Goal: Task Accomplishment & Management: Complete application form

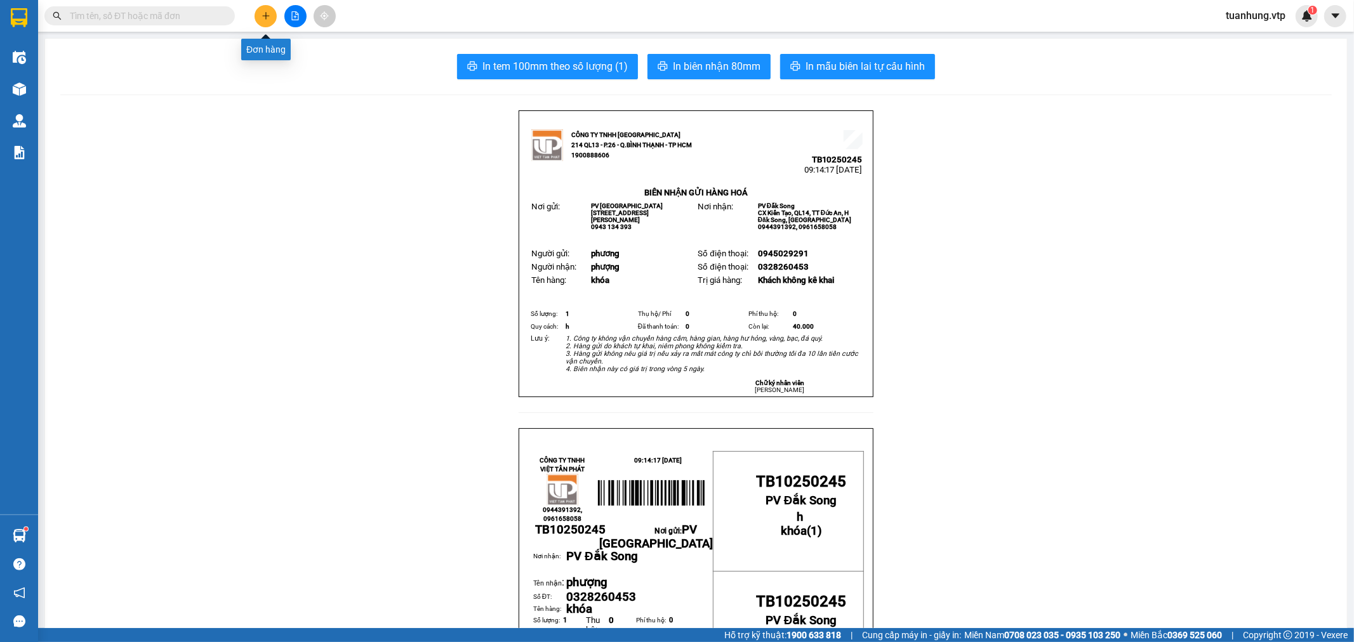
click at [262, 20] on icon "plus" at bounding box center [266, 15] width 9 height 9
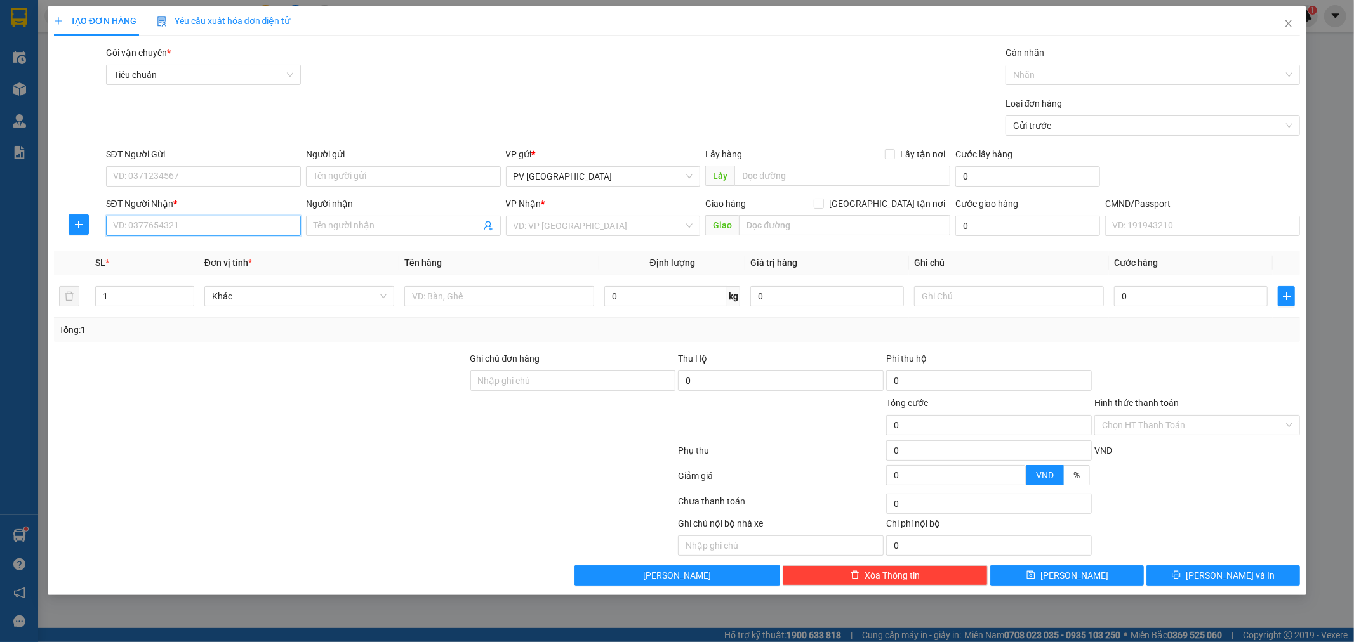
click at [249, 223] on input "SĐT Người Nhận *" at bounding box center [203, 226] width 195 height 20
click at [199, 253] on div "0886666944 - cường" at bounding box center [204, 251] width 180 height 14
type input "0886666944"
type input "cường"
type input "gấp"
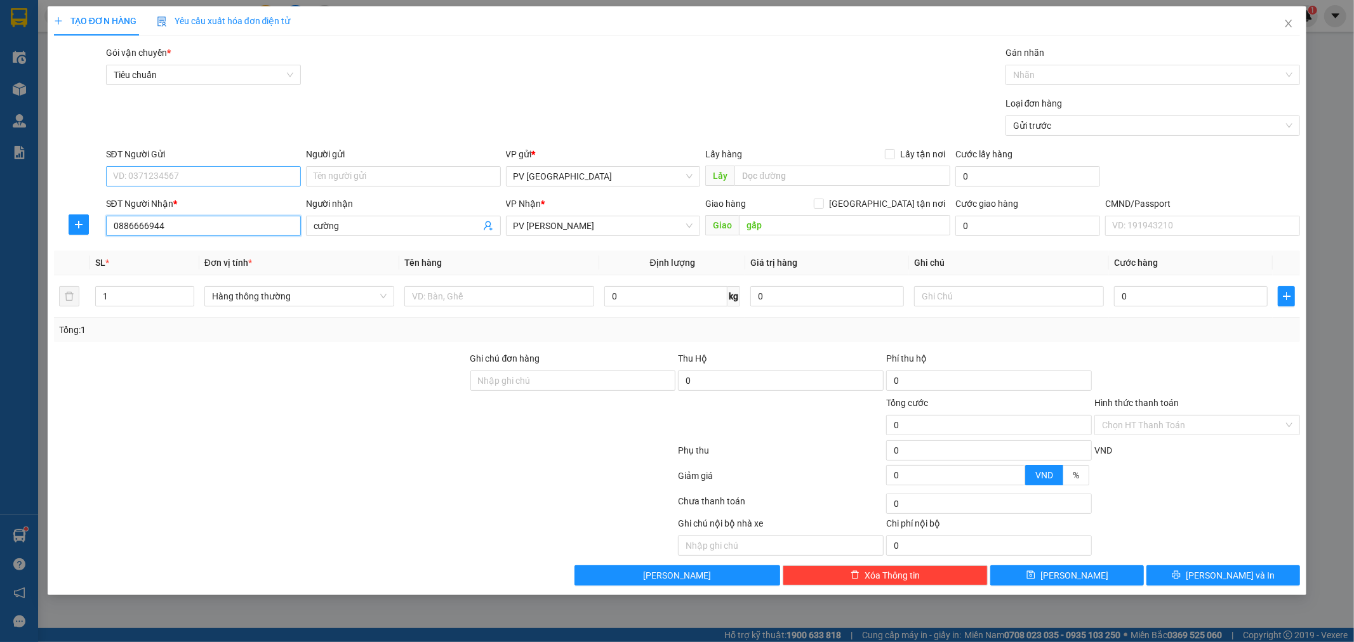
type input "0886666944"
click at [197, 173] on input "SĐT Người Gửi" at bounding box center [203, 176] width 195 height 20
click at [197, 197] on div "0916269078 - HÓA" at bounding box center [204, 202] width 180 height 14
type input "0916269078"
type input "HÓA"
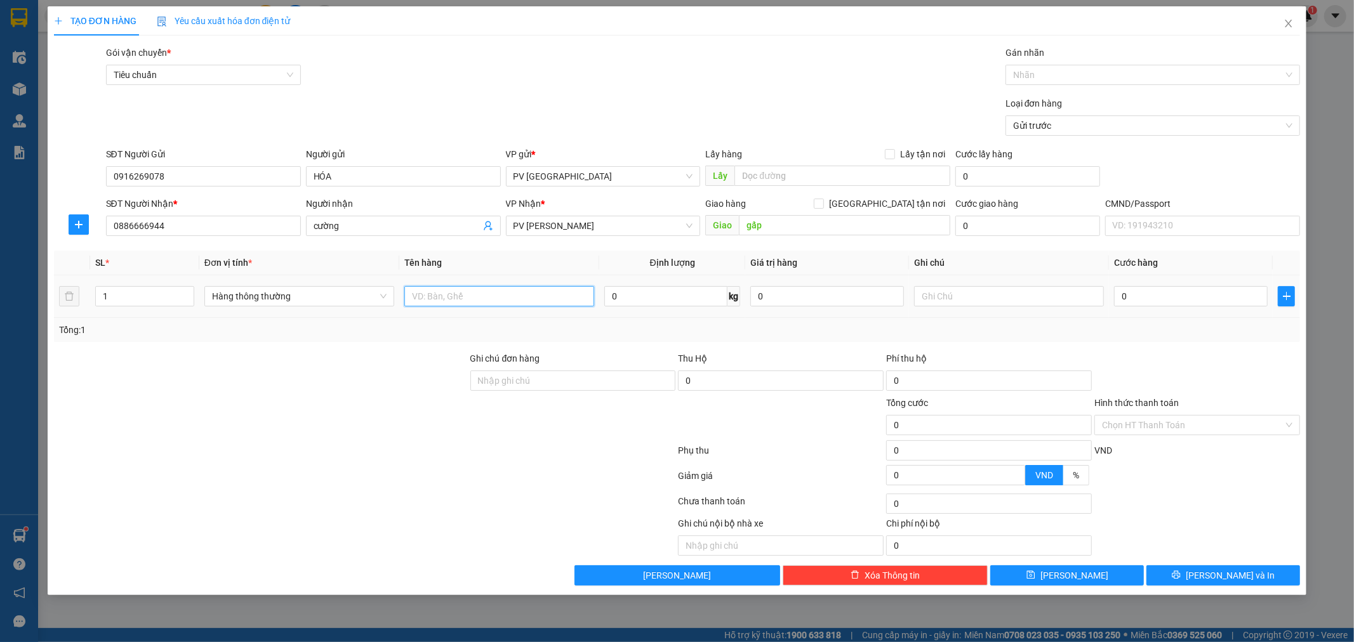
click at [428, 297] on input "text" at bounding box center [499, 296] width 190 height 20
type input "d"
type input "đông lạnh"
type input "tx"
type input "8"
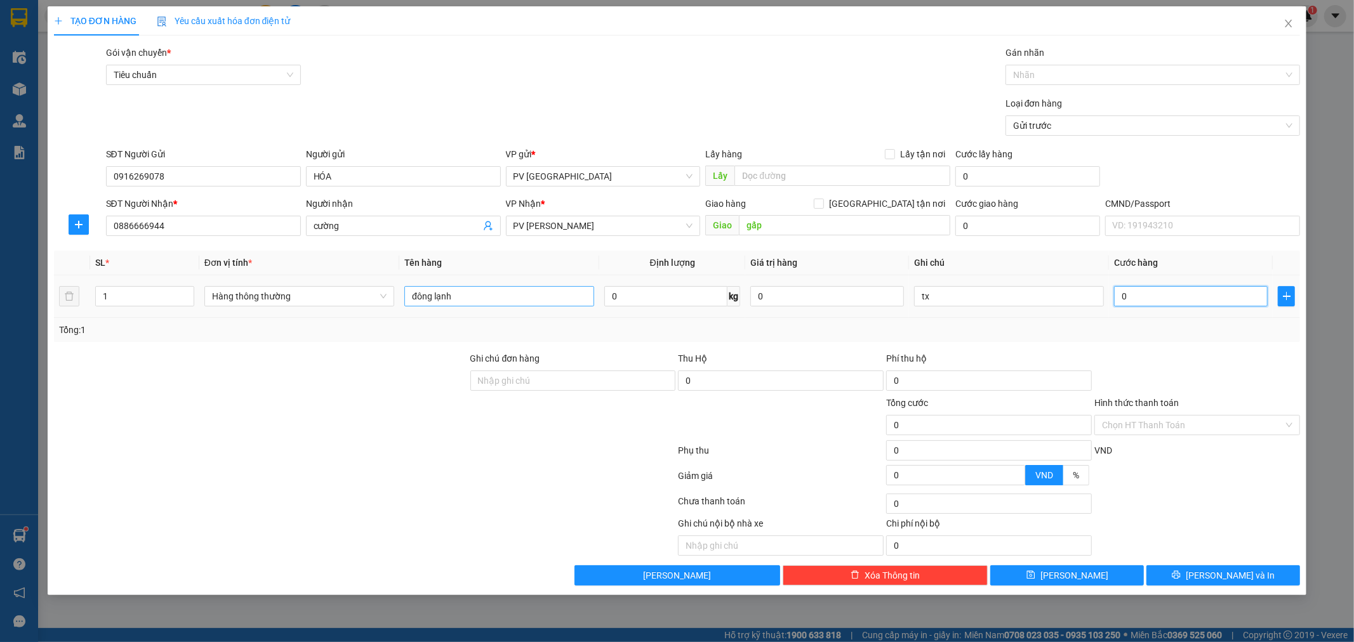
type input "8"
type input "80"
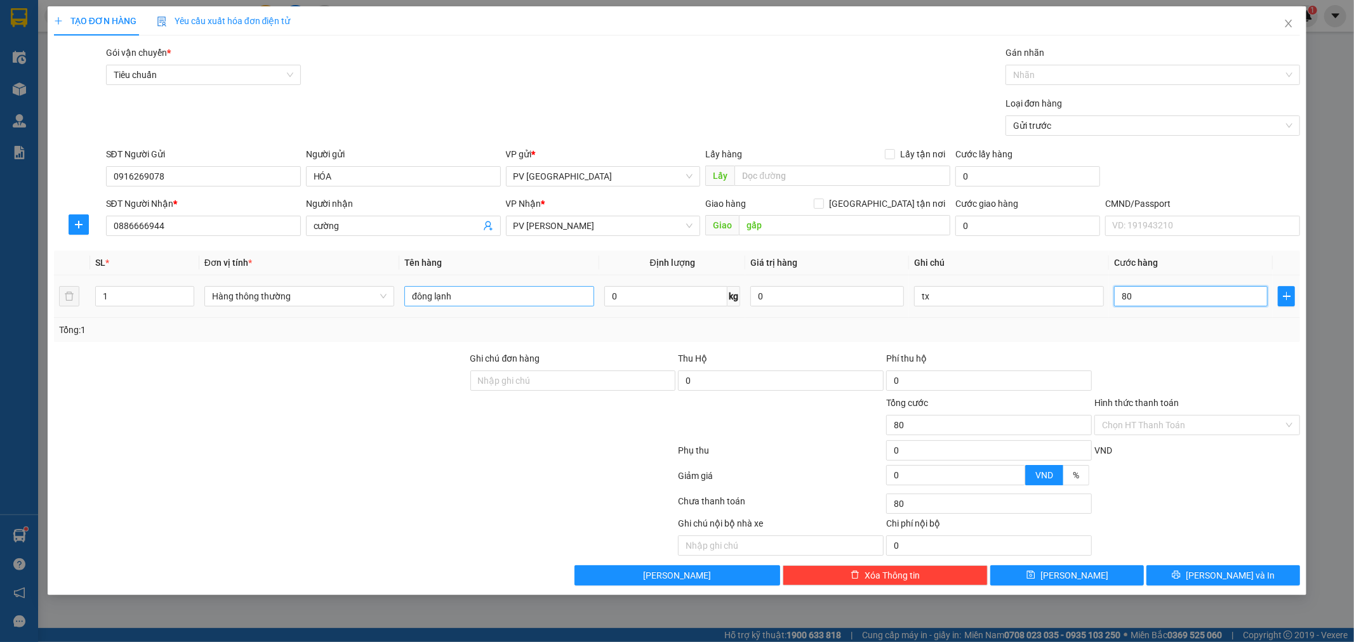
type input "800"
type input "8.000"
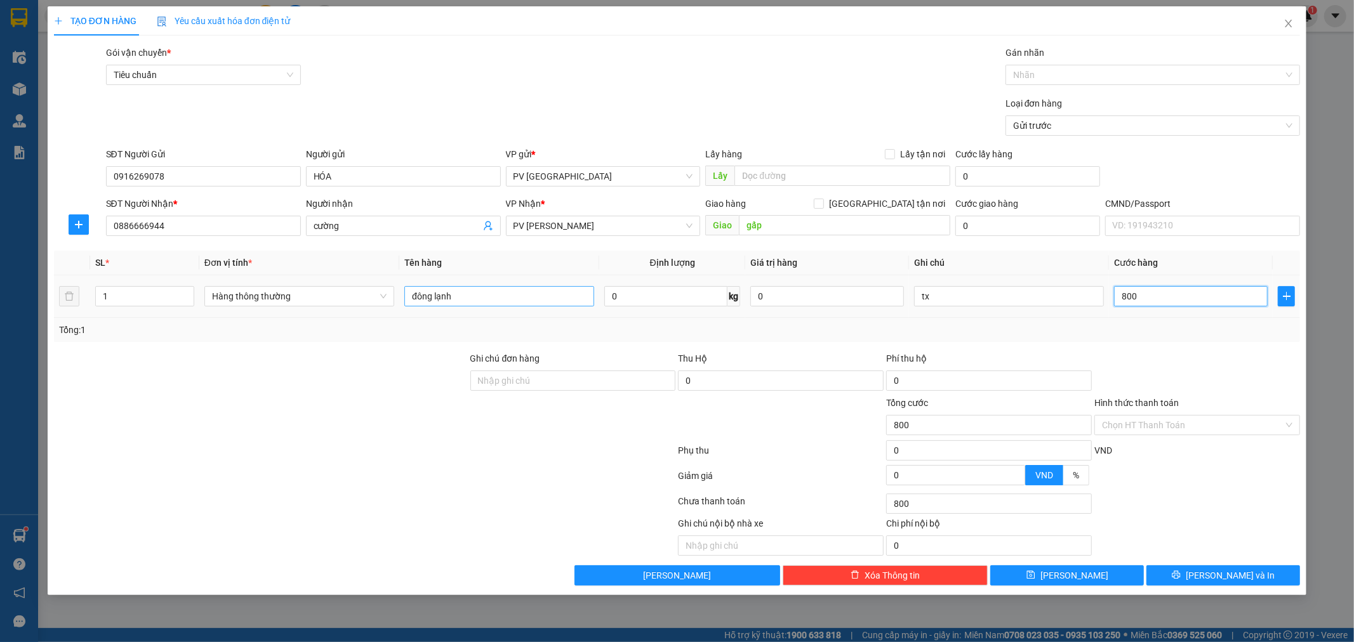
type input "8.000"
type input "80.000"
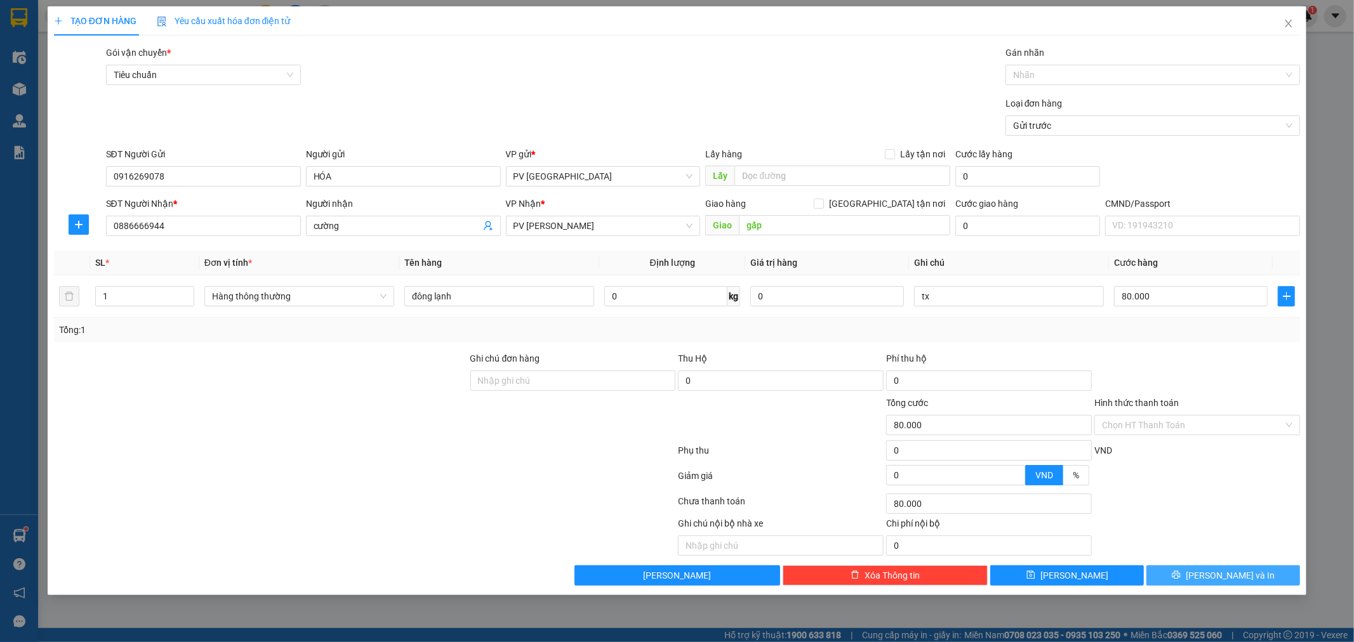
click at [1241, 573] on span "[PERSON_NAME] và In" at bounding box center [1230, 576] width 89 height 14
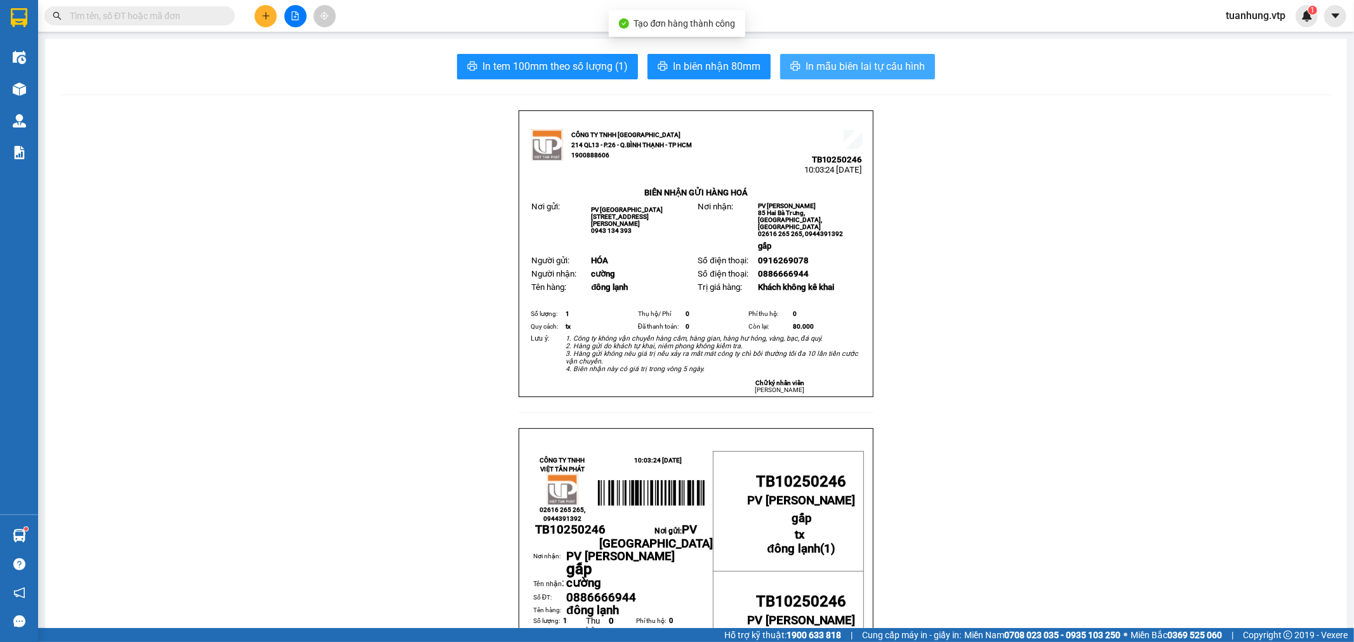
click at [821, 75] on button "In mẫu biên lai tự cấu hình" at bounding box center [857, 66] width 155 height 25
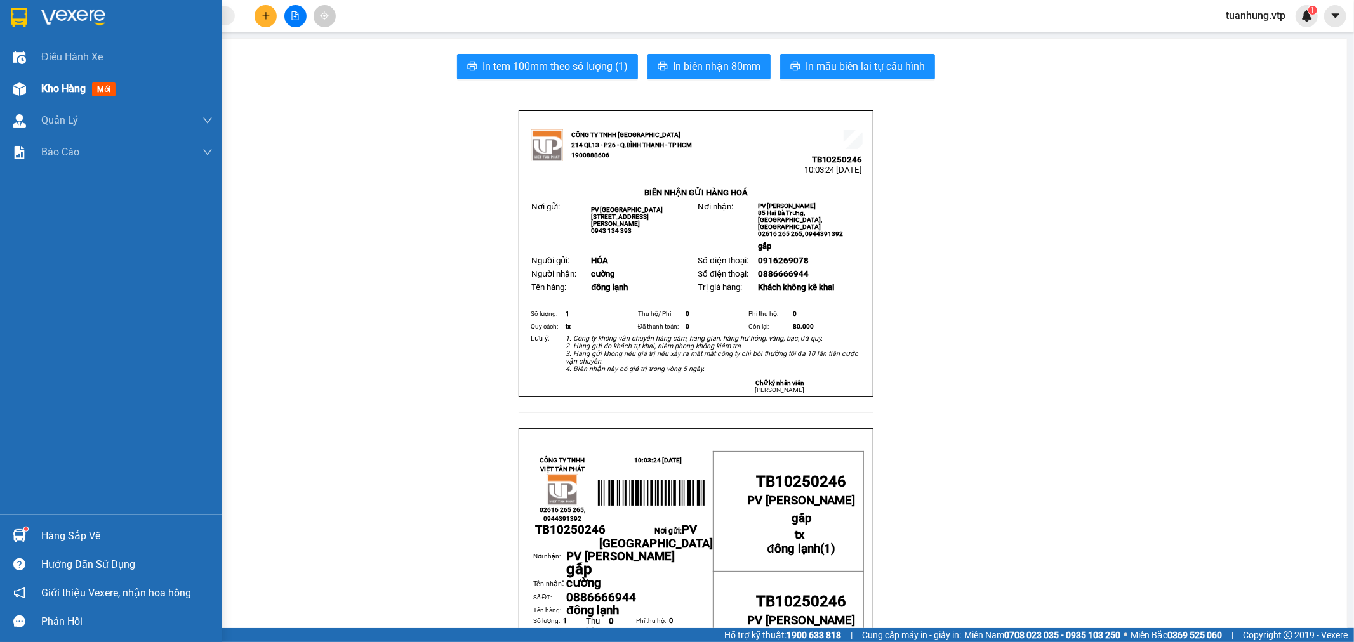
click at [15, 91] on img at bounding box center [19, 89] width 13 height 13
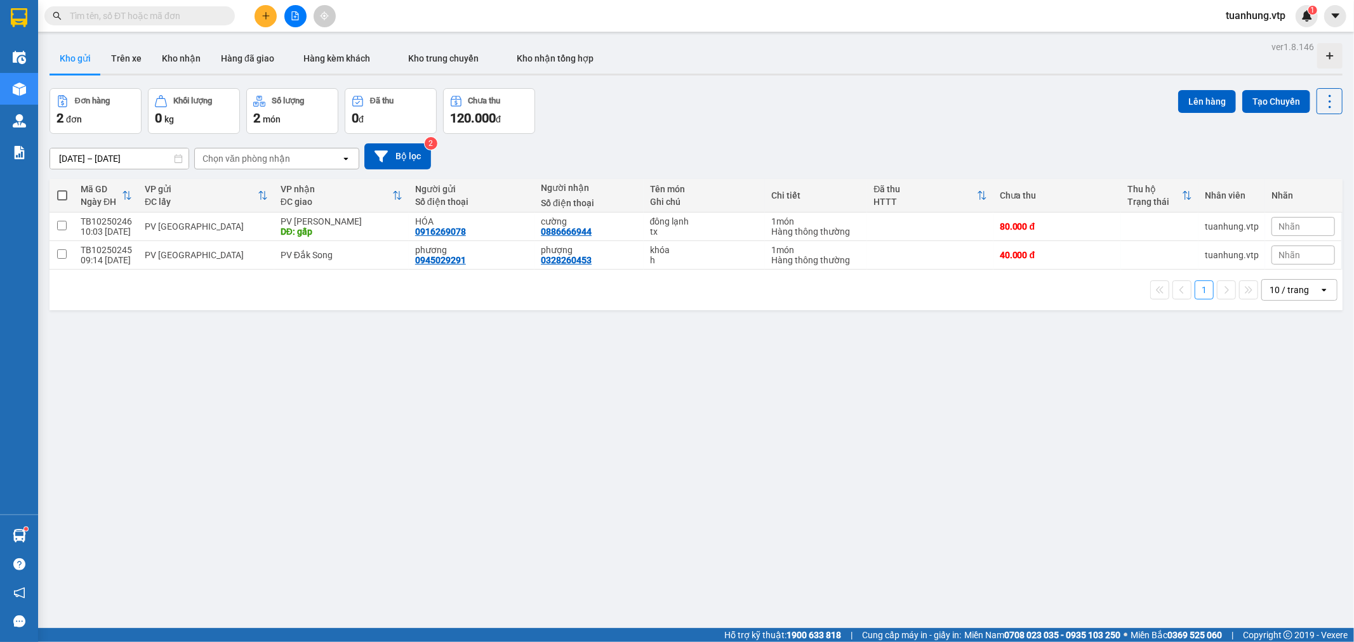
click at [264, 21] on button at bounding box center [266, 16] width 22 height 22
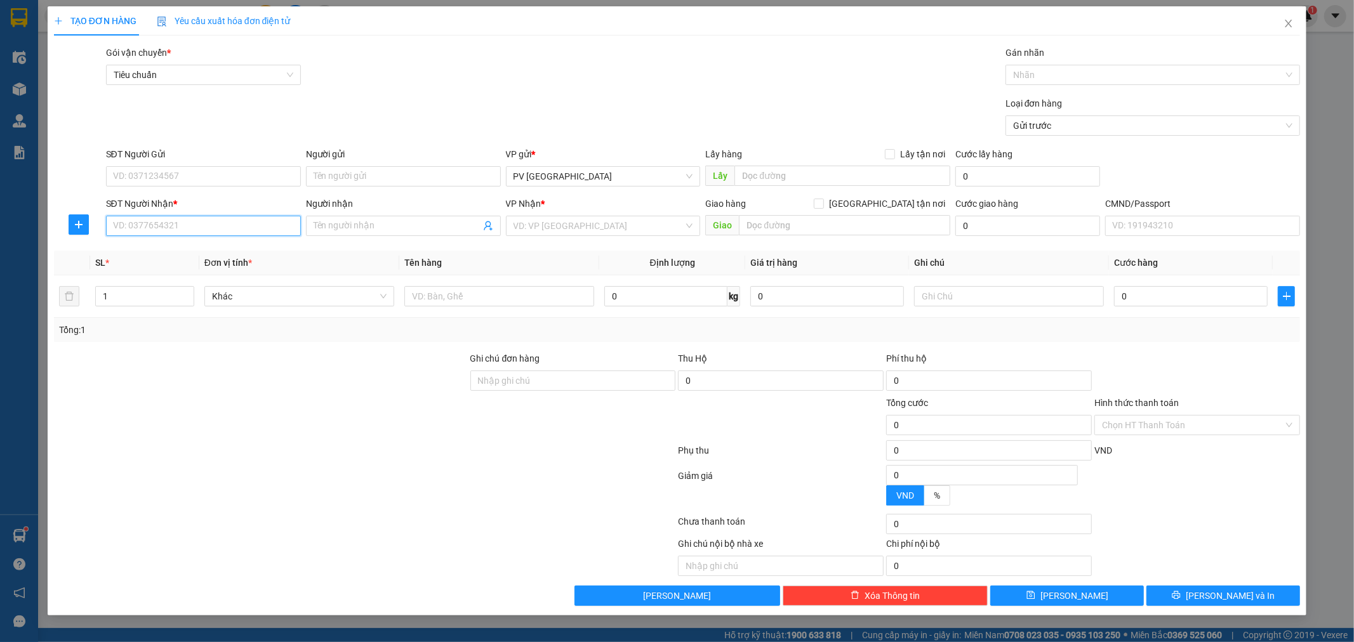
click at [260, 233] on input "SĐT Người Nhận *" at bounding box center [203, 226] width 195 height 20
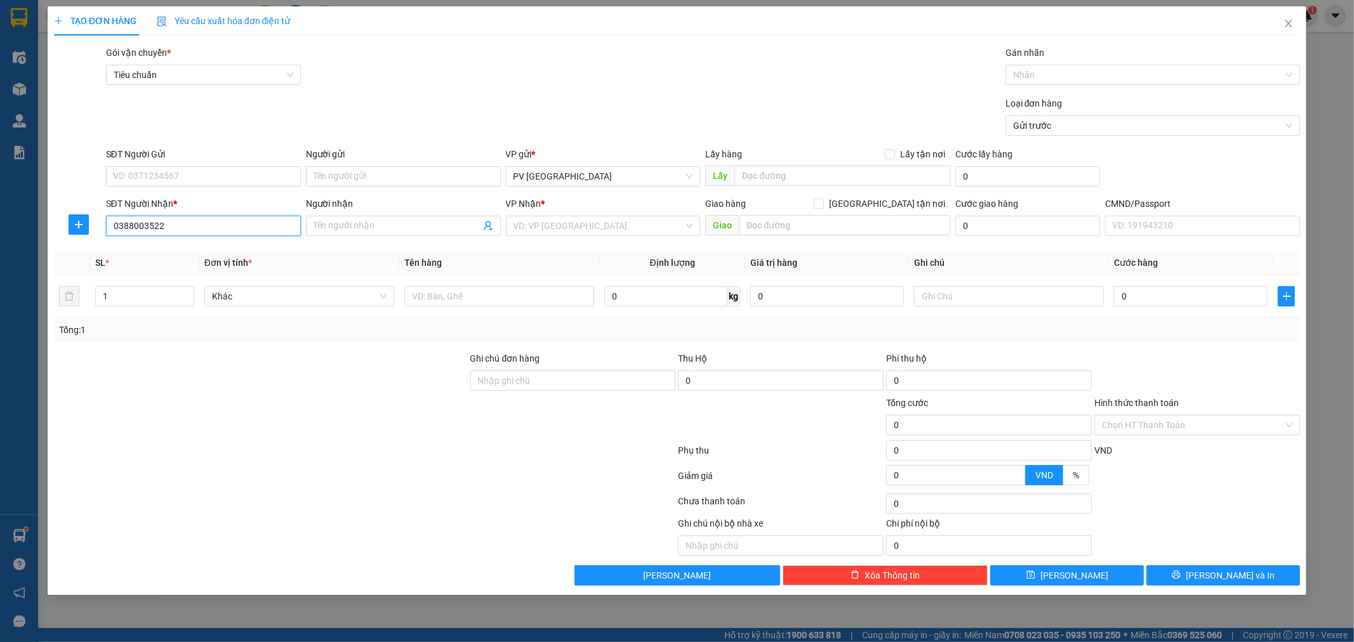
type input "0388003522"
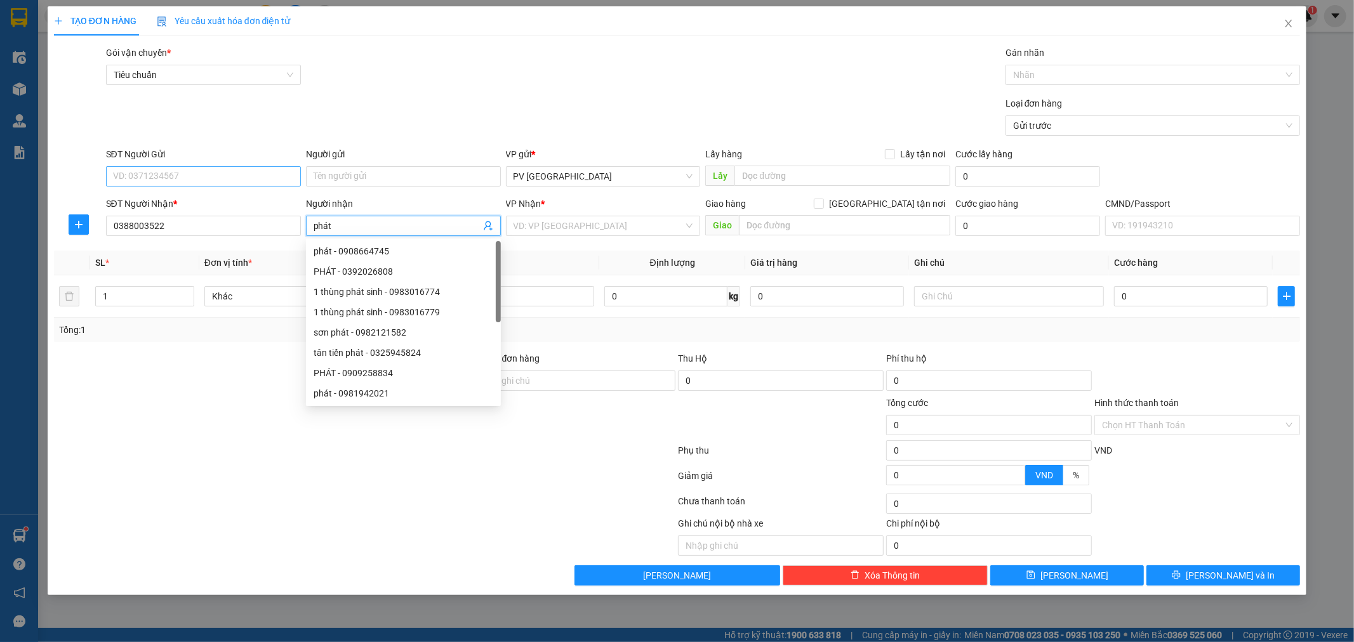
type input "phát"
click at [269, 178] on input "SĐT Người Gửi" at bounding box center [203, 176] width 195 height 20
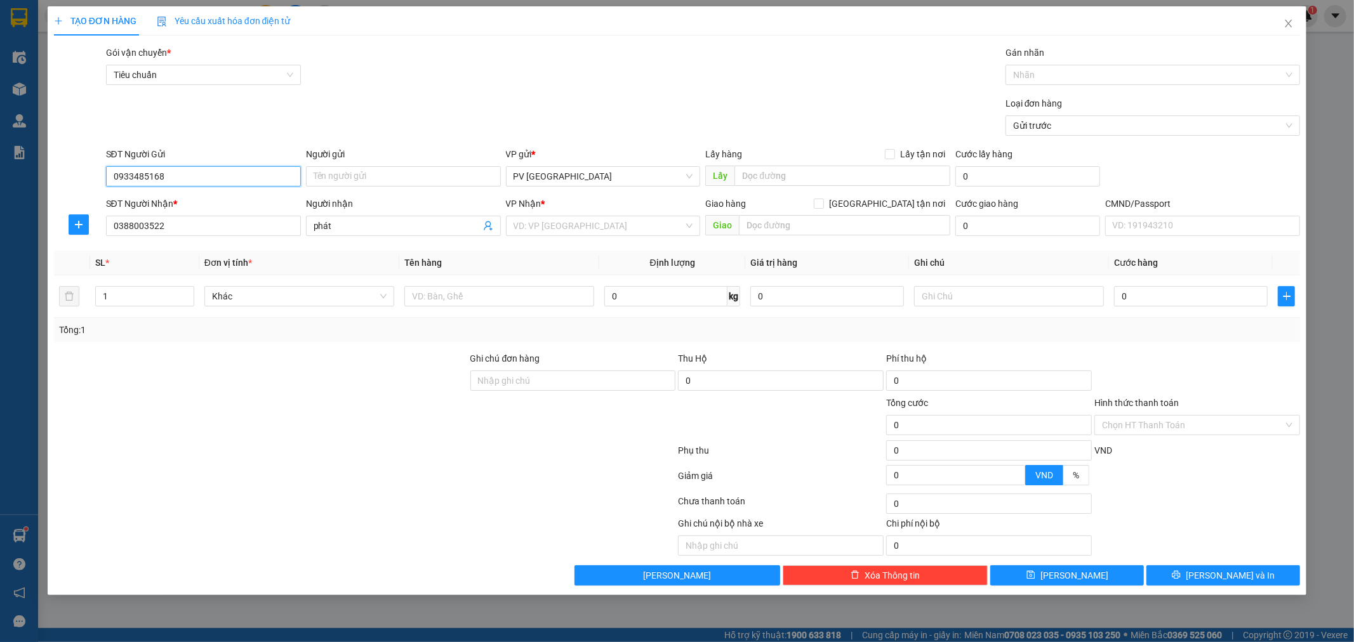
type input "0933485168"
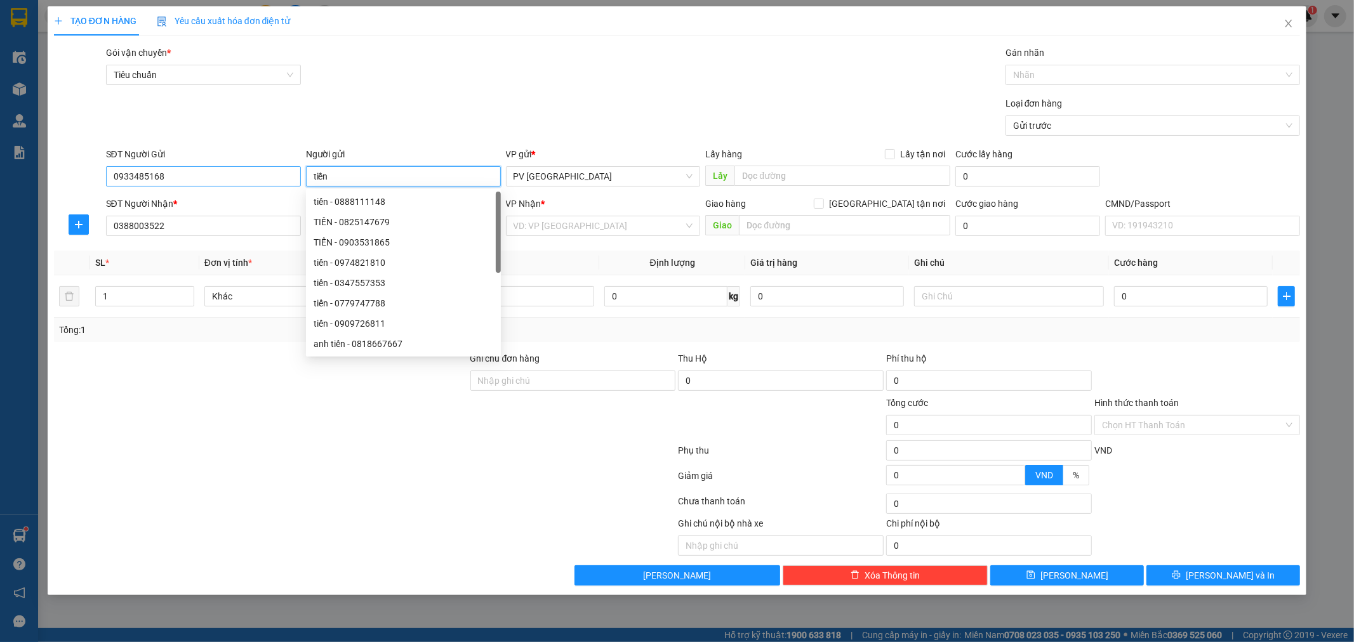
type input "tiến"
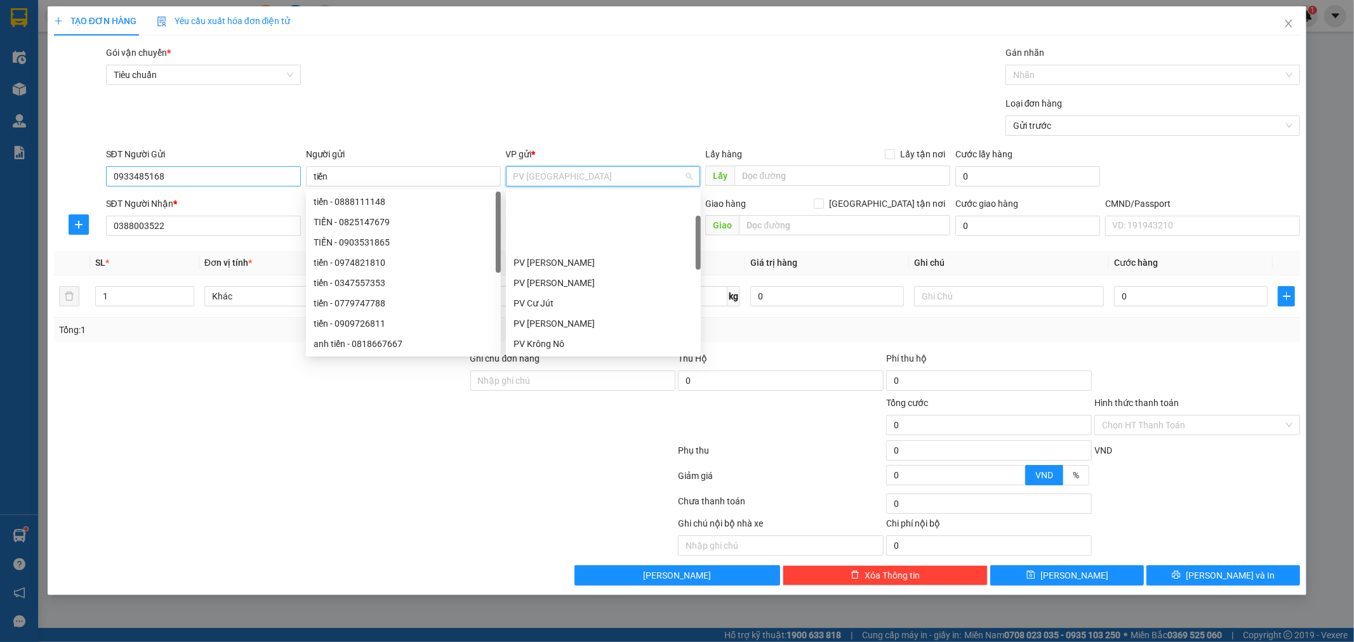
scroll to position [81, 0]
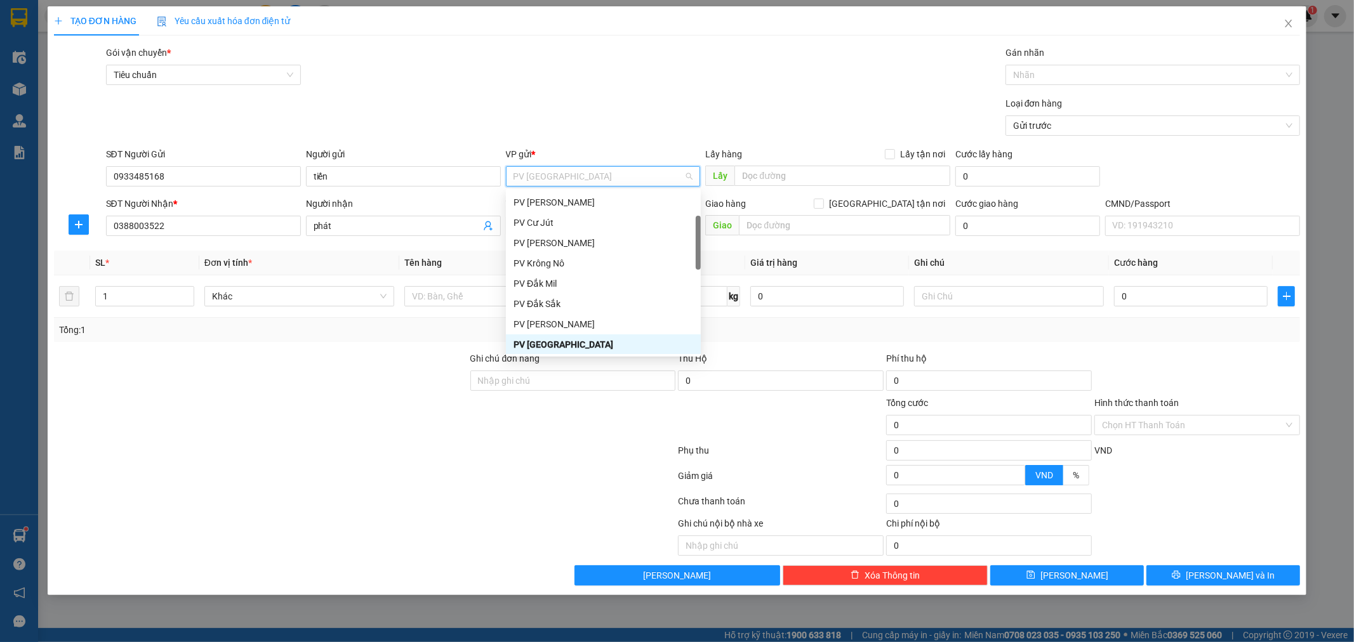
click at [286, 504] on div at bounding box center [365, 503] width 625 height 25
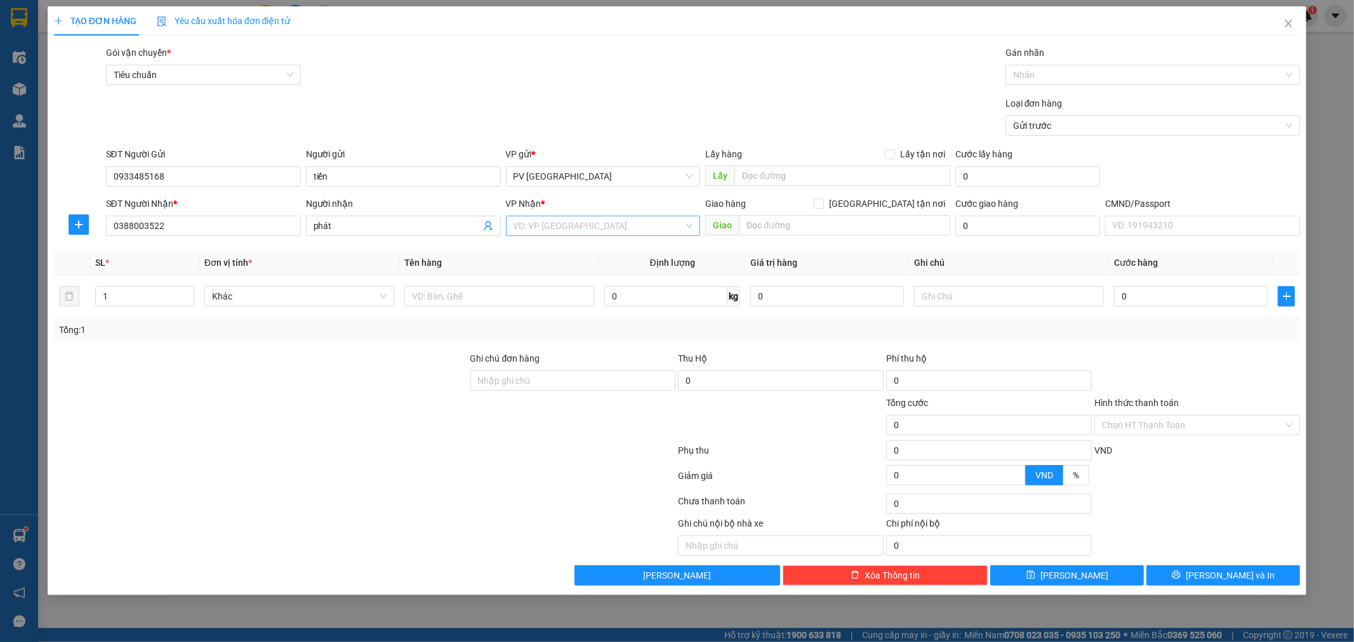
click at [588, 229] on input "search" at bounding box center [599, 225] width 171 height 19
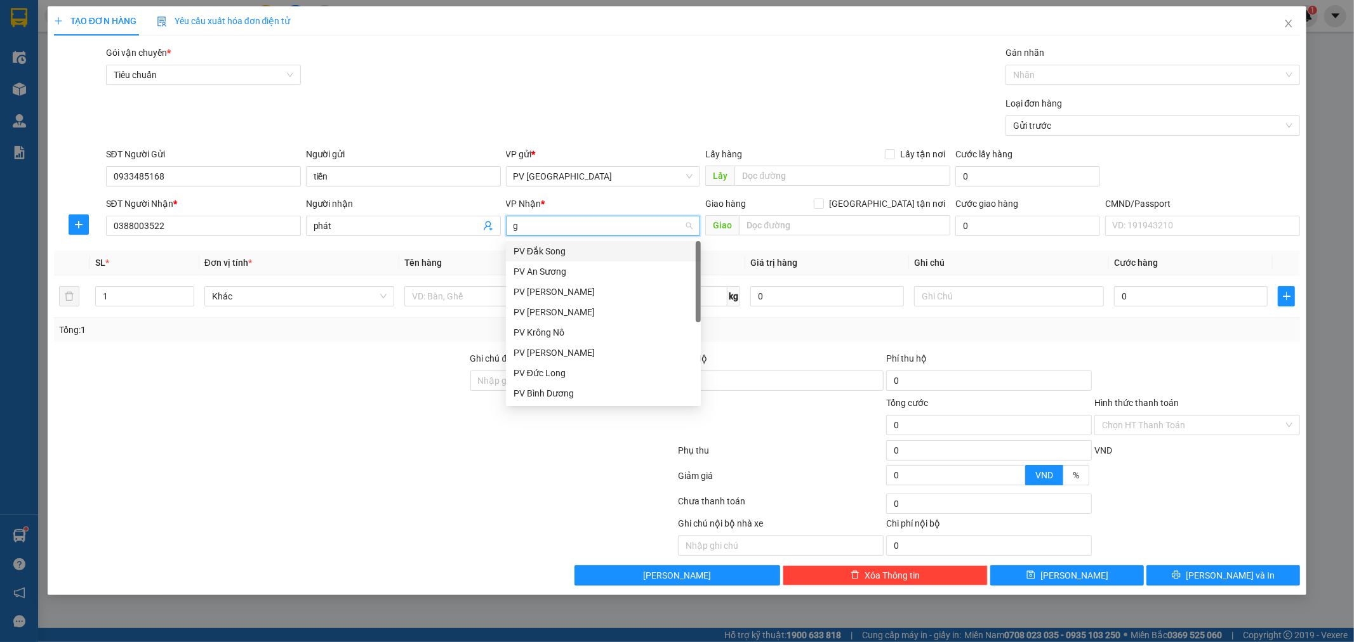
type input "gn"
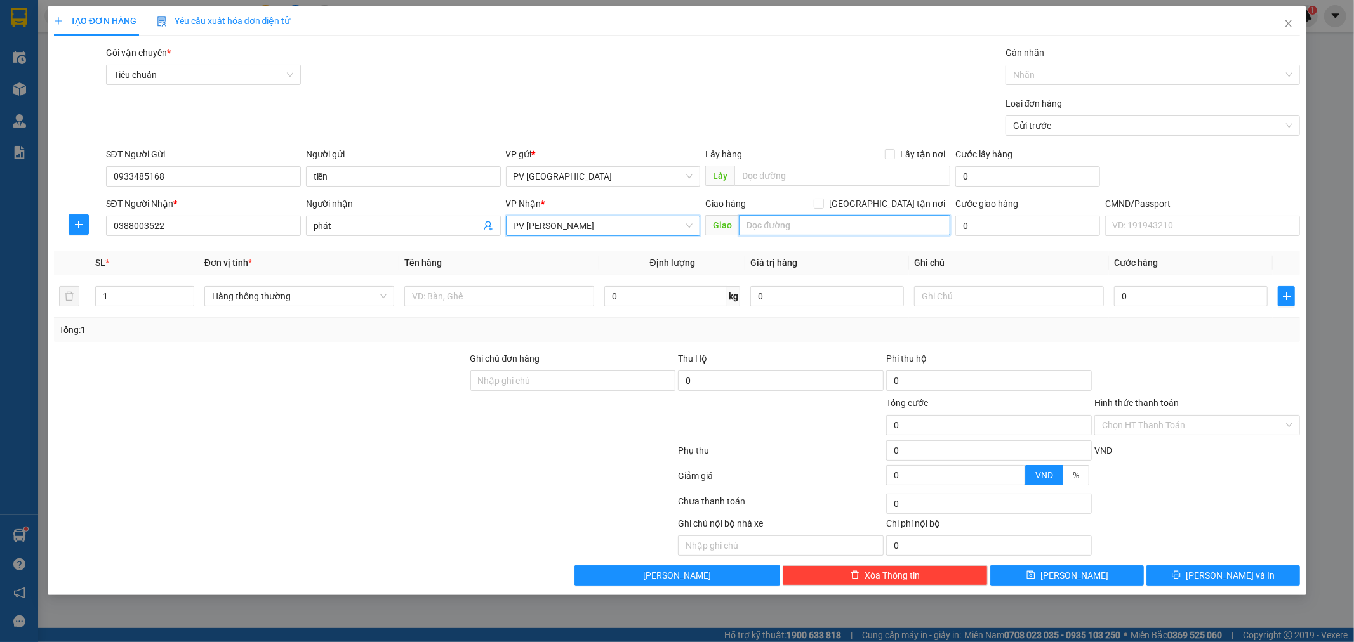
click at [775, 222] on input "text" at bounding box center [844, 225] width 211 height 20
paste input "Nhẹ tay hư ko đền"
type input "Nhẹ tay hư ko đền"
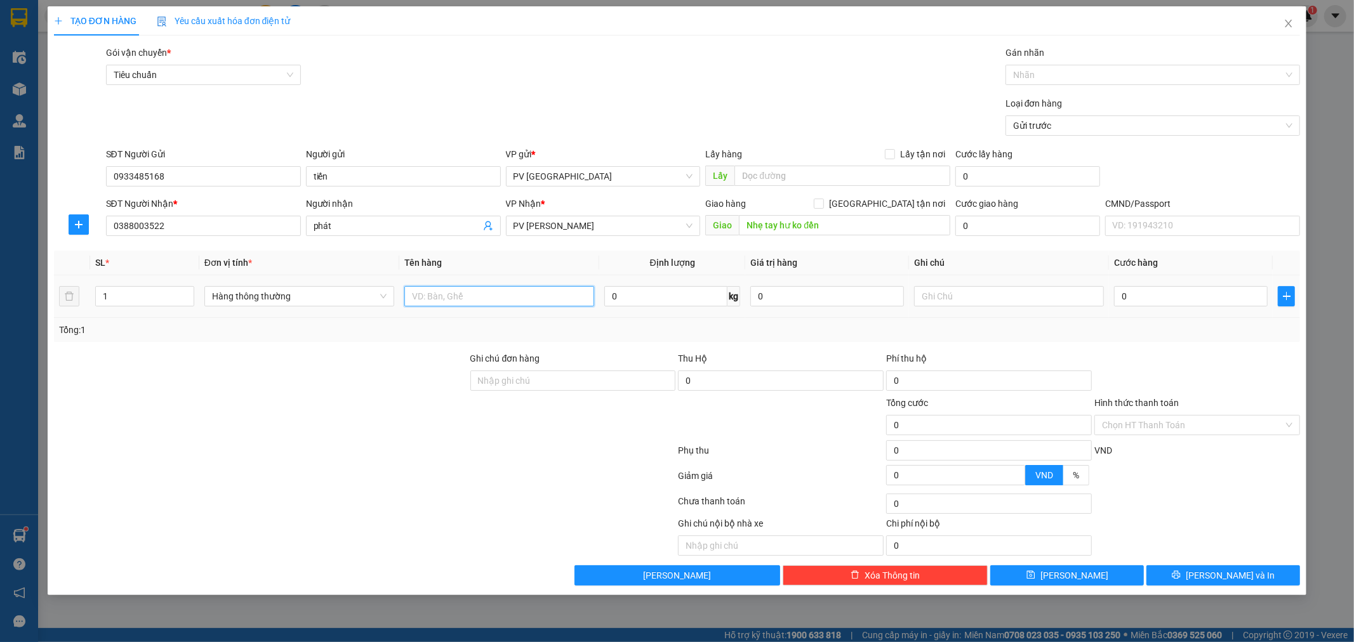
click at [550, 302] on input "text" at bounding box center [499, 296] width 190 height 20
type input "[PERSON_NAME]"
type input "h"
type input "4"
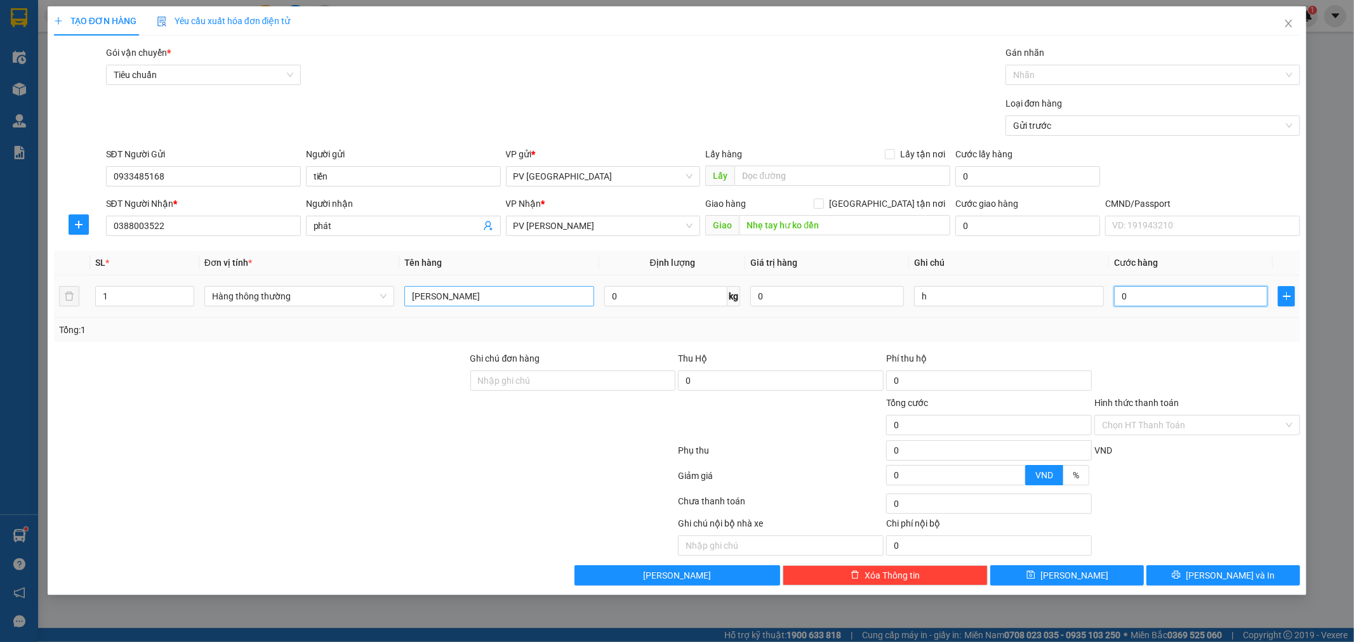
type input "4"
type input "40"
type input "400"
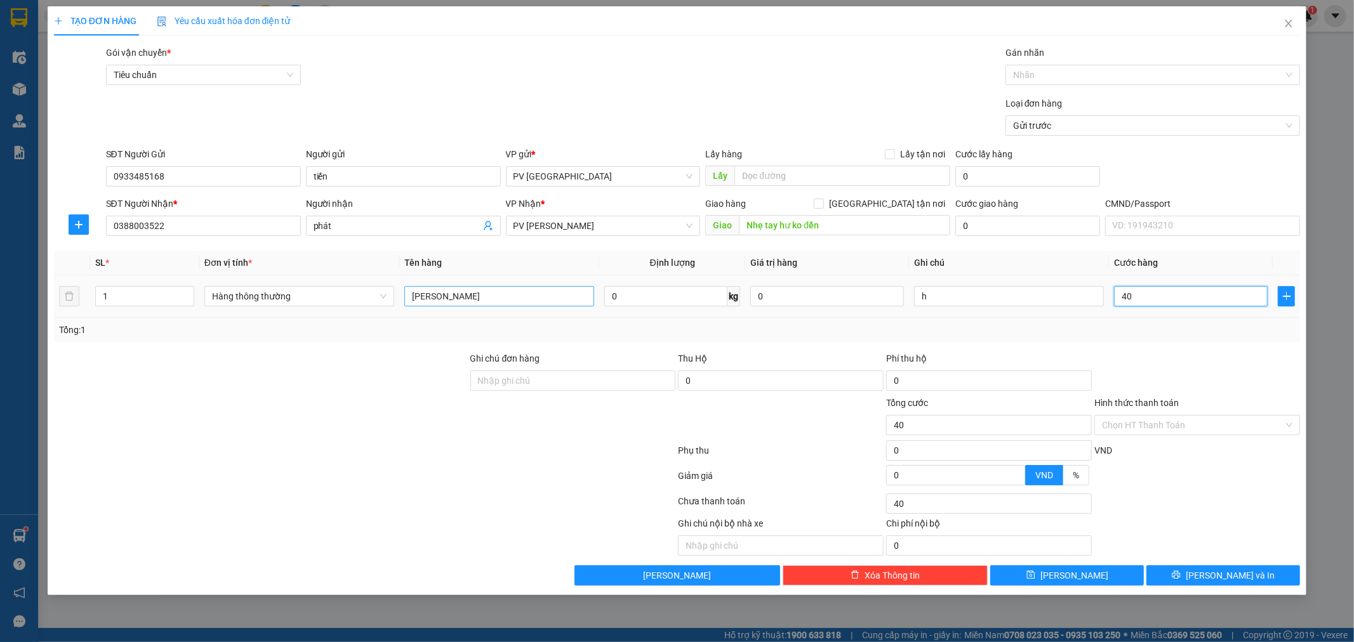
type input "400"
type input "4.000"
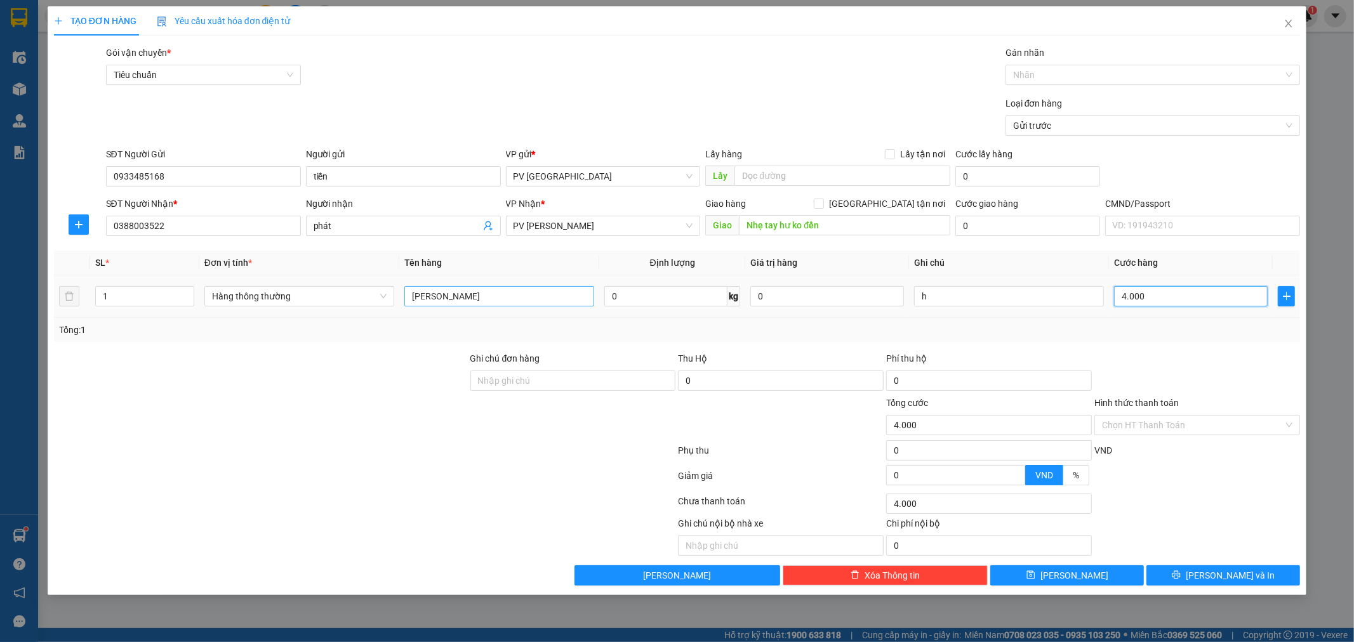
type input "40.000"
click at [1222, 578] on span "[PERSON_NAME] và In" at bounding box center [1230, 576] width 89 height 14
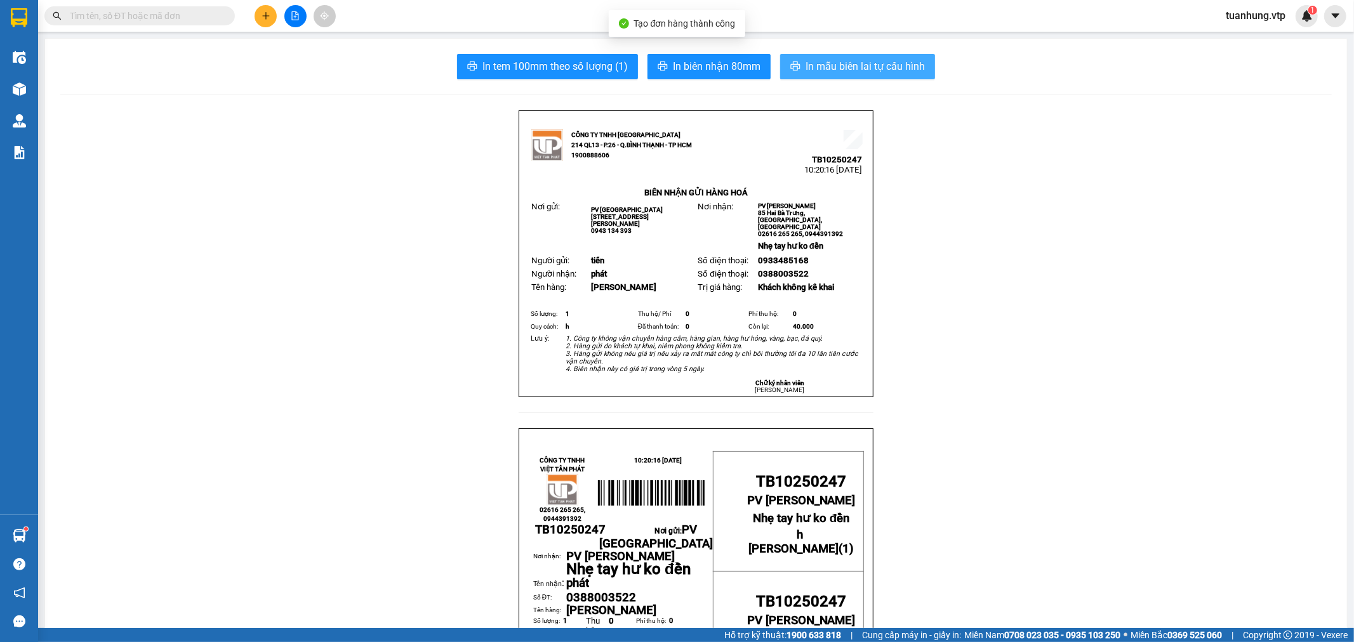
click at [836, 69] on span "In mẫu biên lai tự cấu hình" at bounding box center [865, 66] width 119 height 16
click at [858, 72] on span "In mẫu biên lai tự cấu hình" at bounding box center [865, 66] width 119 height 16
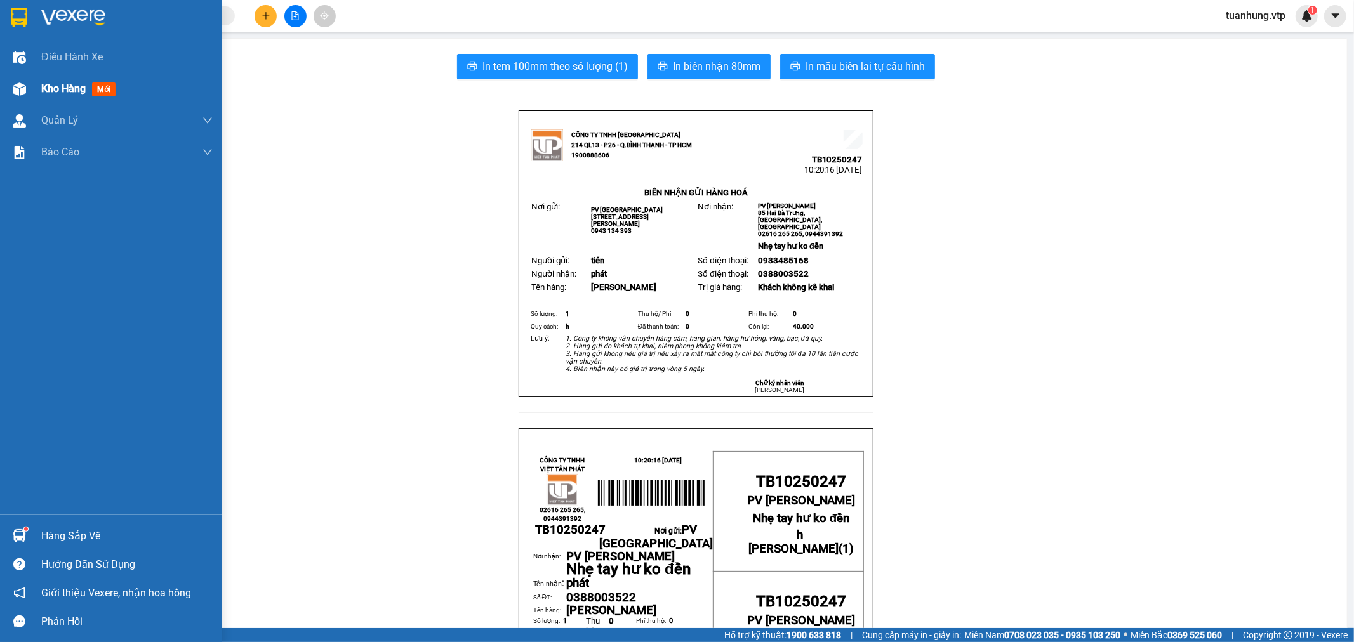
click at [34, 83] on div "Kho hàng mới" at bounding box center [111, 89] width 222 height 32
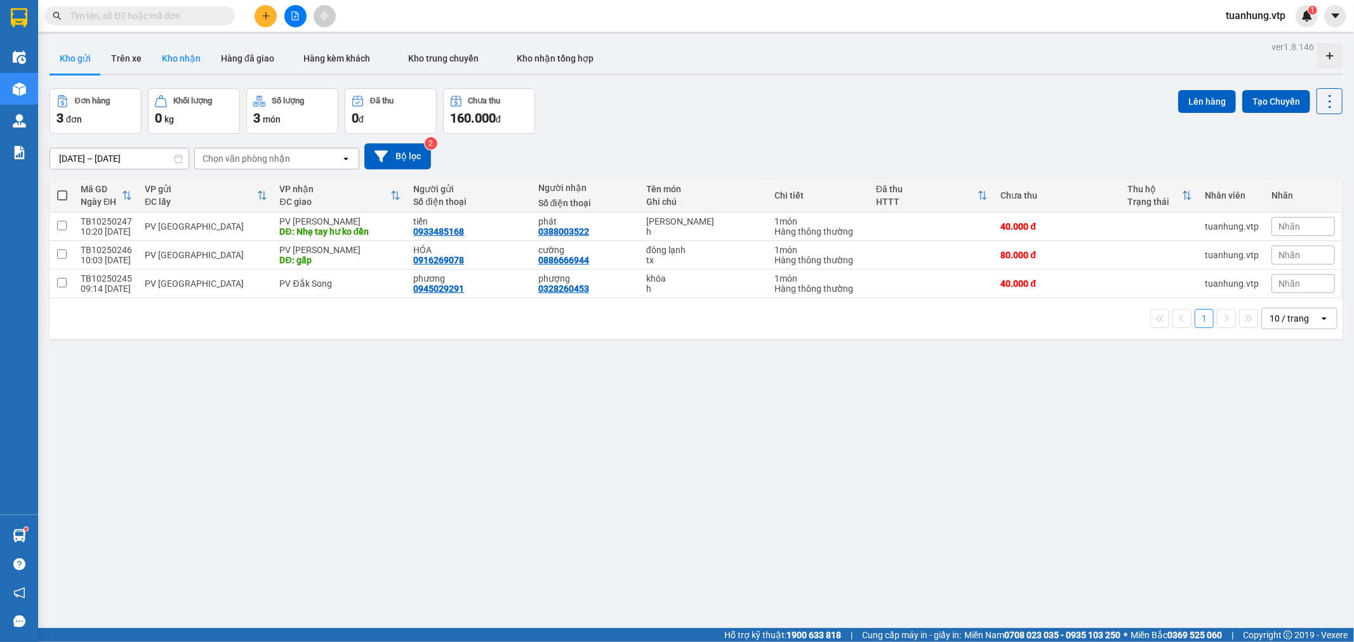
click at [168, 55] on button "Kho nhận" at bounding box center [181, 58] width 59 height 30
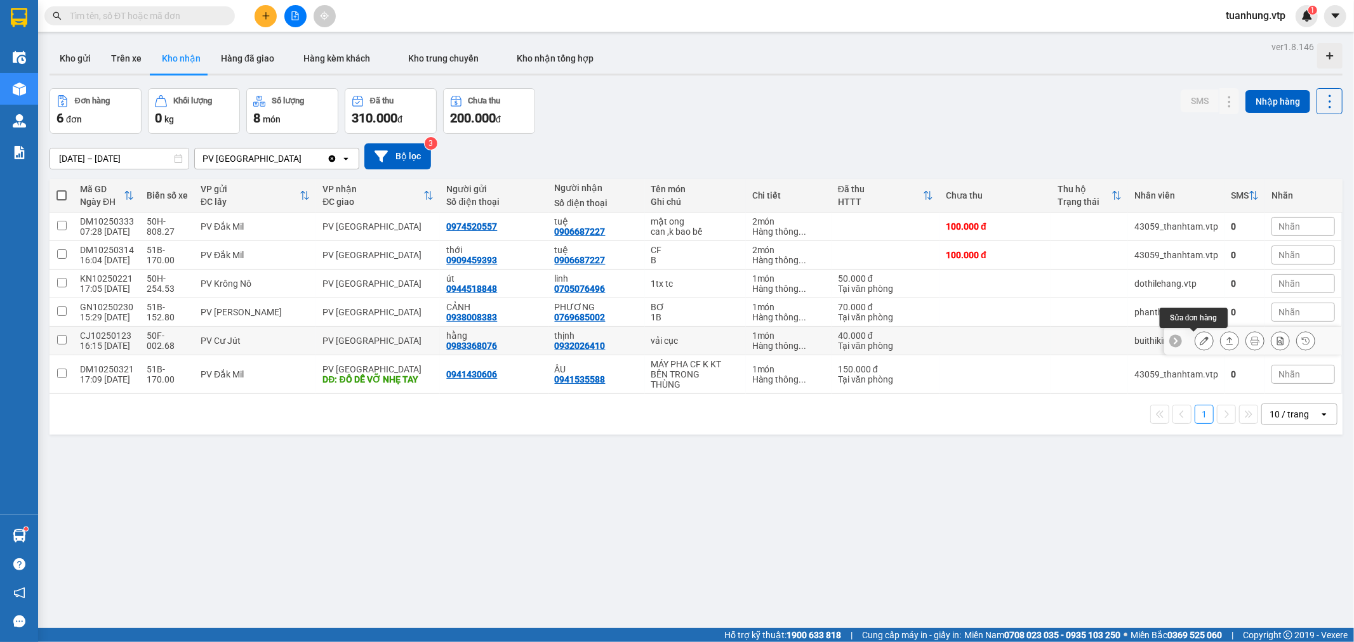
click at [1200, 342] on icon at bounding box center [1204, 340] width 9 height 9
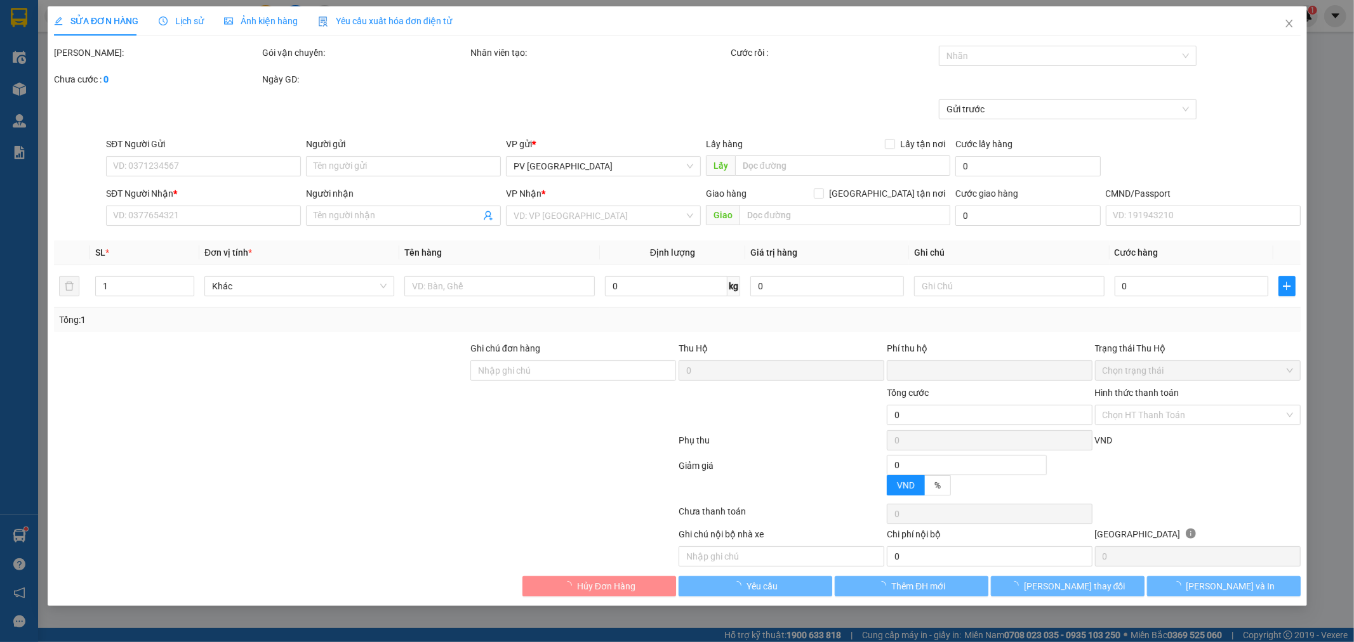
type input "0983368076"
type input "hằng"
type input "0932026410"
type input "thịnh"
type input "0"
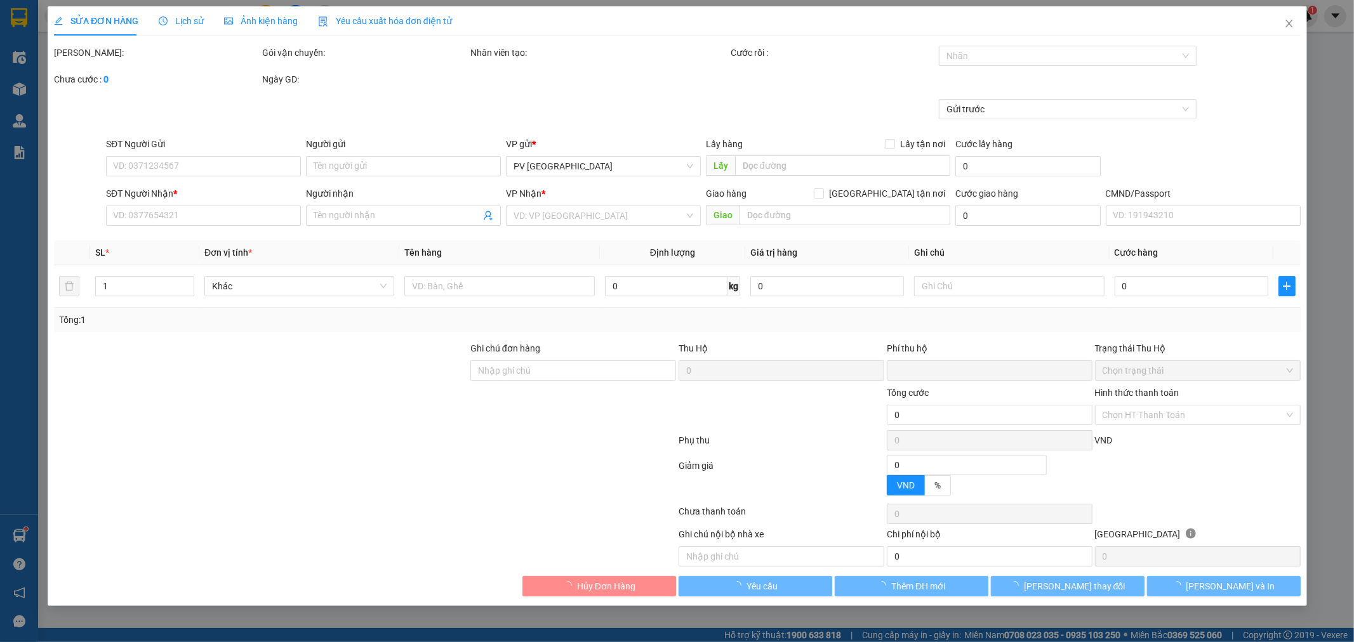
type input "40.000"
type input "2.000"
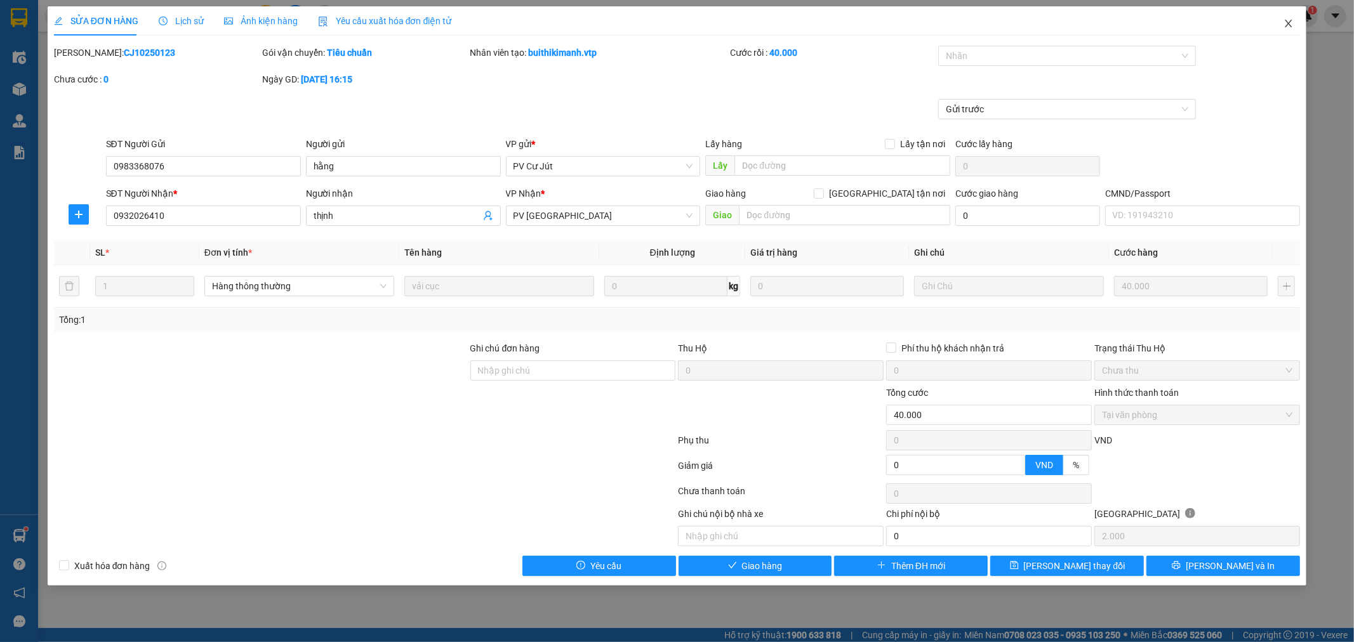
click at [1292, 24] on icon "close" at bounding box center [1289, 23] width 10 height 10
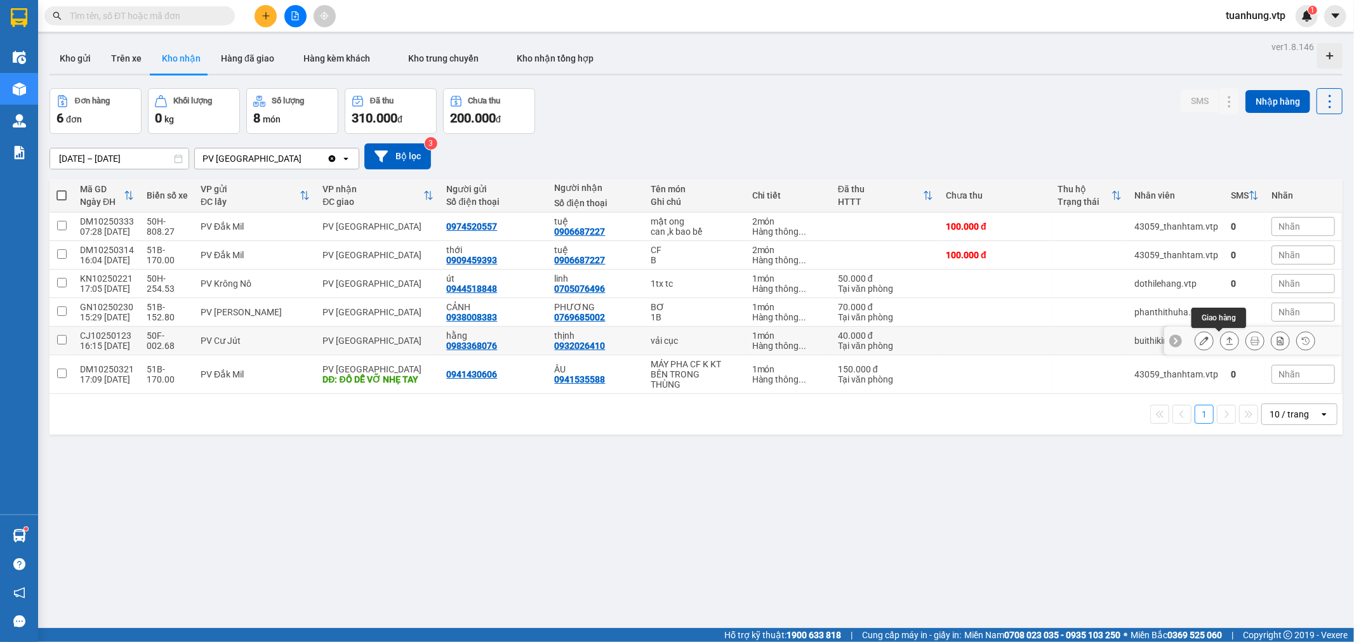
click at [1226, 339] on icon at bounding box center [1229, 341] width 7 height 8
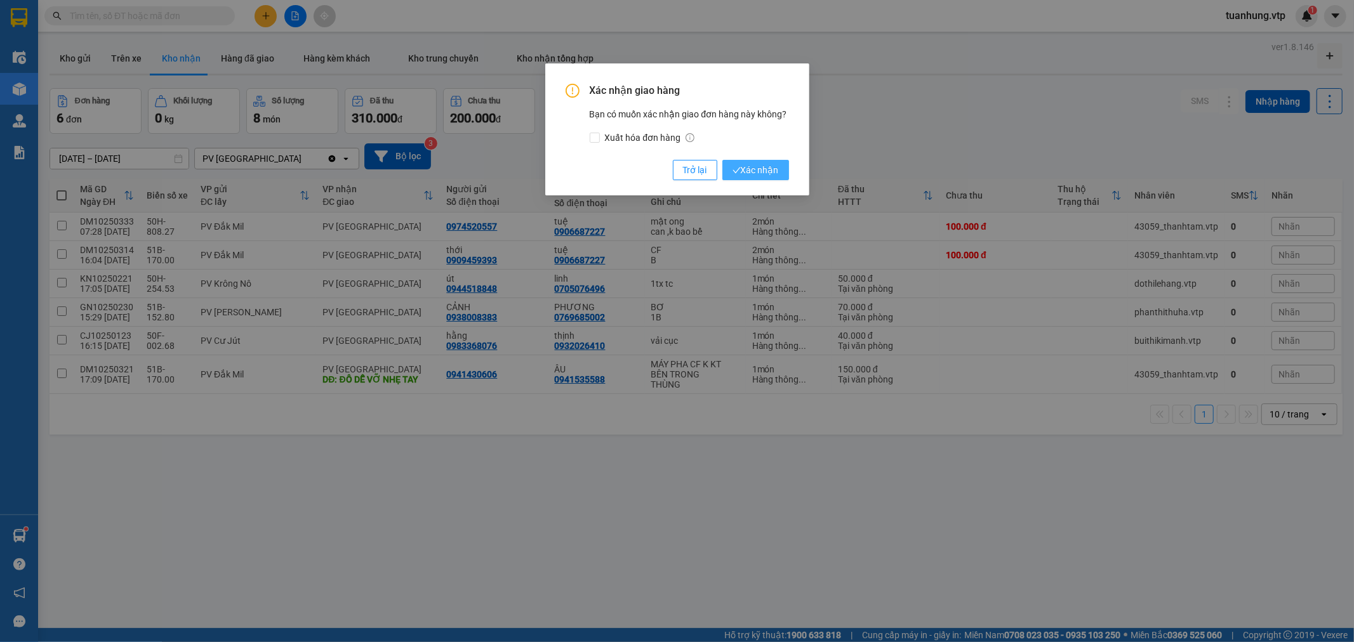
click at [757, 168] on span "Xác nhận" at bounding box center [756, 170] width 46 height 14
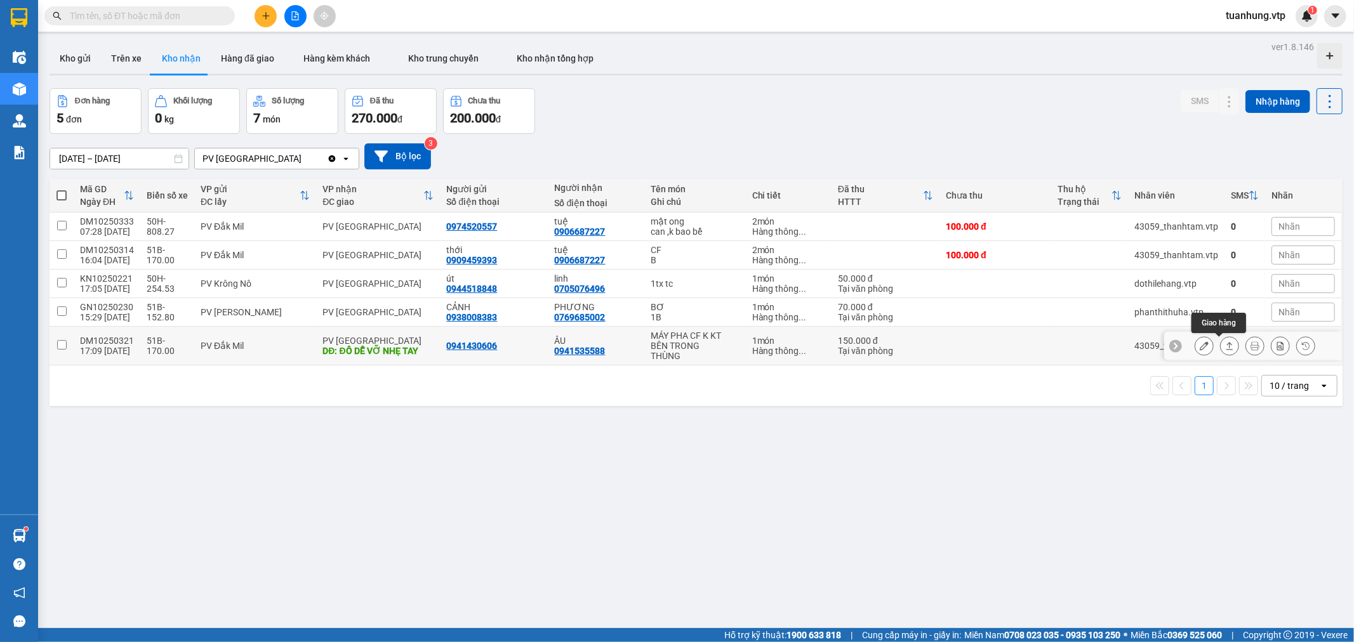
click at [1225, 350] on icon at bounding box center [1229, 346] width 9 height 9
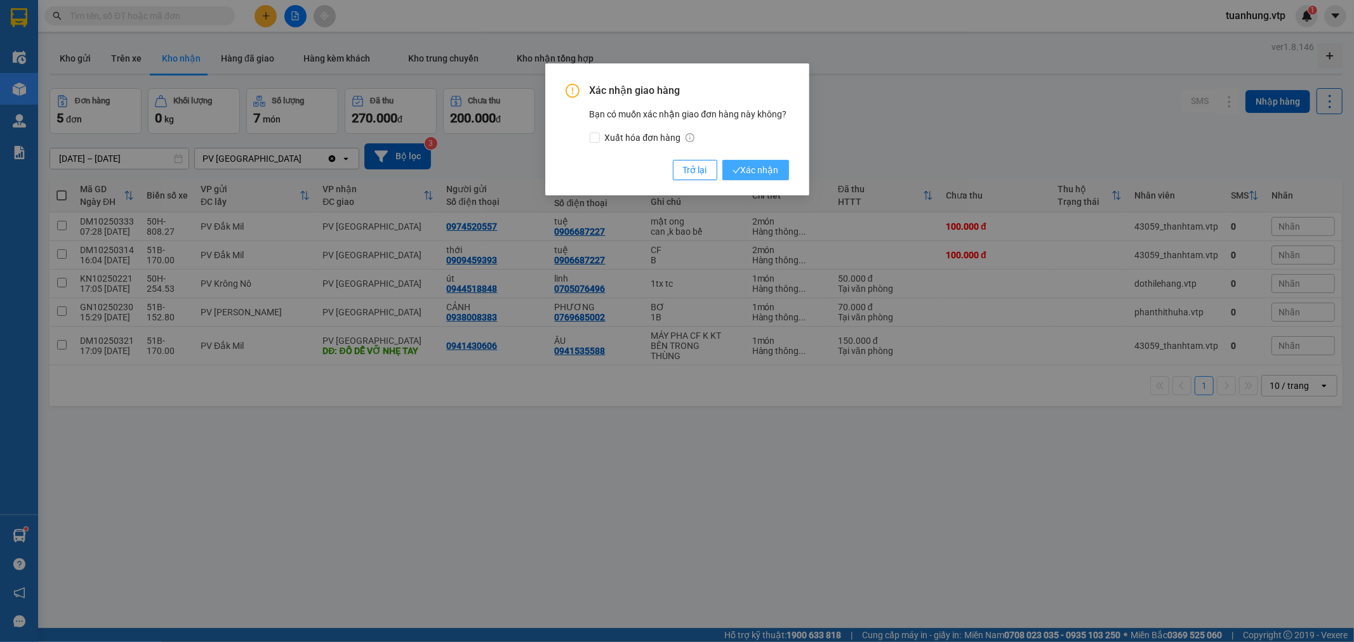
click at [775, 173] on span "Xác nhận" at bounding box center [756, 170] width 46 height 14
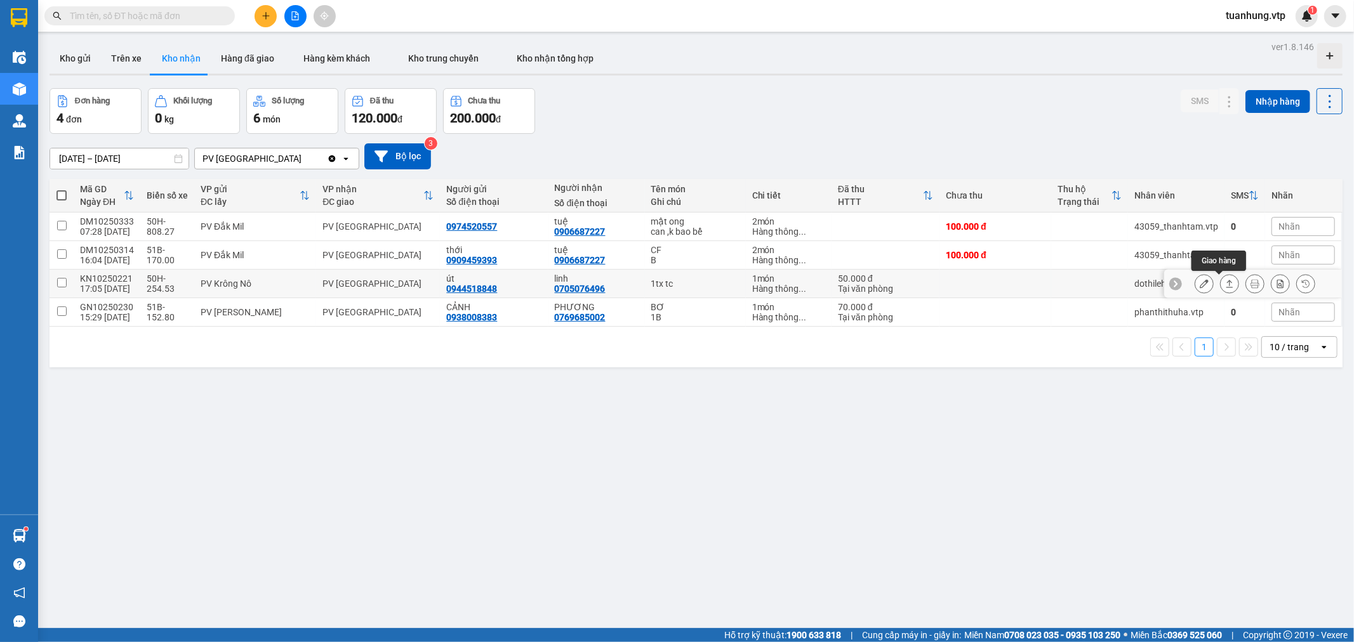
click at [1225, 284] on icon at bounding box center [1229, 283] width 9 height 9
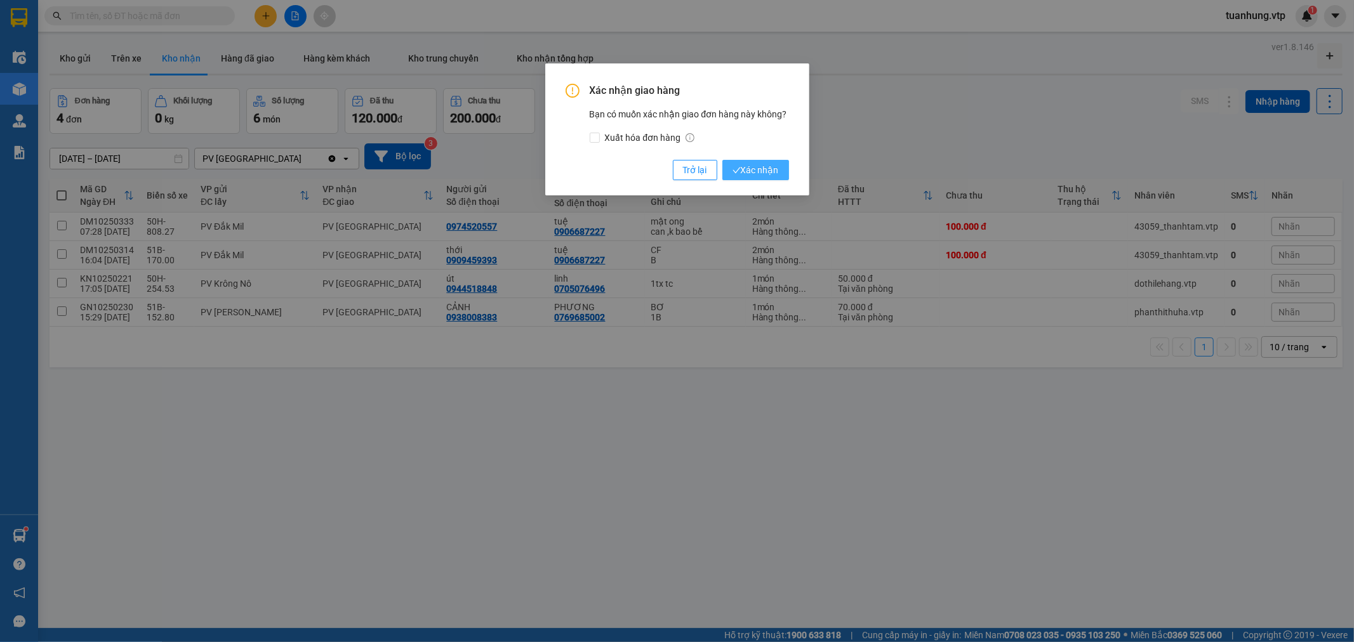
click at [738, 166] on icon "check" at bounding box center [737, 170] width 8 height 8
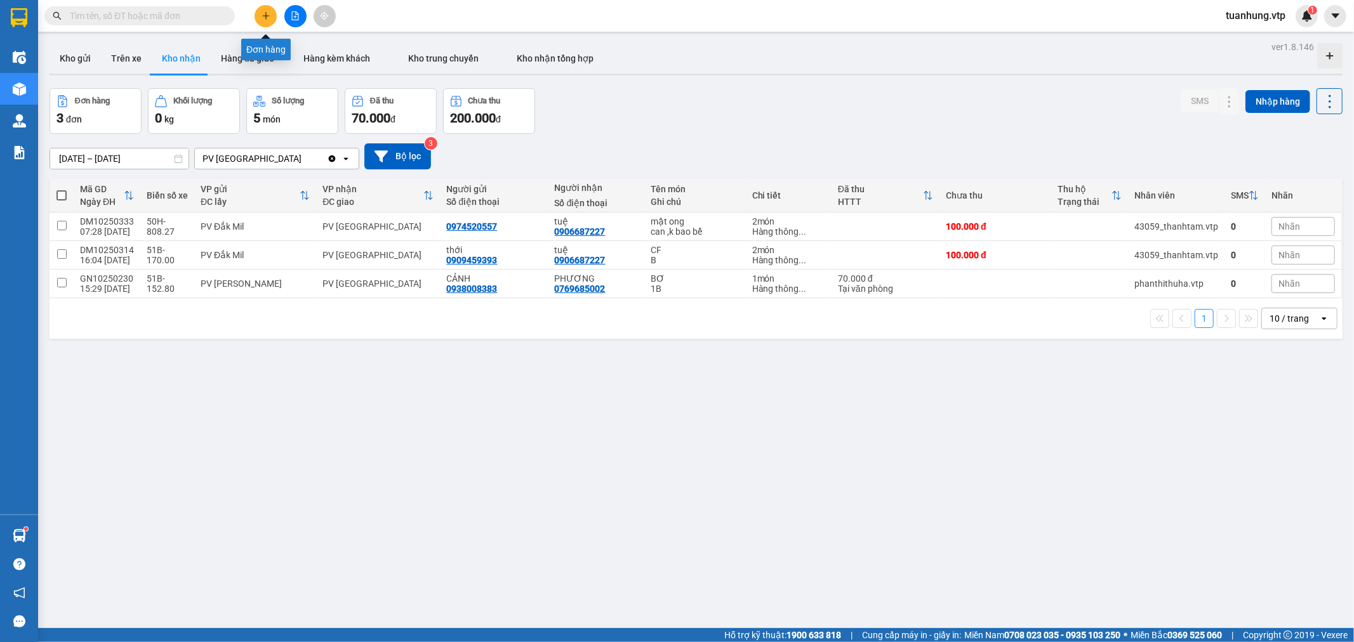
click at [265, 19] on icon "plus" at bounding box center [266, 15] width 9 height 9
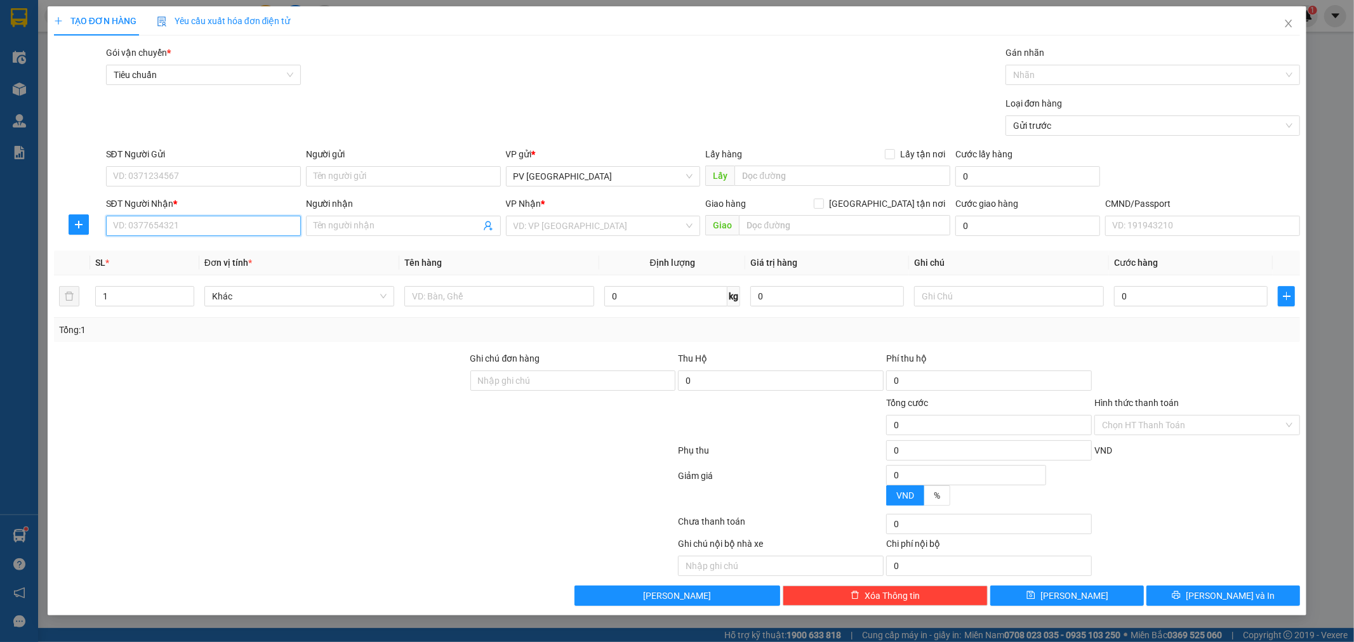
click at [265, 232] on input "SĐT Người Nhận *" at bounding box center [203, 226] width 195 height 20
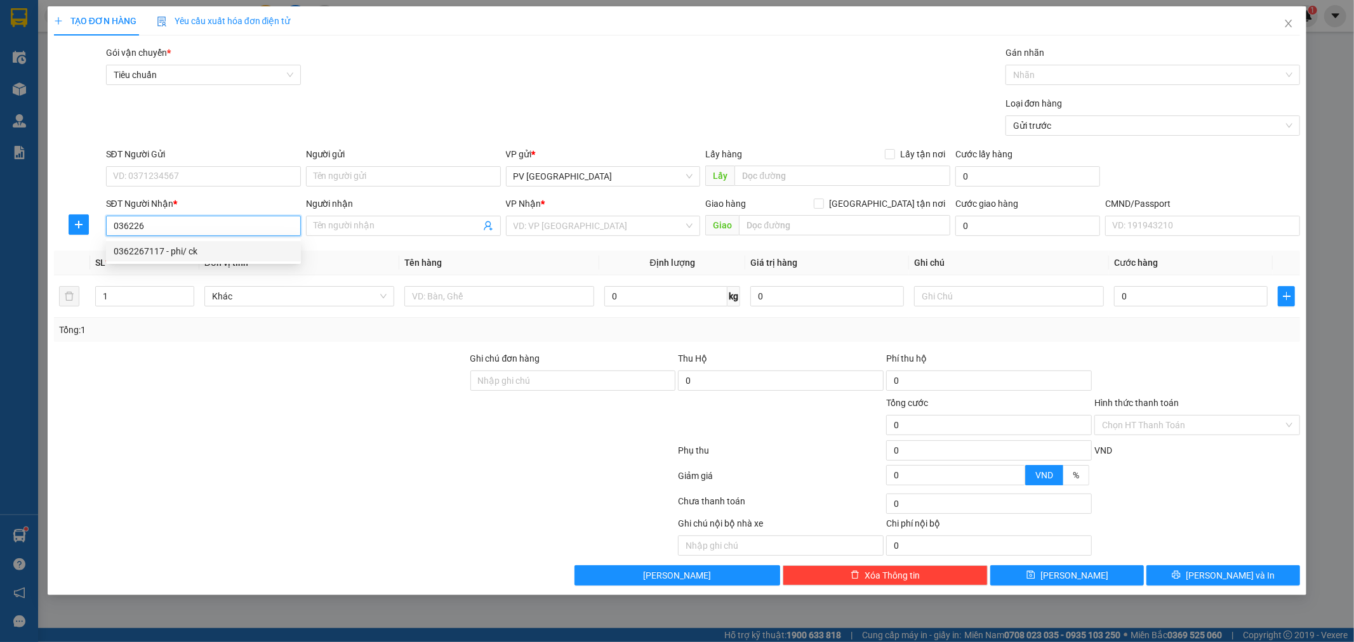
click at [219, 255] on div "0362267117 - phi/ ck" at bounding box center [204, 251] width 180 height 14
type input "0362267117"
type input "phi/ ck"
type input "gấp"
type input "0362267117"
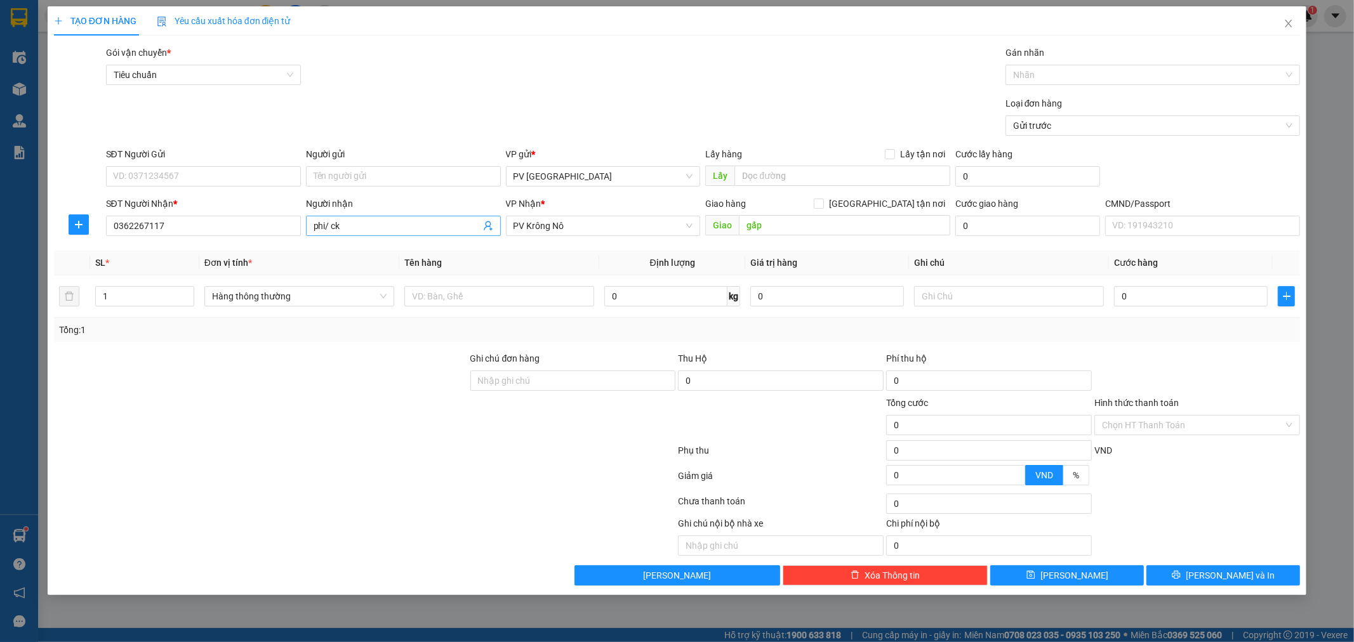
click at [340, 220] on input "phi/ ck" at bounding box center [397, 226] width 167 height 14
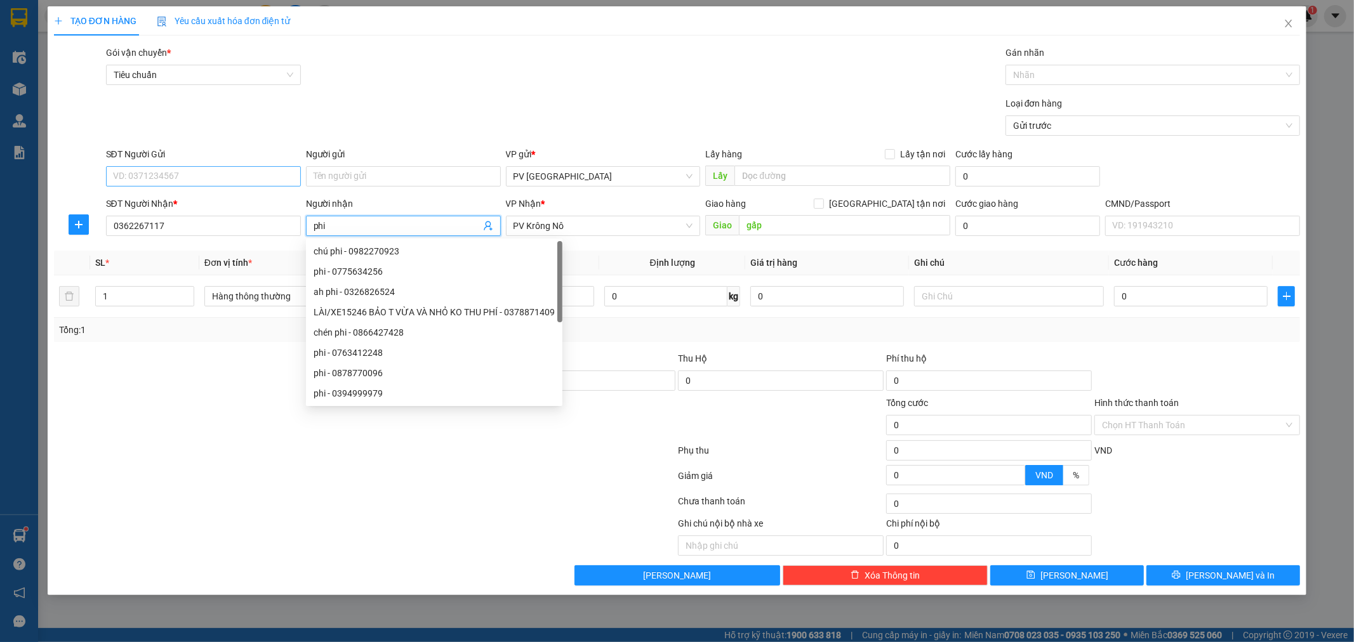
type input "phi"
click at [289, 182] on input "SĐT Người Gửi" at bounding box center [203, 176] width 195 height 20
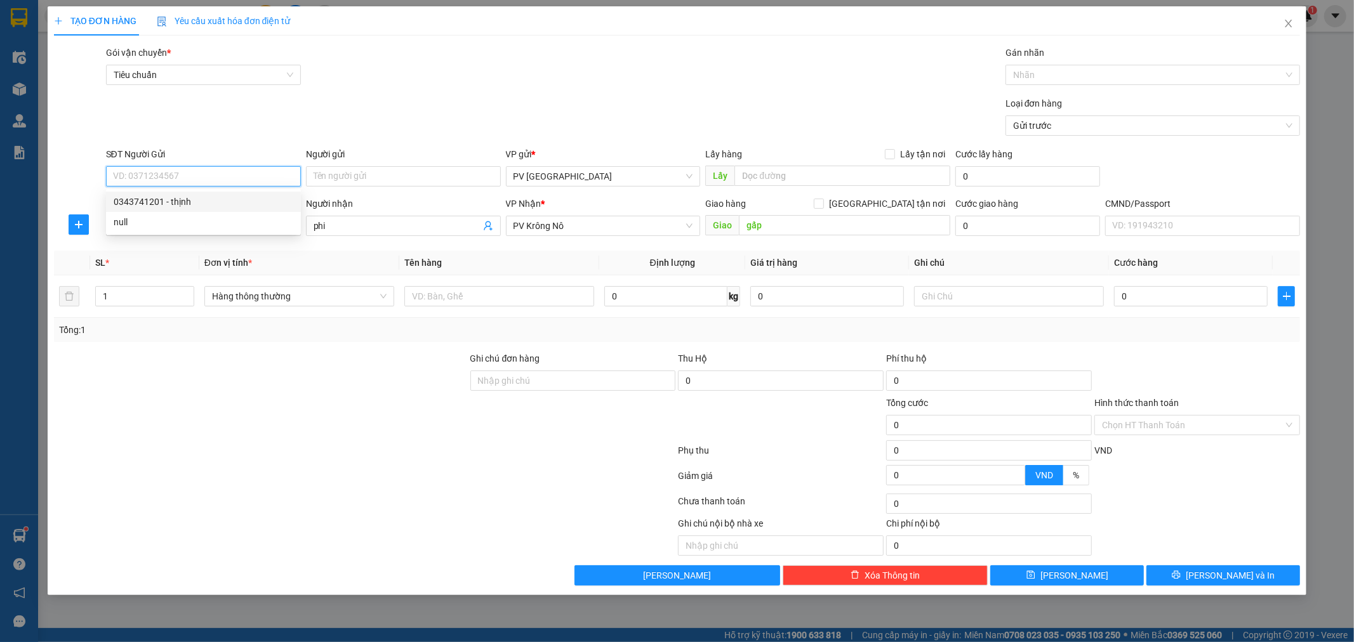
click at [237, 201] on div "0343741201 - thịnh" at bounding box center [204, 202] width 180 height 14
type input "0343741201"
type input "thịnh"
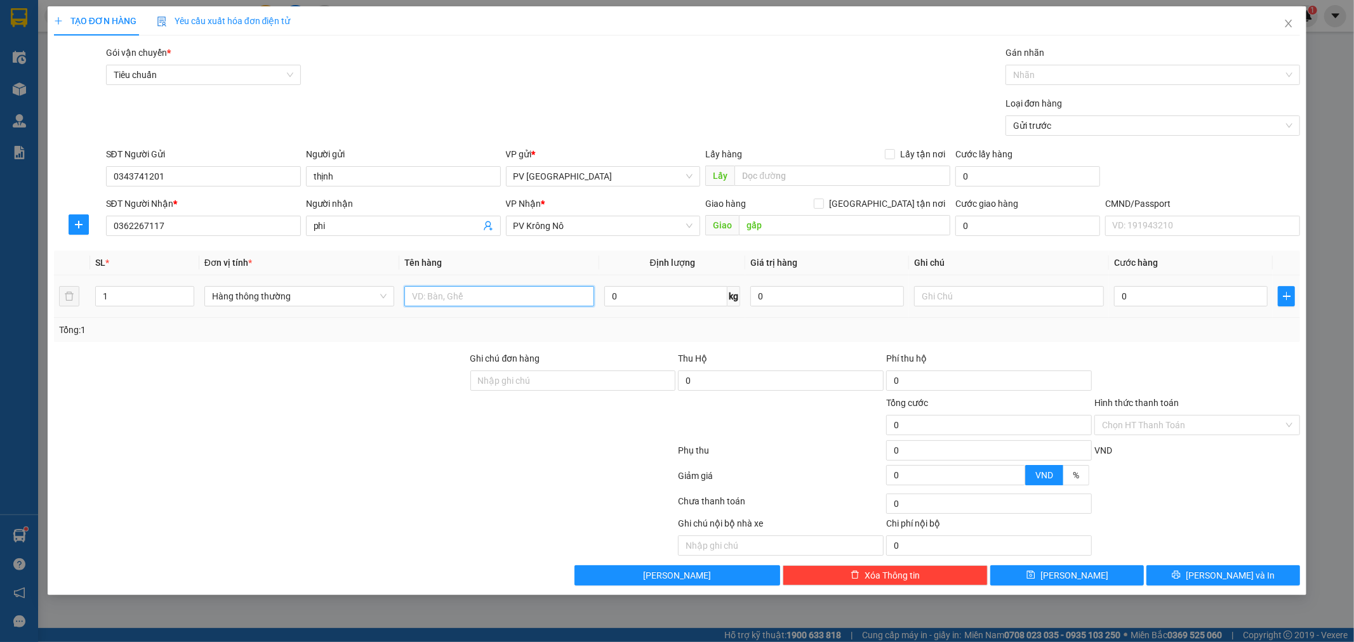
click at [426, 300] on input "text" at bounding box center [499, 296] width 190 height 20
type input "bún"
type input "b"
type input "6"
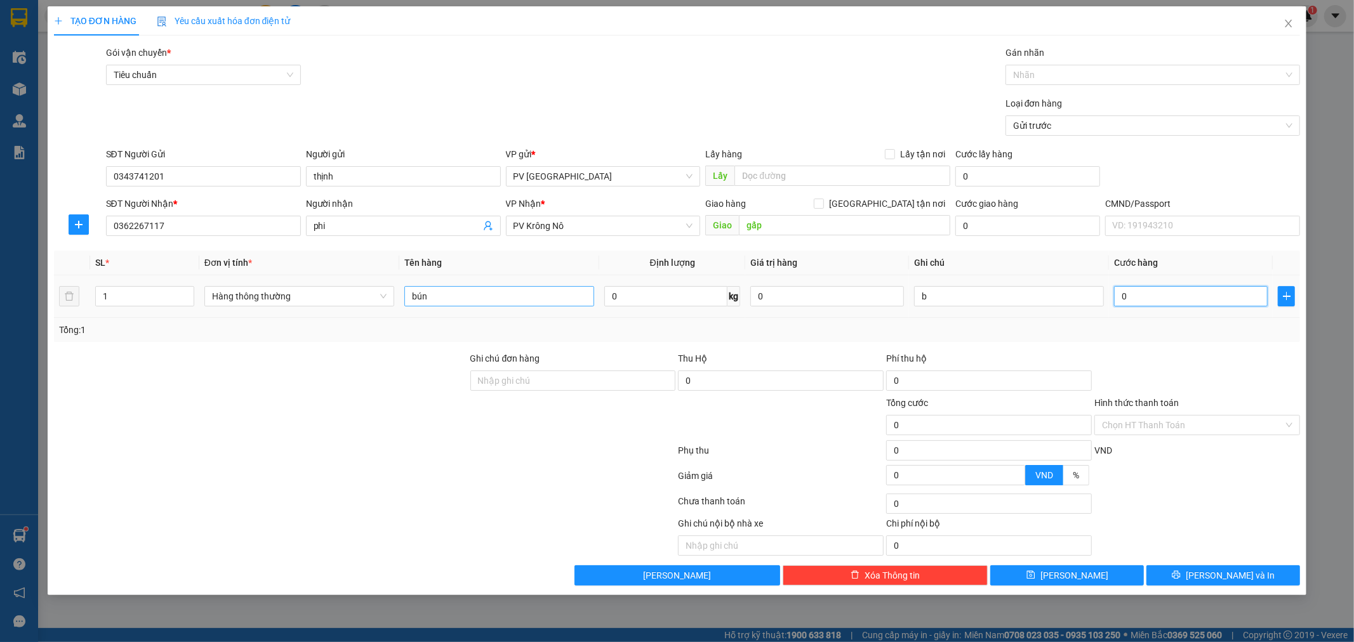
type input "6"
type input "60"
type input "600"
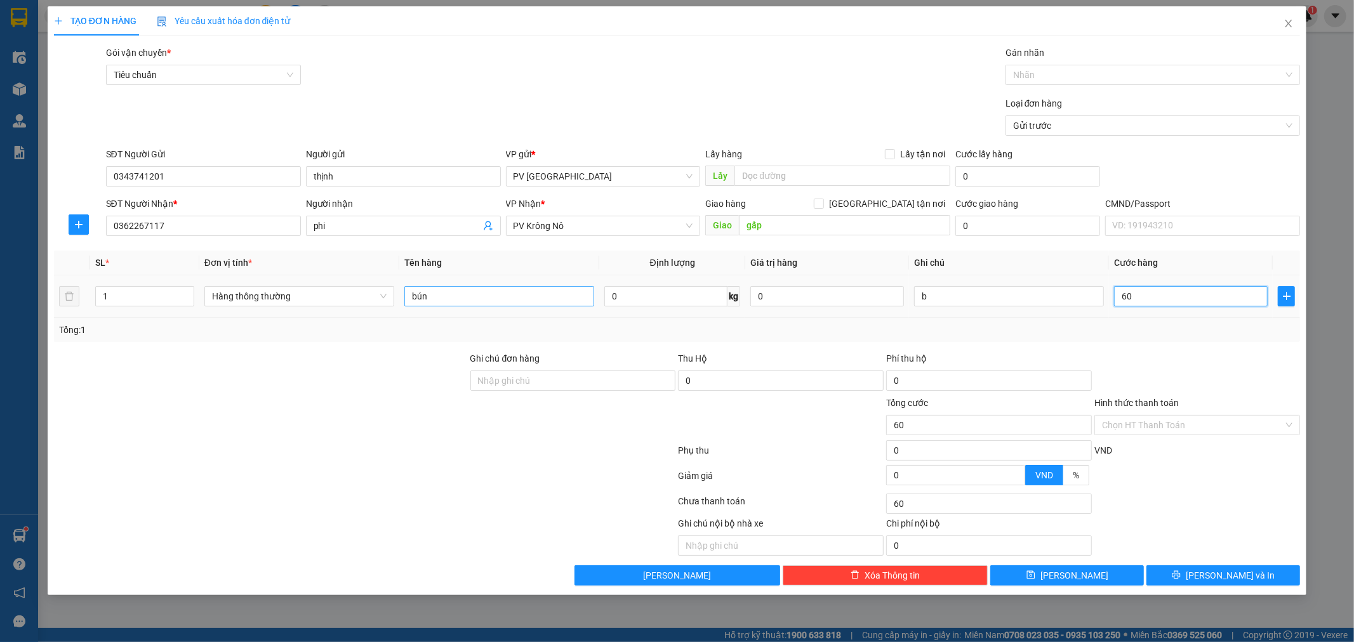
type input "600"
type input "6.000"
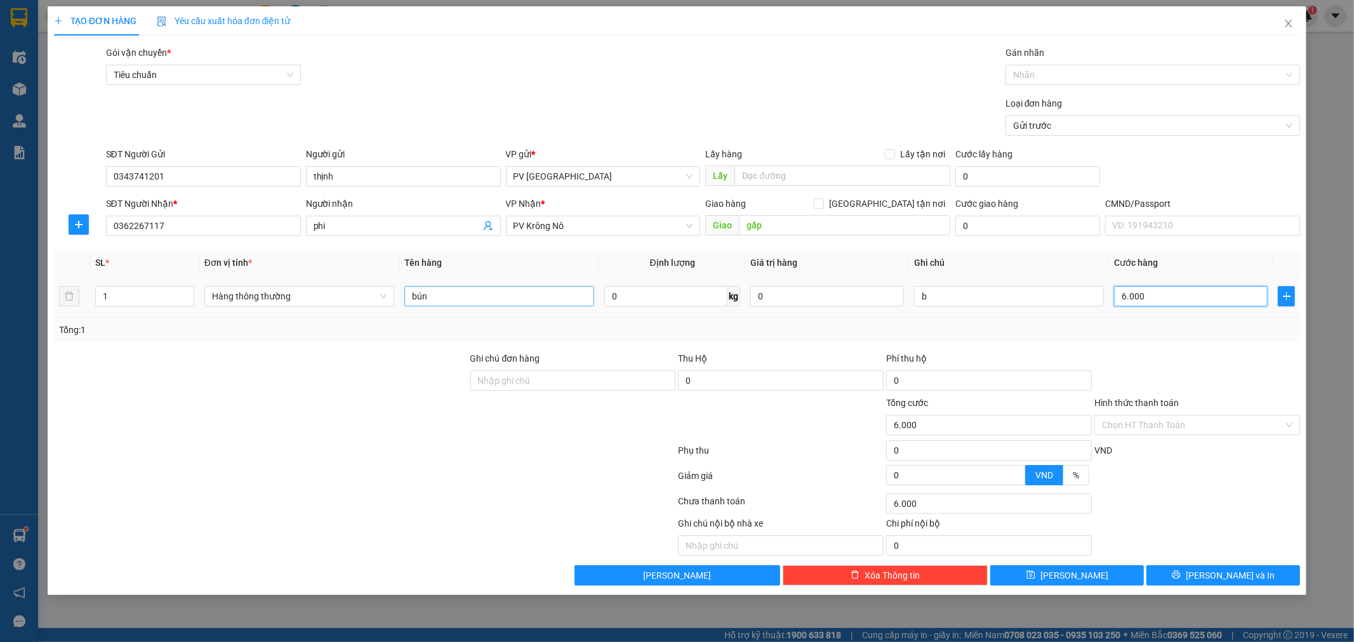
type input "60.000"
click at [1181, 571] on button "[PERSON_NAME] và In" at bounding box center [1223, 576] width 154 height 20
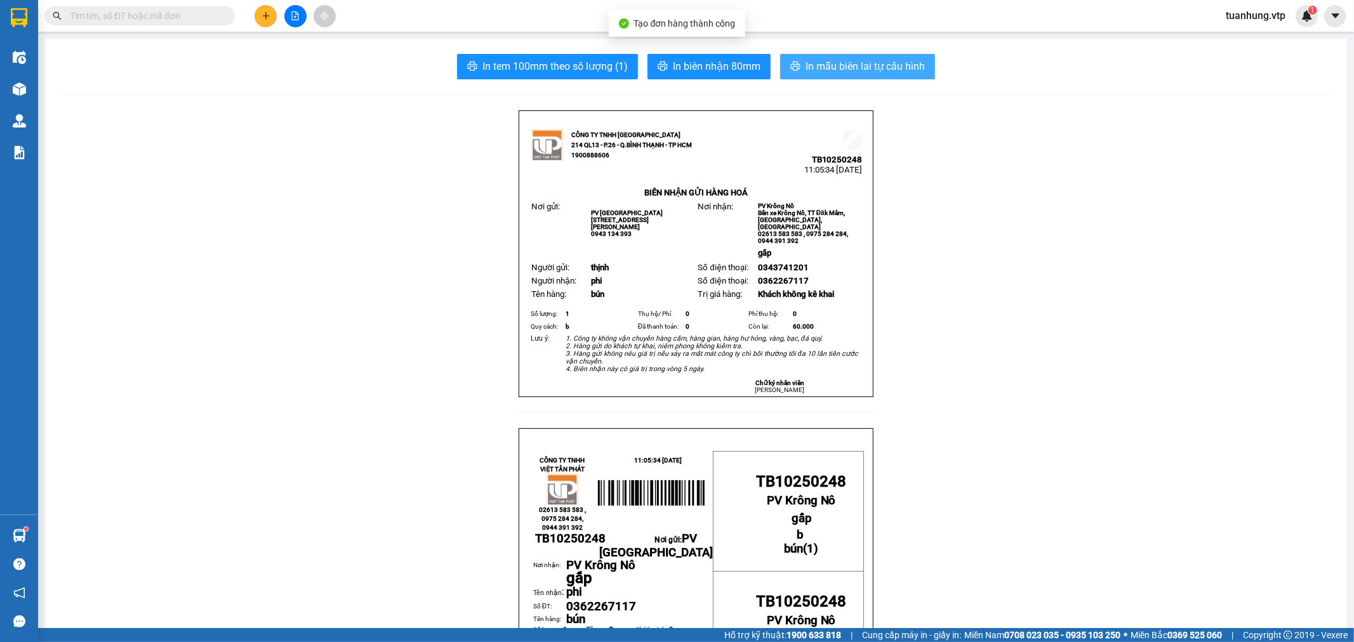
click at [861, 70] on span "In mẫu biên lai tự cấu hình" at bounding box center [865, 66] width 119 height 16
click at [267, 11] on icon "plus" at bounding box center [266, 15] width 9 height 9
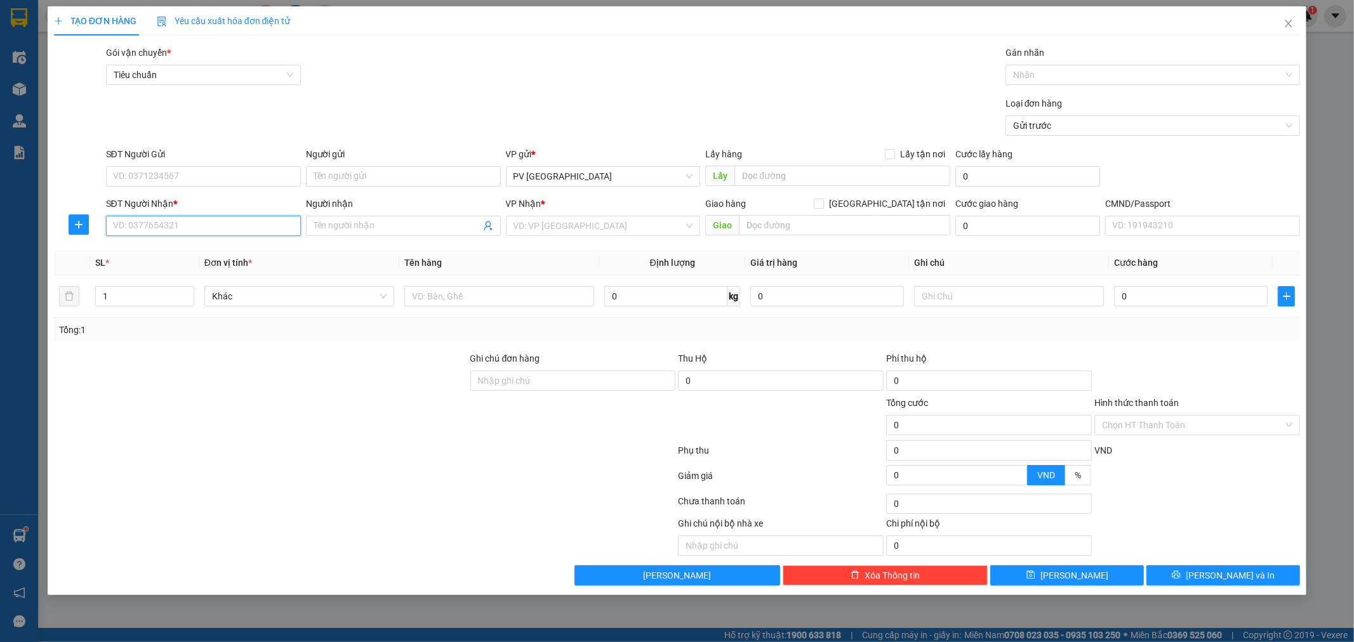
click at [281, 225] on input "SĐT Người Nhận *" at bounding box center [203, 226] width 195 height 20
type input "0"
click at [223, 254] on div "0971851120 - thiện" at bounding box center [204, 251] width 180 height 14
type input "0971851120"
type input "thiện"
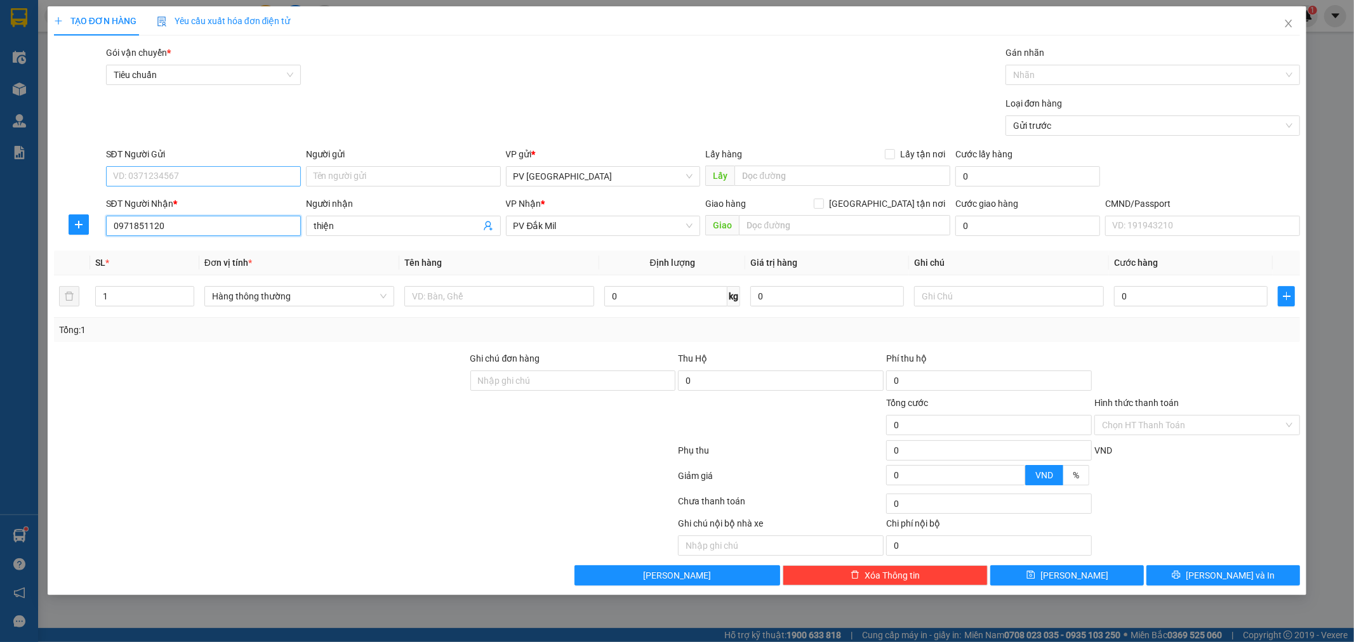
type input "0971851120"
click at [268, 176] on input "SĐT Người Gửi" at bounding box center [203, 176] width 195 height 20
click at [192, 218] on div "0907728113 - huệ" at bounding box center [204, 222] width 180 height 14
type input "0907728113"
type input "huệ"
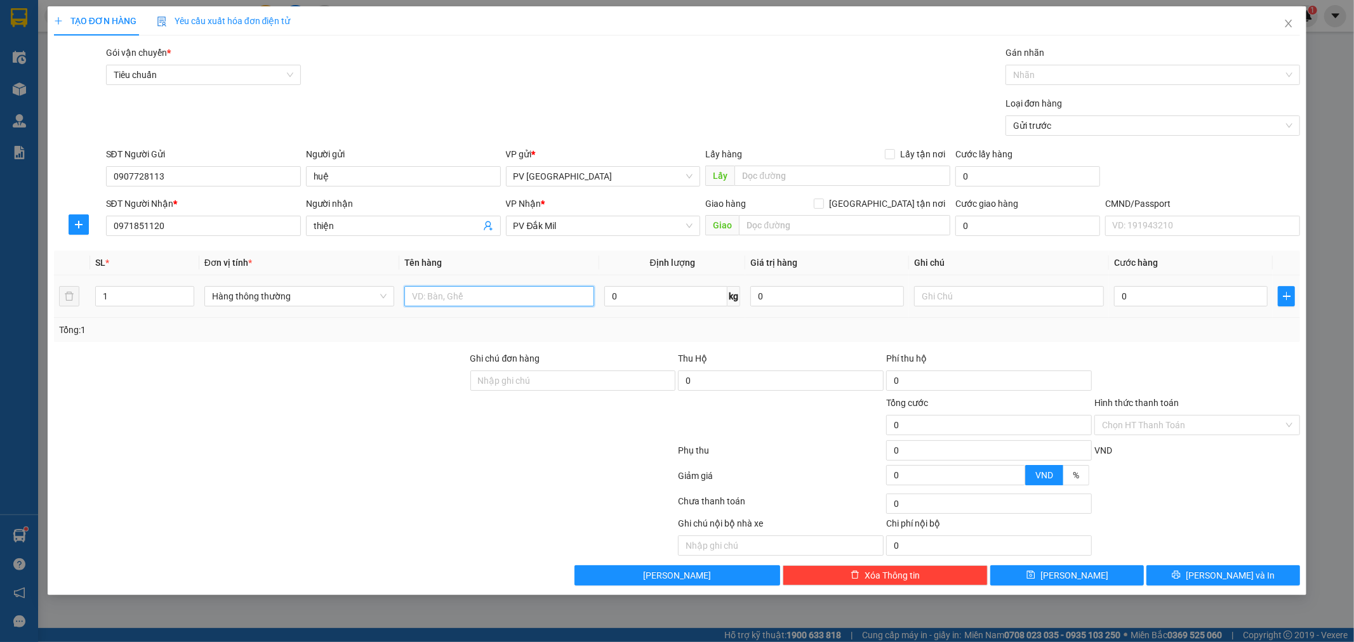
click at [566, 303] on input "text" at bounding box center [499, 296] width 190 height 20
type input "tpcn"
type input "t"
click at [804, 232] on input "text" at bounding box center [844, 225] width 211 height 20
click at [941, 296] on input "t" at bounding box center [1009, 296] width 190 height 20
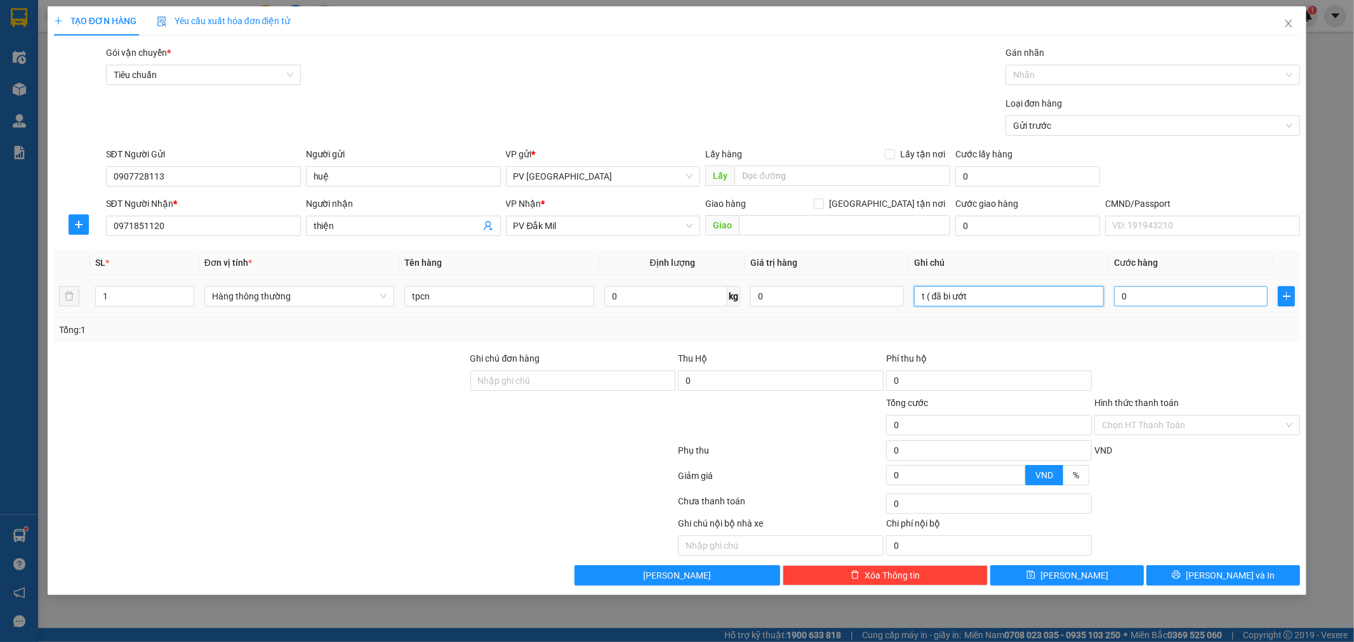
type input "t ( đã bi ướt"
click at [1124, 295] on input "0" at bounding box center [1191, 296] width 154 height 20
type input "5"
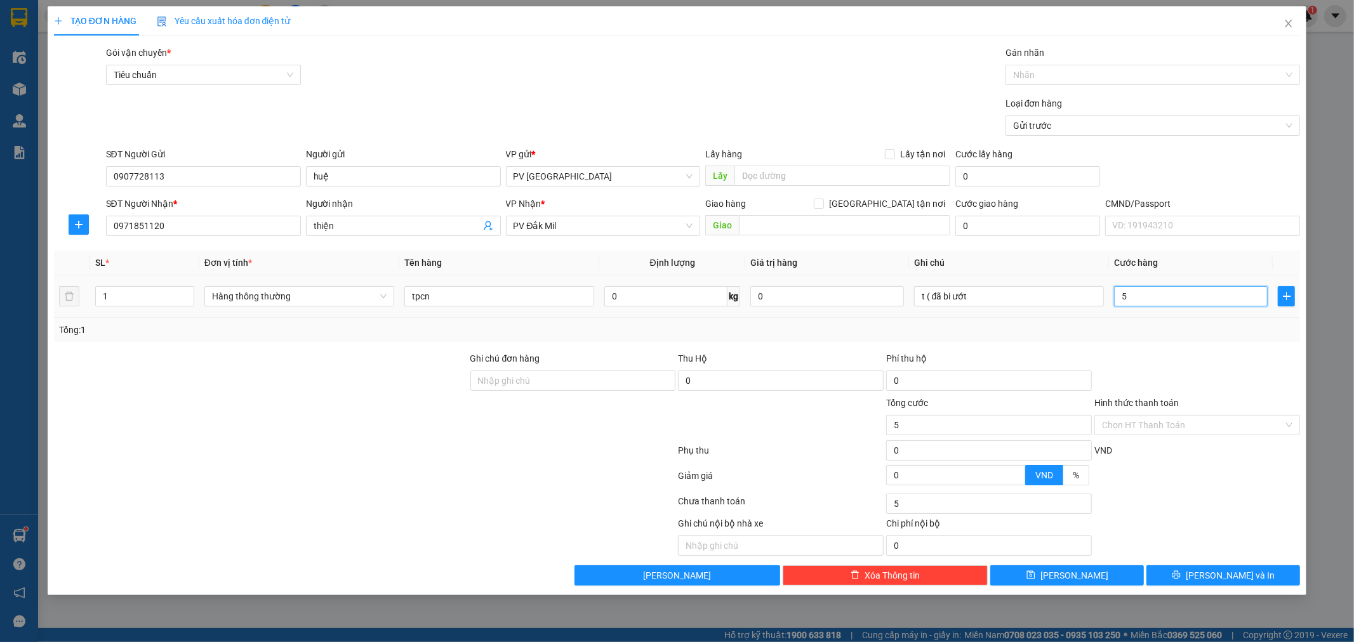
type input "50"
type input "500"
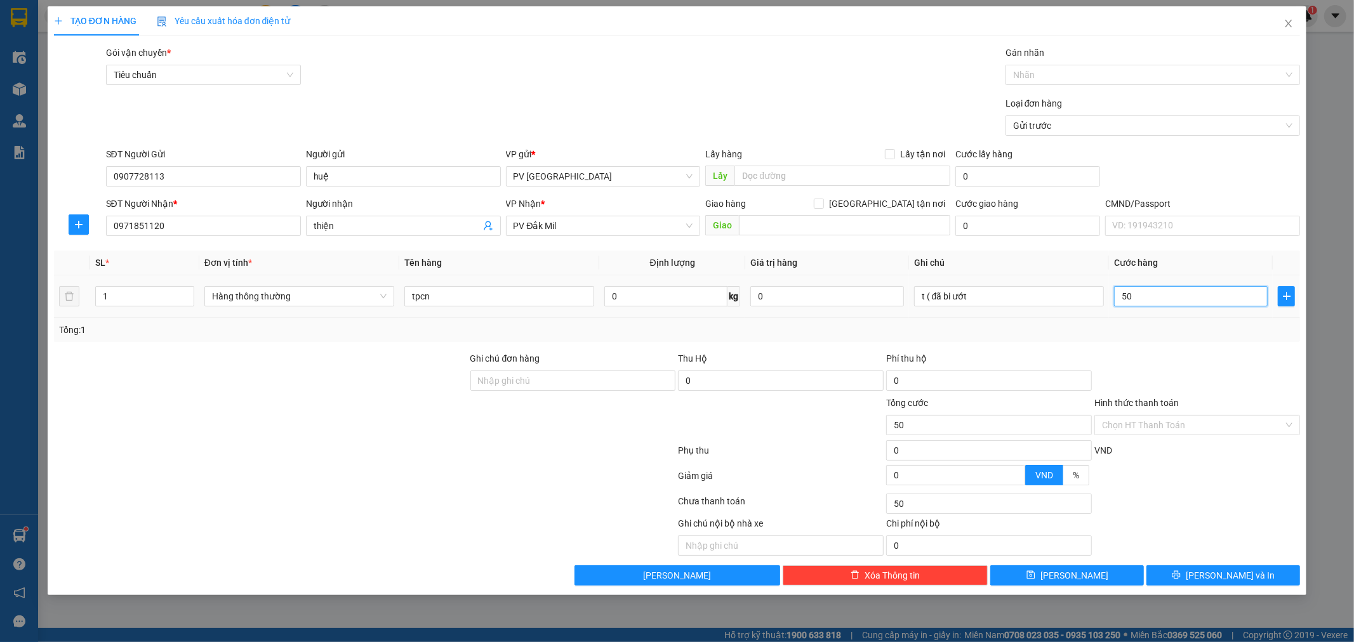
type input "500"
type input "5.000"
type input "50.000"
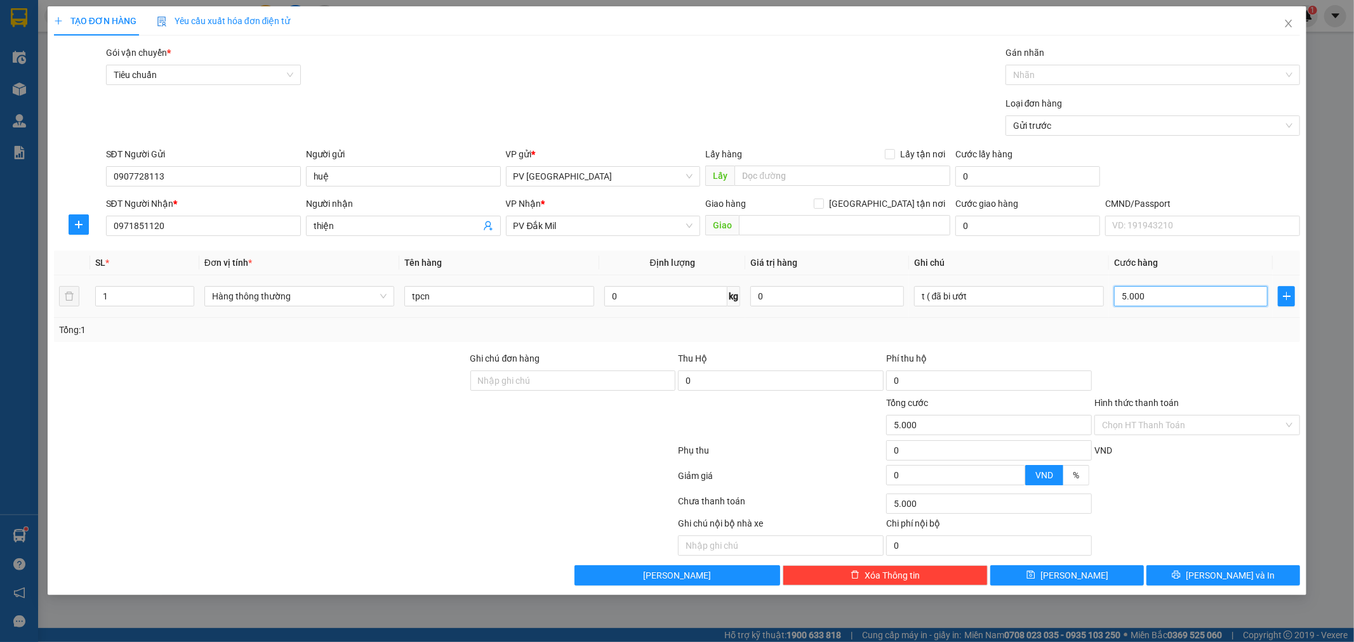
type input "50.000"
click at [1211, 576] on button "[PERSON_NAME] và In" at bounding box center [1223, 576] width 154 height 20
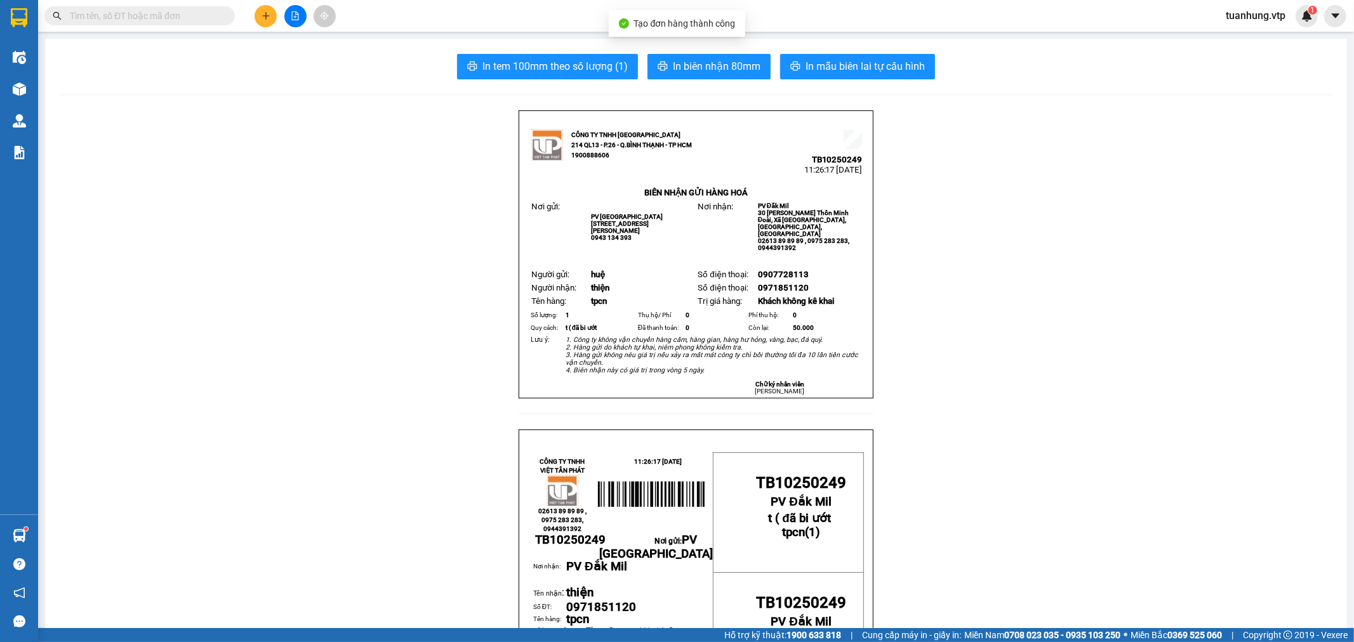
click at [811, 76] on button "In mẫu biên lai tự cấu hình" at bounding box center [857, 66] width 155 height 25
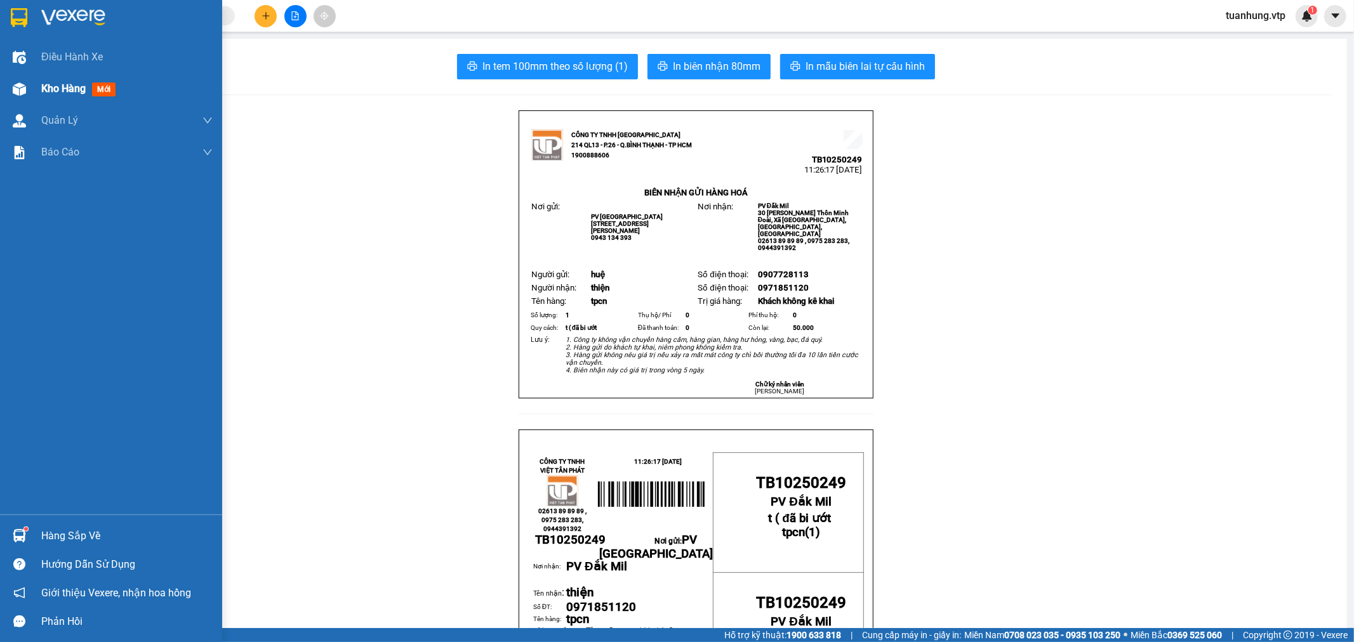
click at [33, 93] on div "Kho hàng mới" at bounding box center [111, 89] width 222 height 32
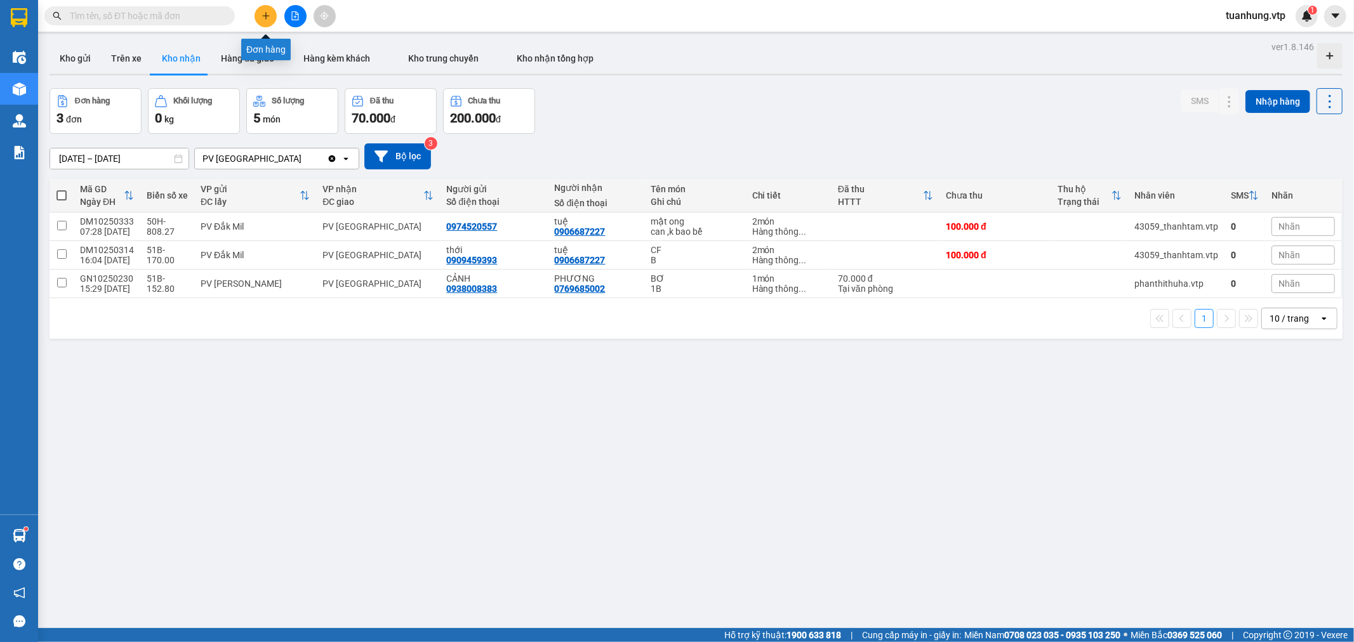
click at [267, 22] on button at bounding box center [266, 16] width 22 height 22
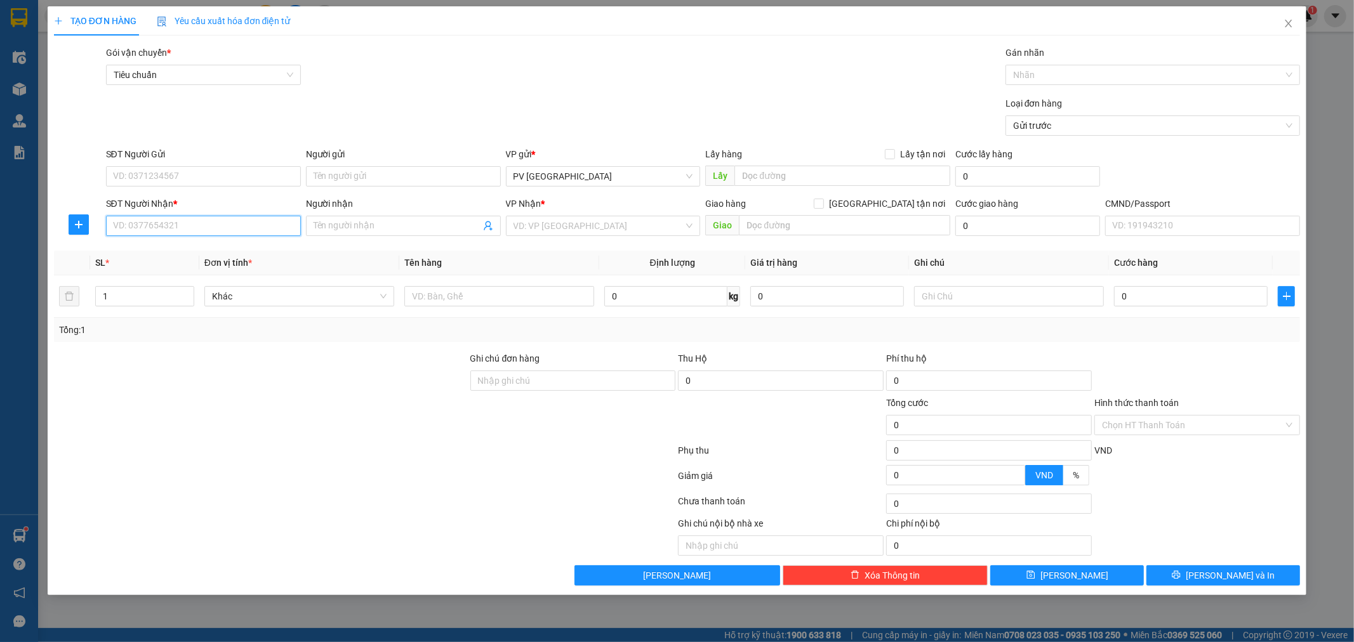
click at [205, 226] on input "SĐT Người Nhận *" at bounding box center [203, 226] width 195 height 20
type input "0977667957"
click at [337, 227] on input "Người nhận" at bounding box center [397, 226] width 167 height 14
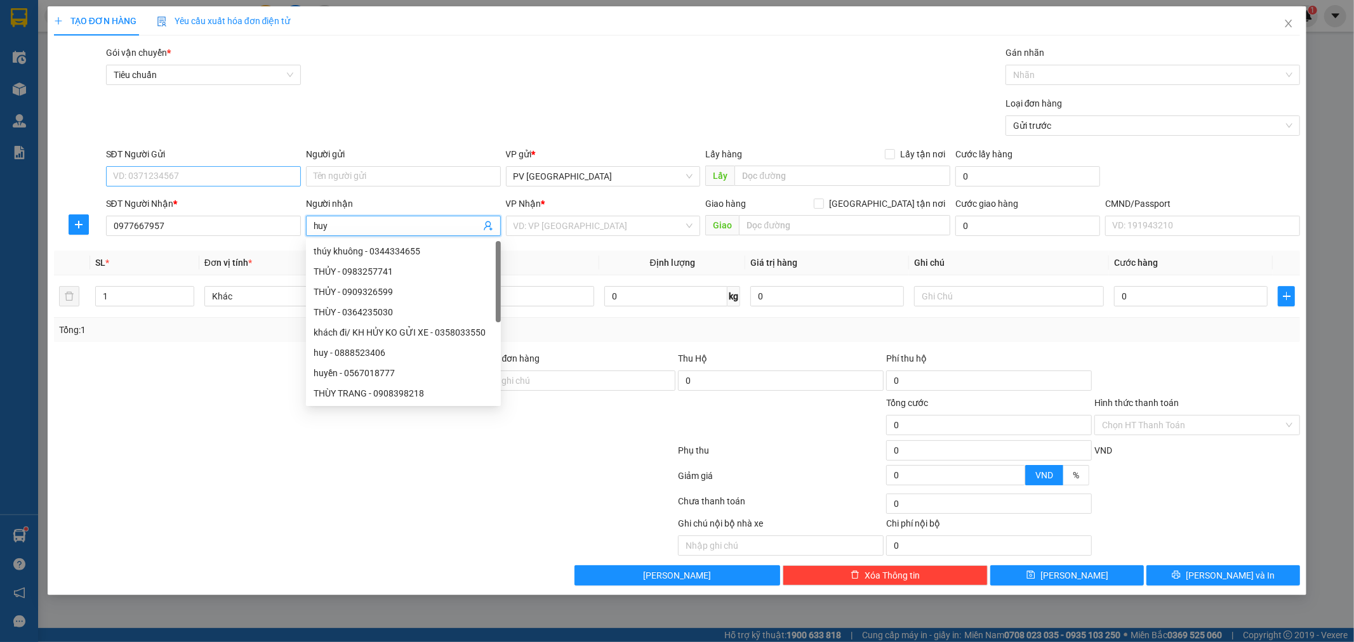
type input "huy"
click at [265, 182] on input "SĐT Người Gửi" at bounding box center [203, 176] width 195 height 20
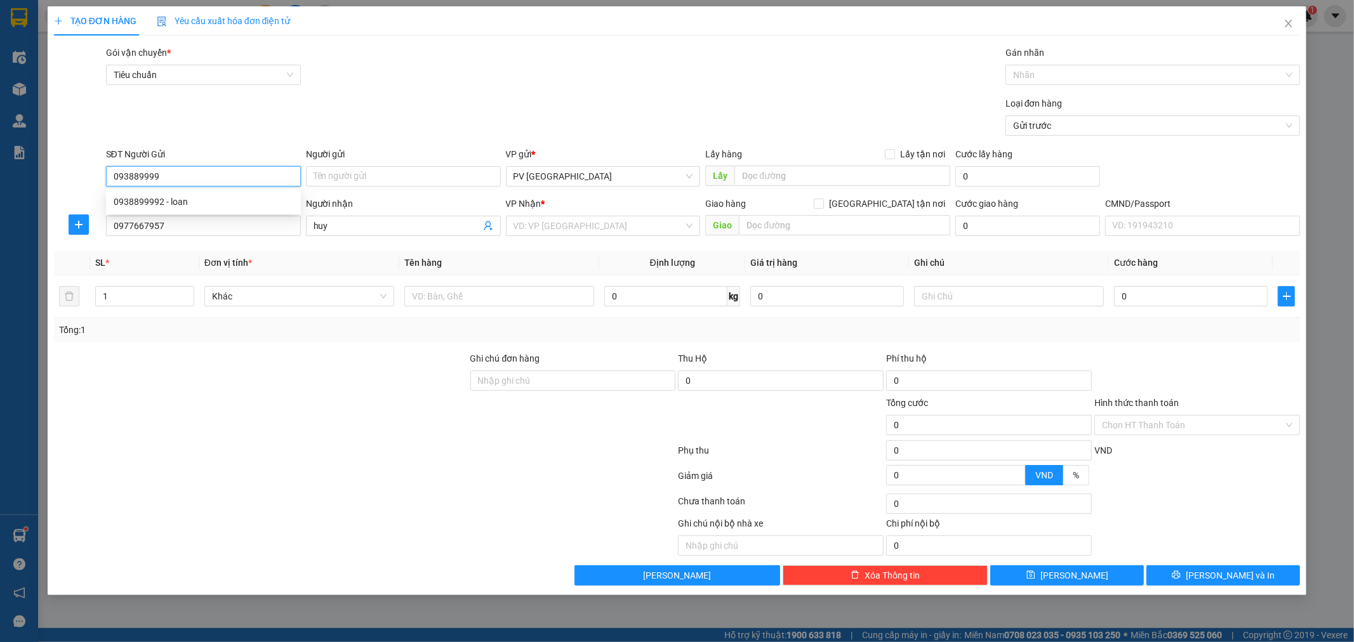
type input "0938899992"
click at [244, 198] on div "0938899992 - loan" at bounding box center [204, 202] width 180 height 14
type input "loan"
type input "0938899992"
click at [639, 232] on input "search" at bounding box center [599, 225] width 171 height 19
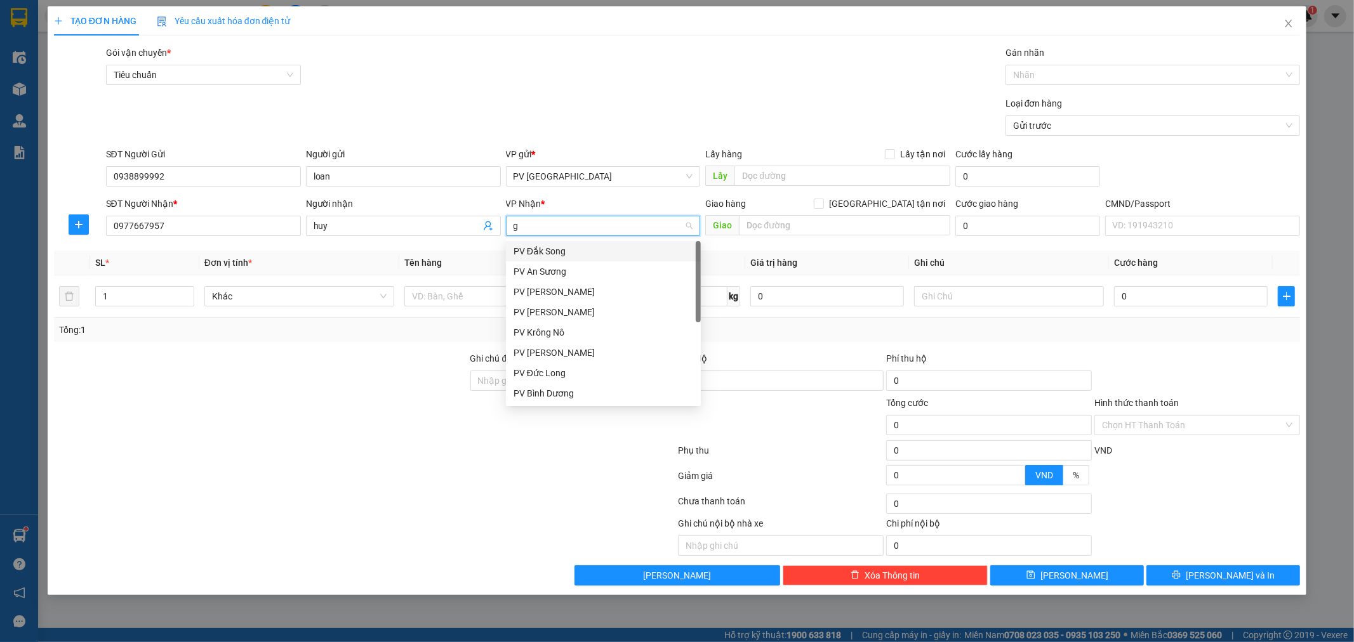
type input "gn"
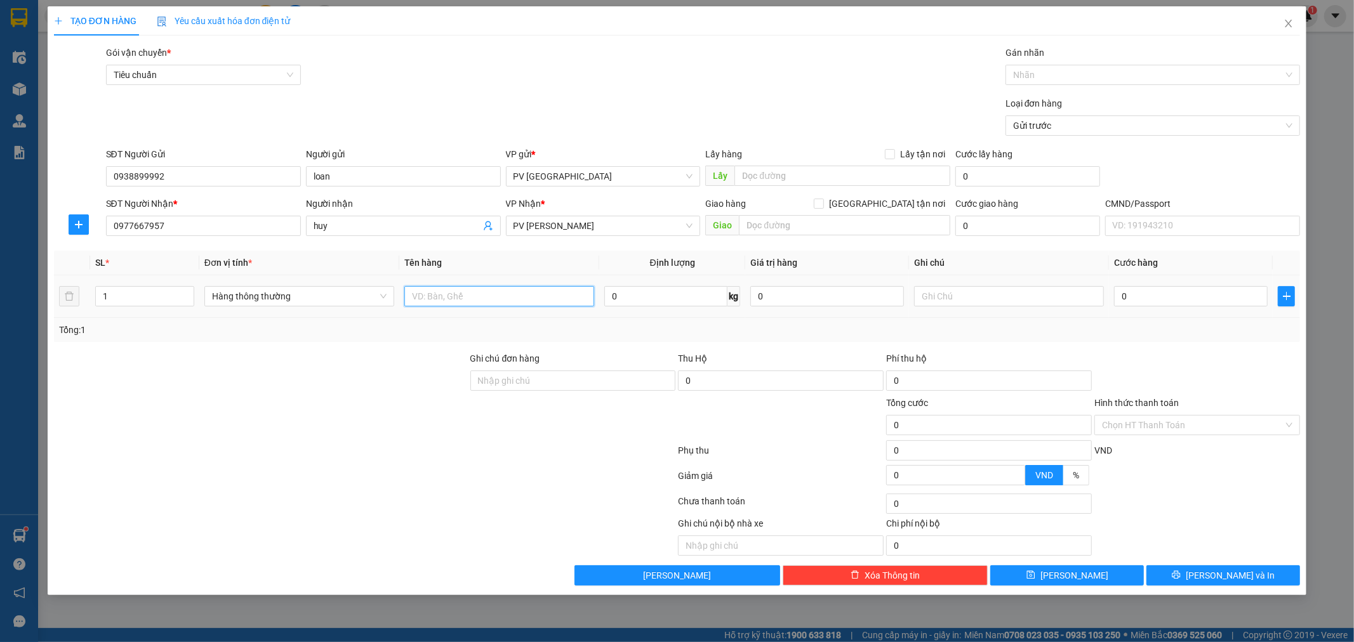
click at [516, 298] on input "text" at bounding box center [499, 296] width 190 height 20
type input "bút bi"
type input "t"
type input "5"
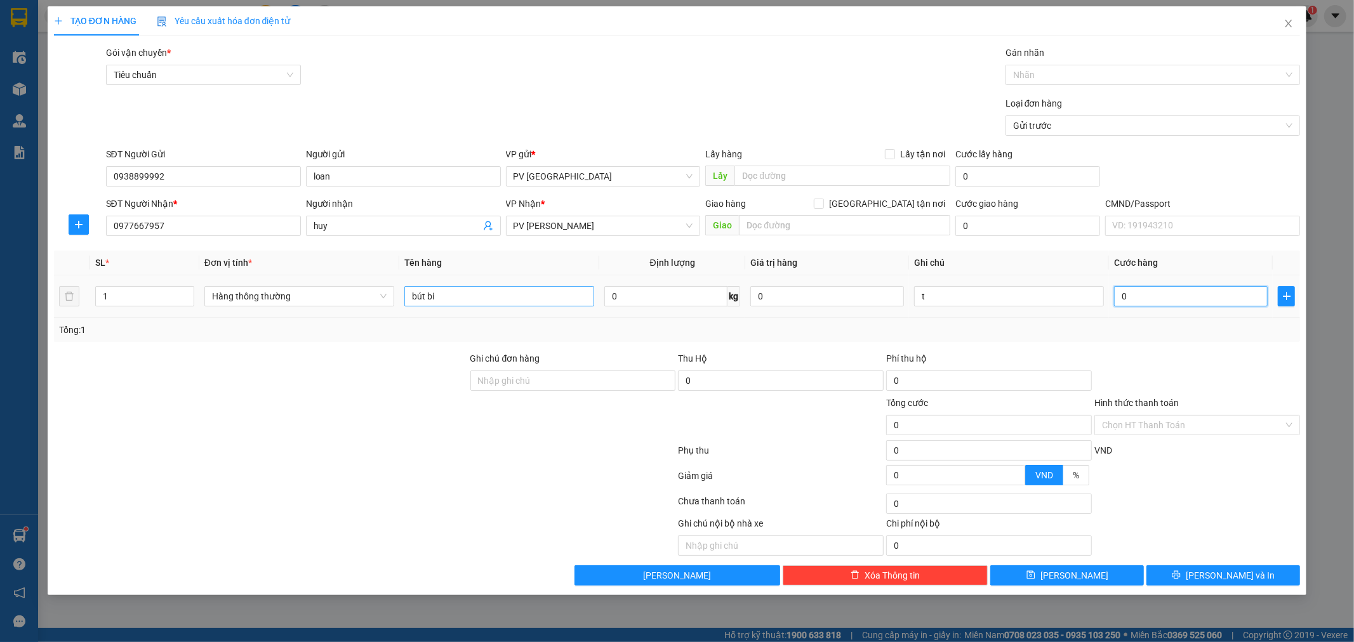
type input "5"
type input "50"
type input "500"
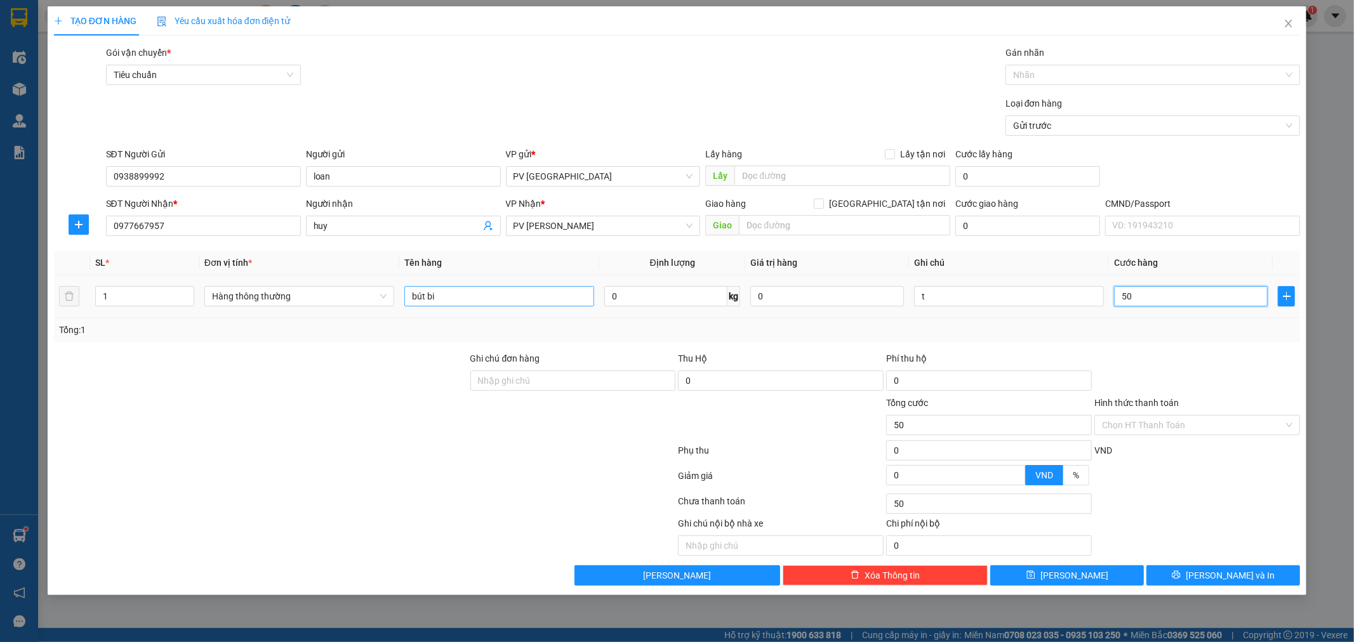
type input "500"
type input "5.000"
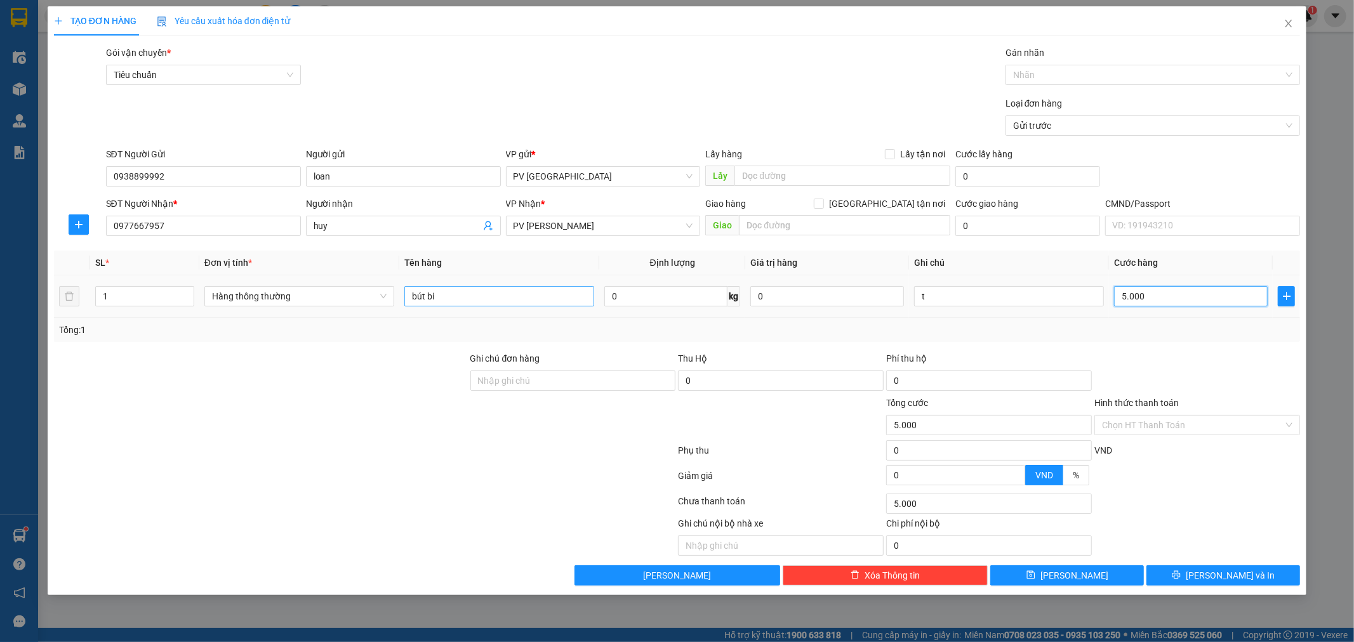
type input "50.000"
click at [1209, 574] on button "[PERSON_NAME] và In" at bounding box center [1223, 576] width 154 height 20
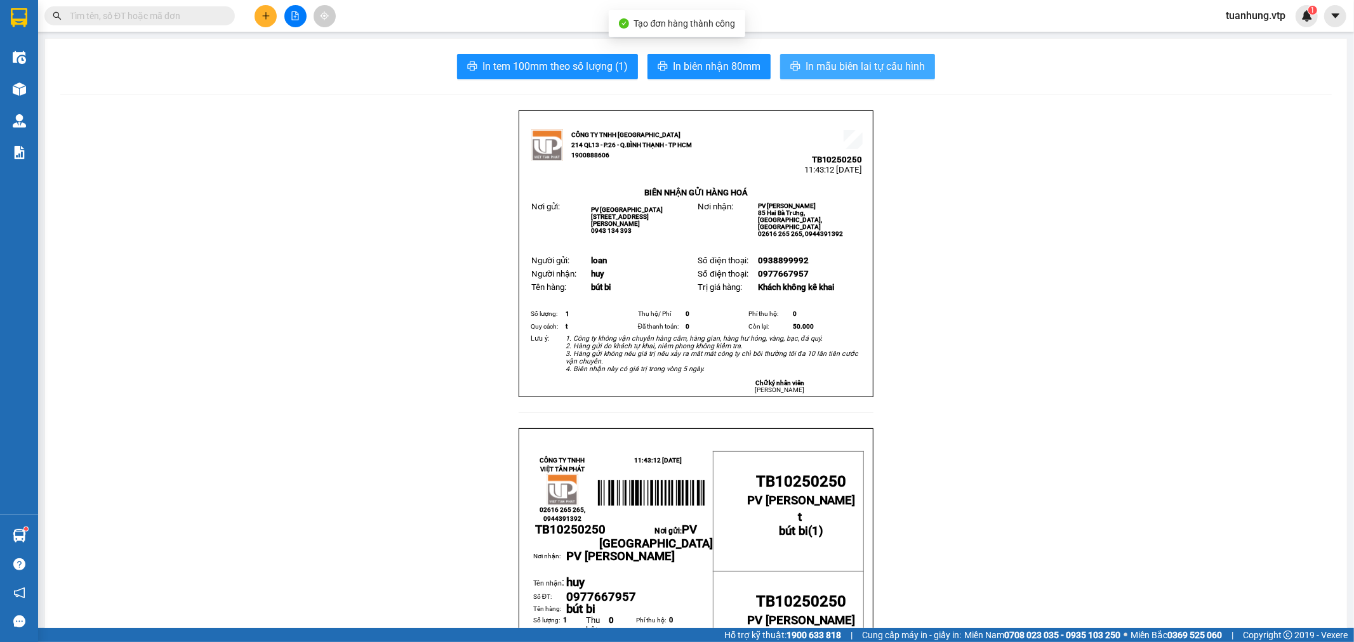
click at [815, 67] on span "In mẫu biên lai tự cấu hình" at bounding box center [865, 66] width 119 height 16
click at [264, 11] on icon "plus" at bounding box center [266, 15] width 9 height 9
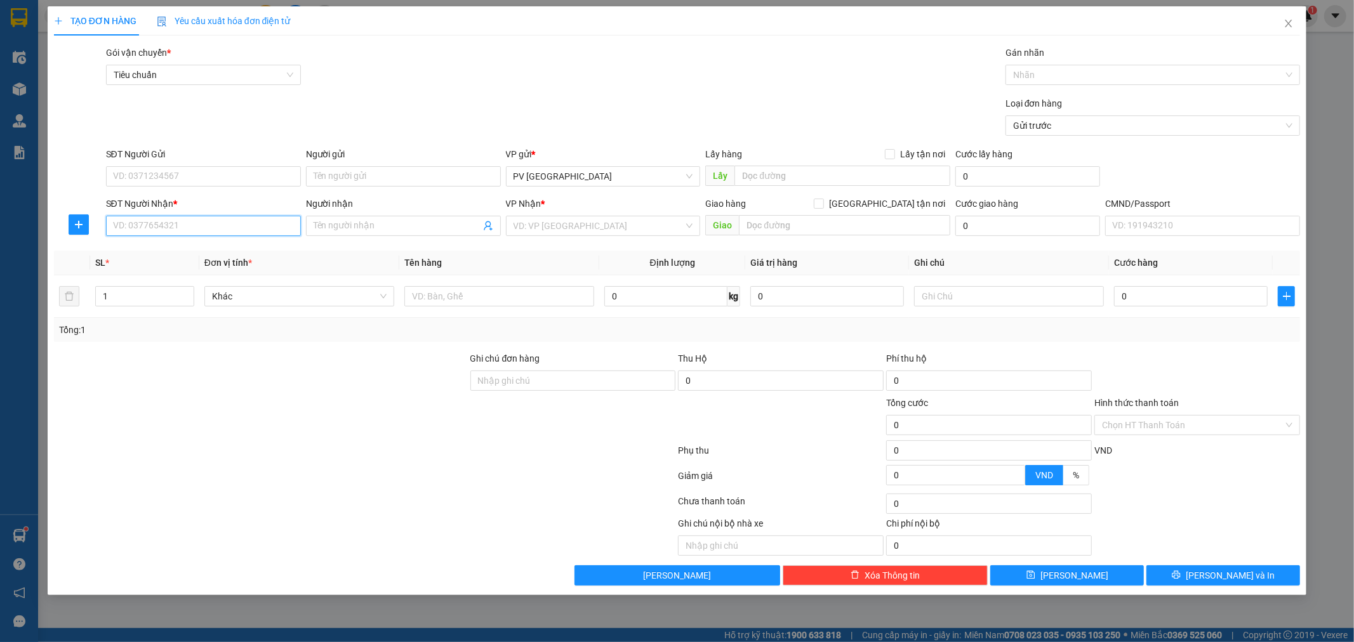
click at [211, 232] on input "SĐT Người Nhận *" at bounding box center [203, 226] width 195 height 20
type input "098656668"
click at [335, 225] on input "Người nhận" at bounding box center [397, 226] width 167 height 14
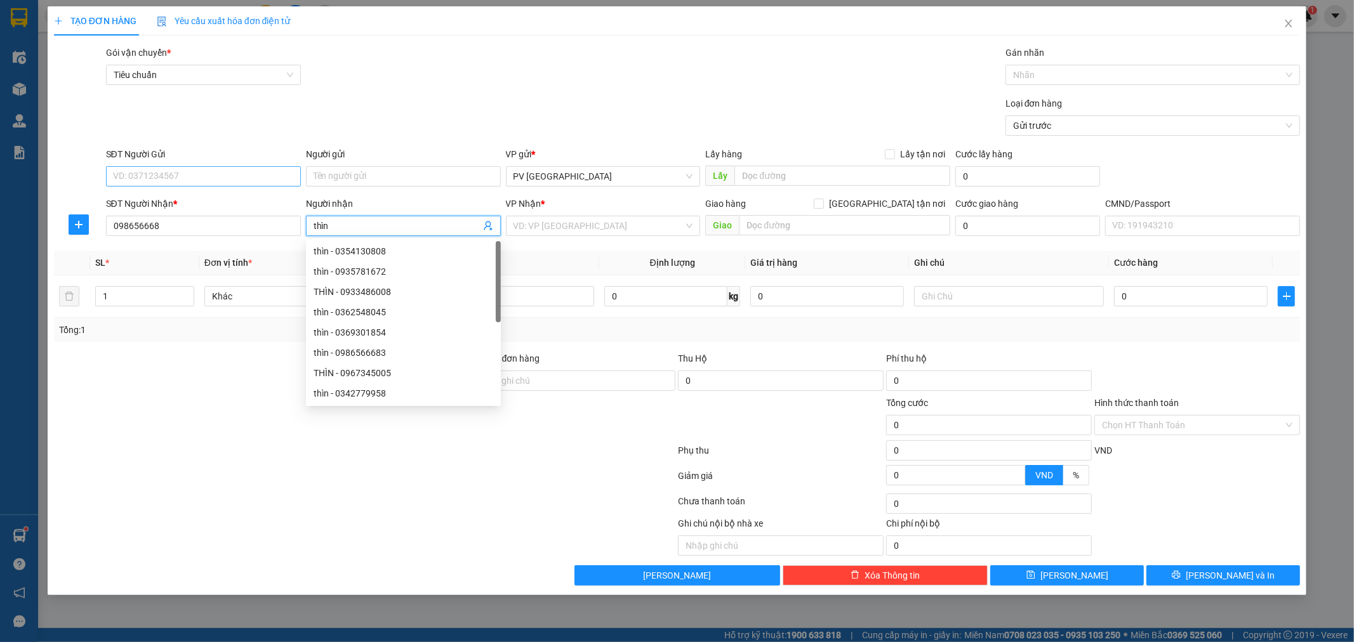
type input "thìn"
click at [260, 180] on input "SĐT Người Gửi" at bounding box center [203, 176] width 195 height 20
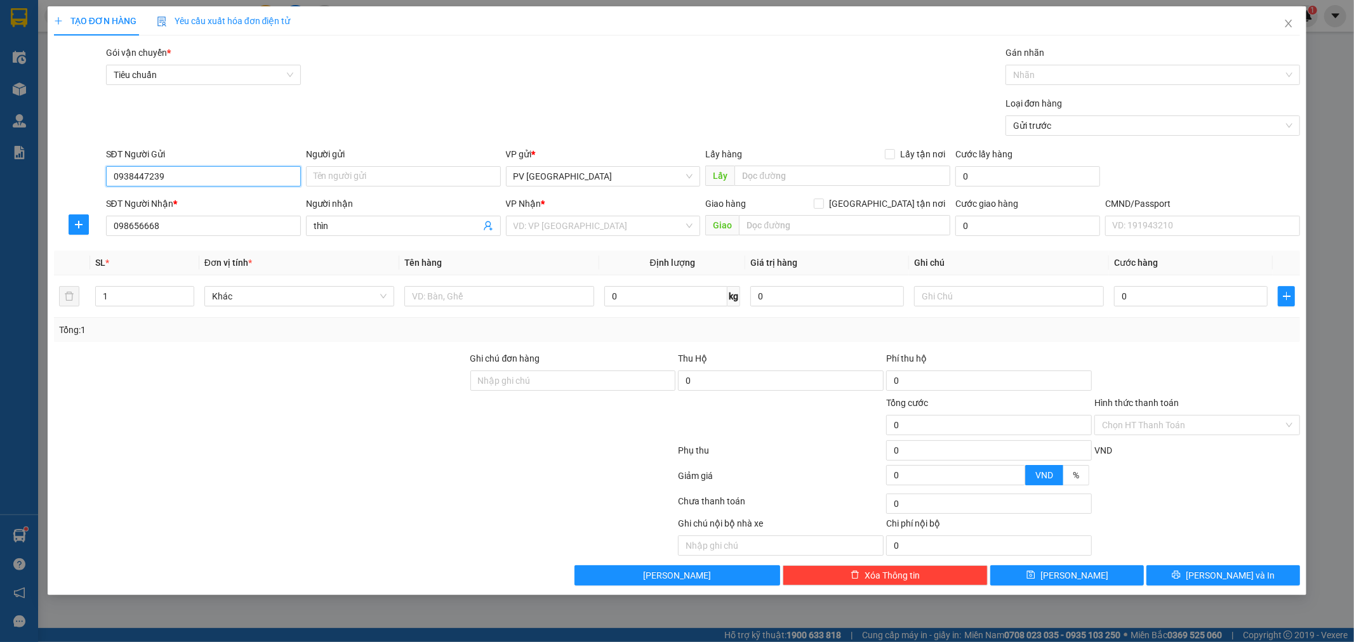
type input "0938447239"
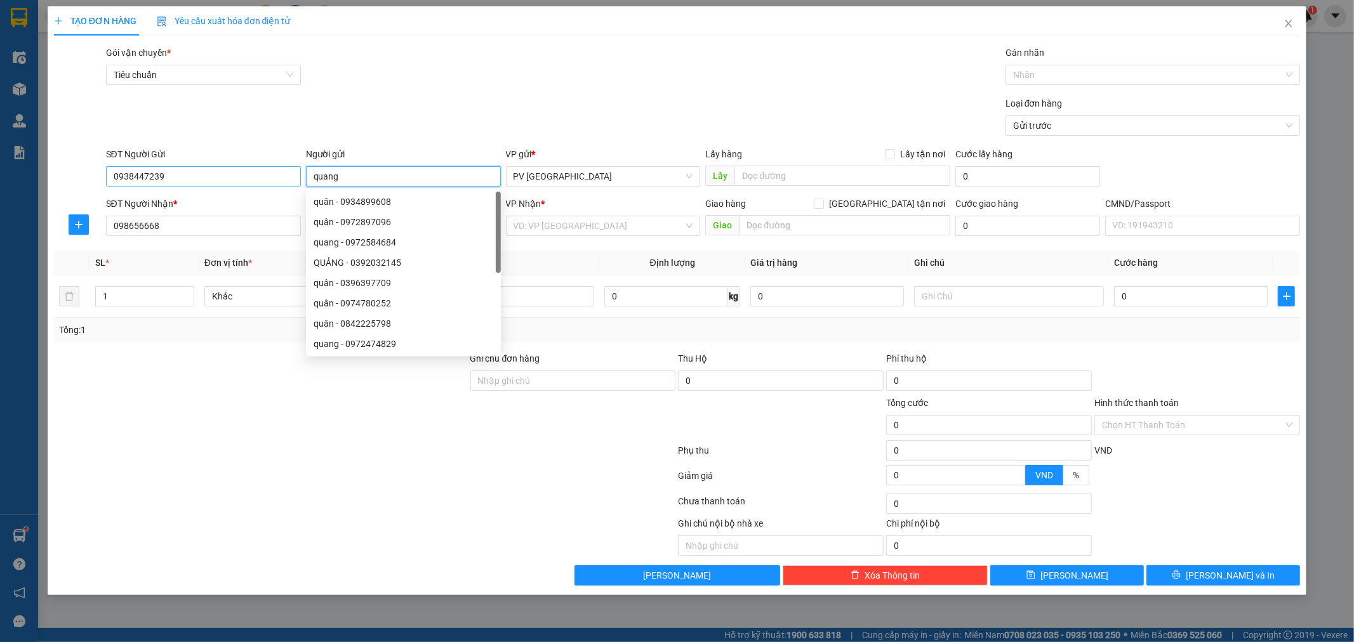
type input "quang"
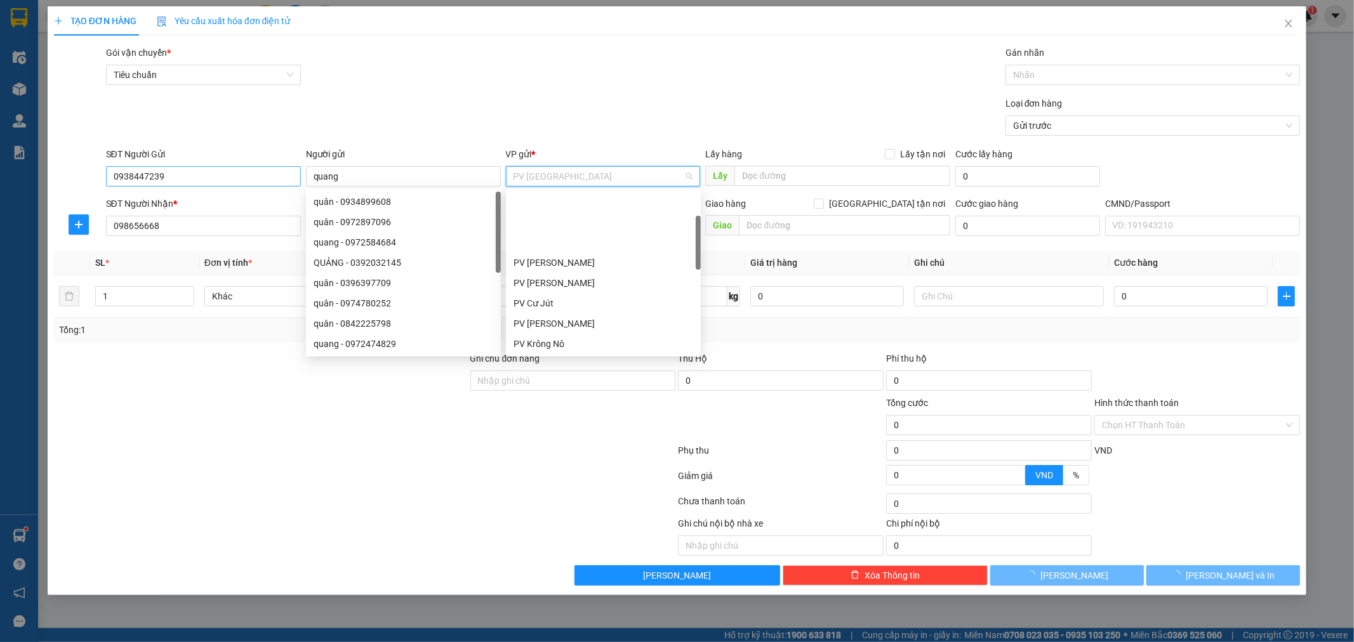
scroll to position [81, 0]
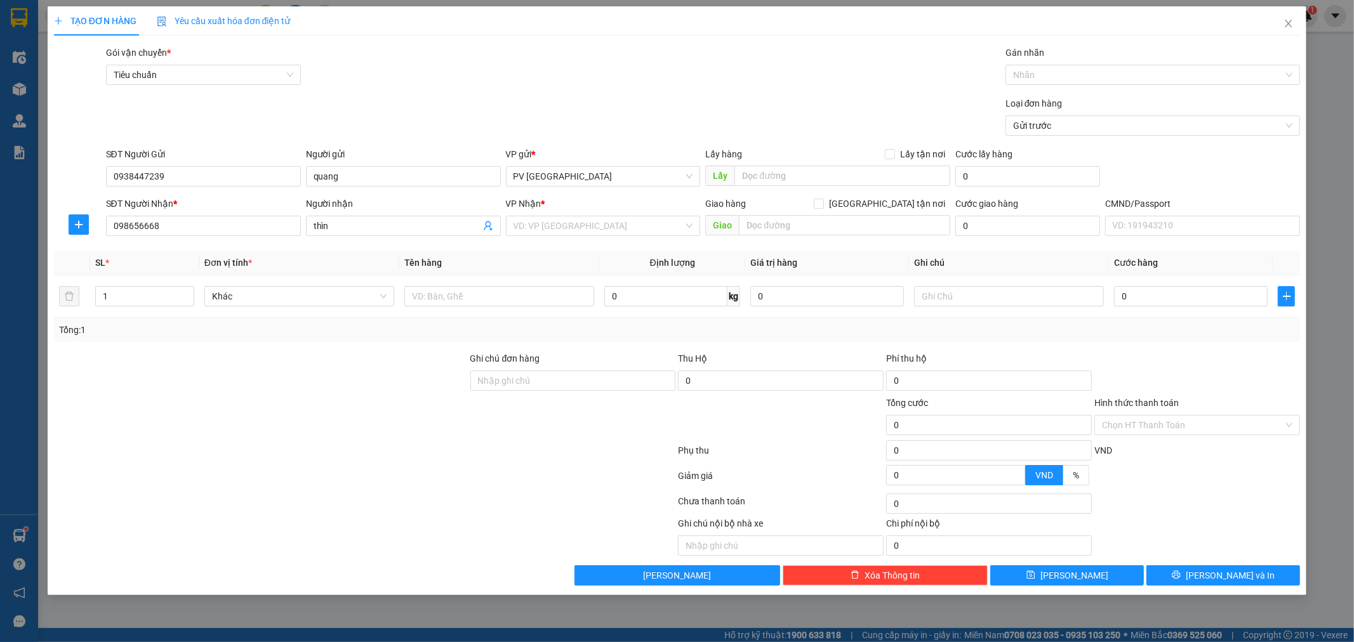
drag, startPoint x: 315, startPoint y: 387, endPoint x: 429, endPoint y: 345, distance: 121.1
click at [316, 387] on div at bounding box center [261, 374] width 416 height 44
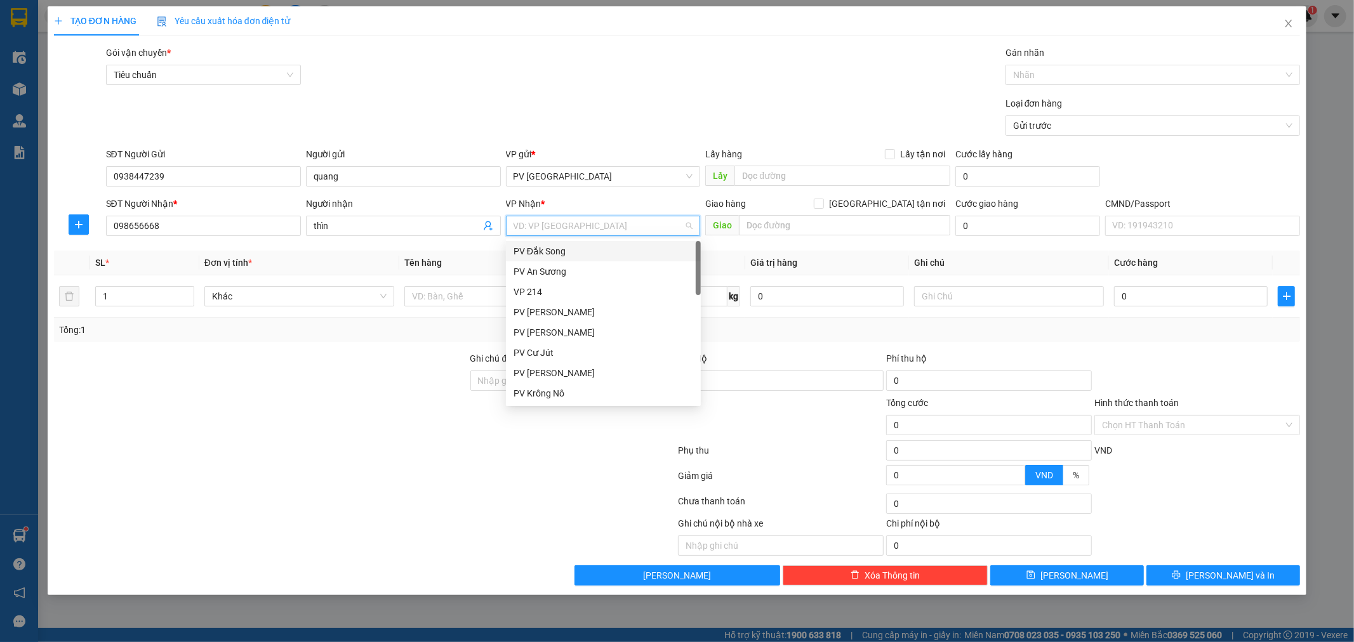
click at [586, 230] on input "search" at bounding box center [599, 225] width 171 height 19
type input "dm"
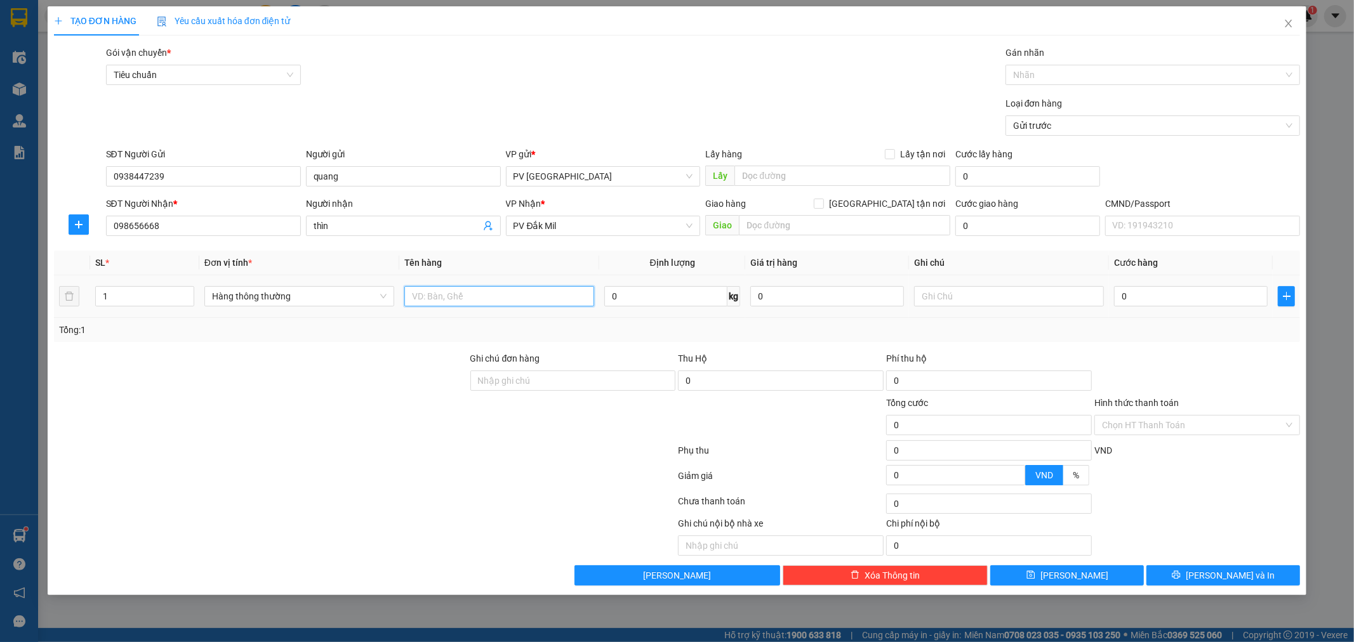
click at [419, 293] on input "text" at bounding box center [499, 296] width 190 height 20
type input "chén nhựa"
type input "bi"
type input "4"
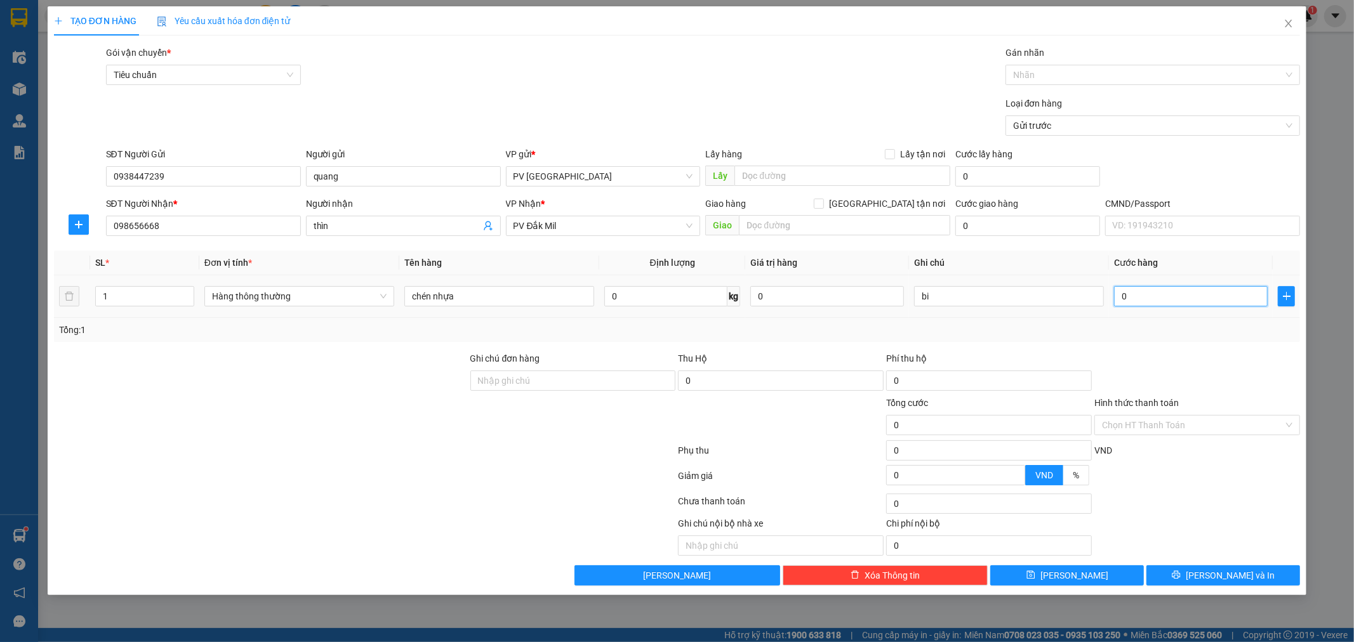
type input "4"
type input "40"
type input "400"
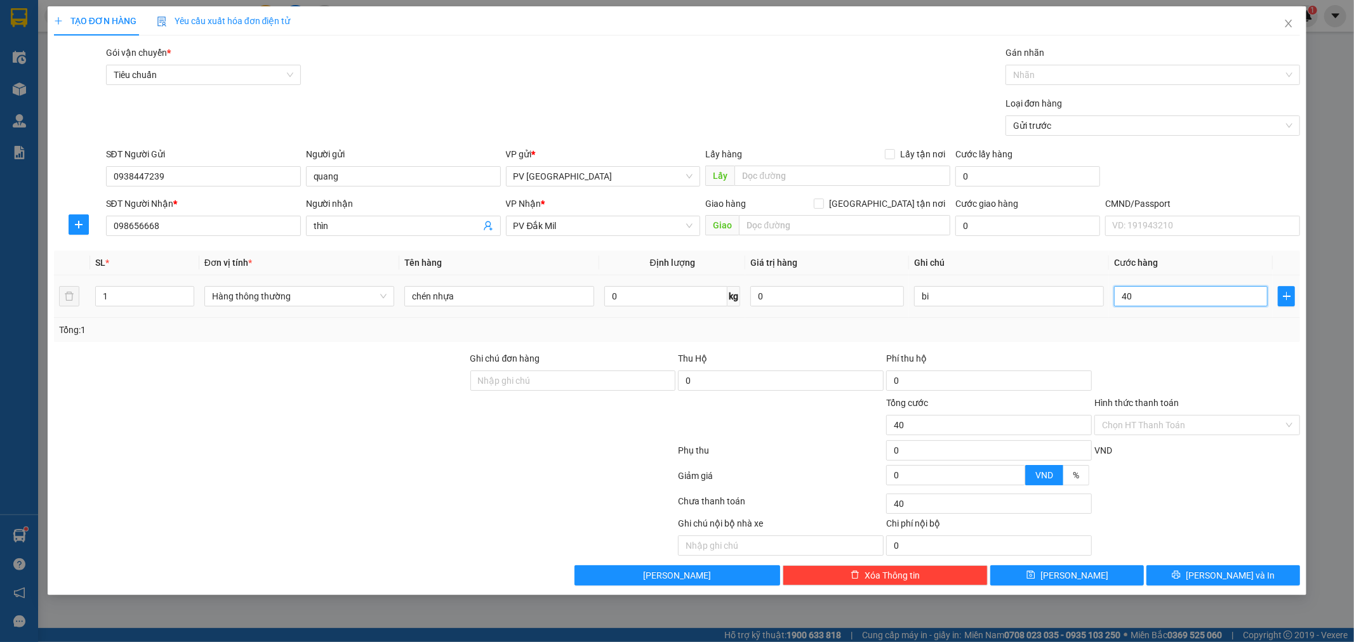
type input "400"
type input "4.000"
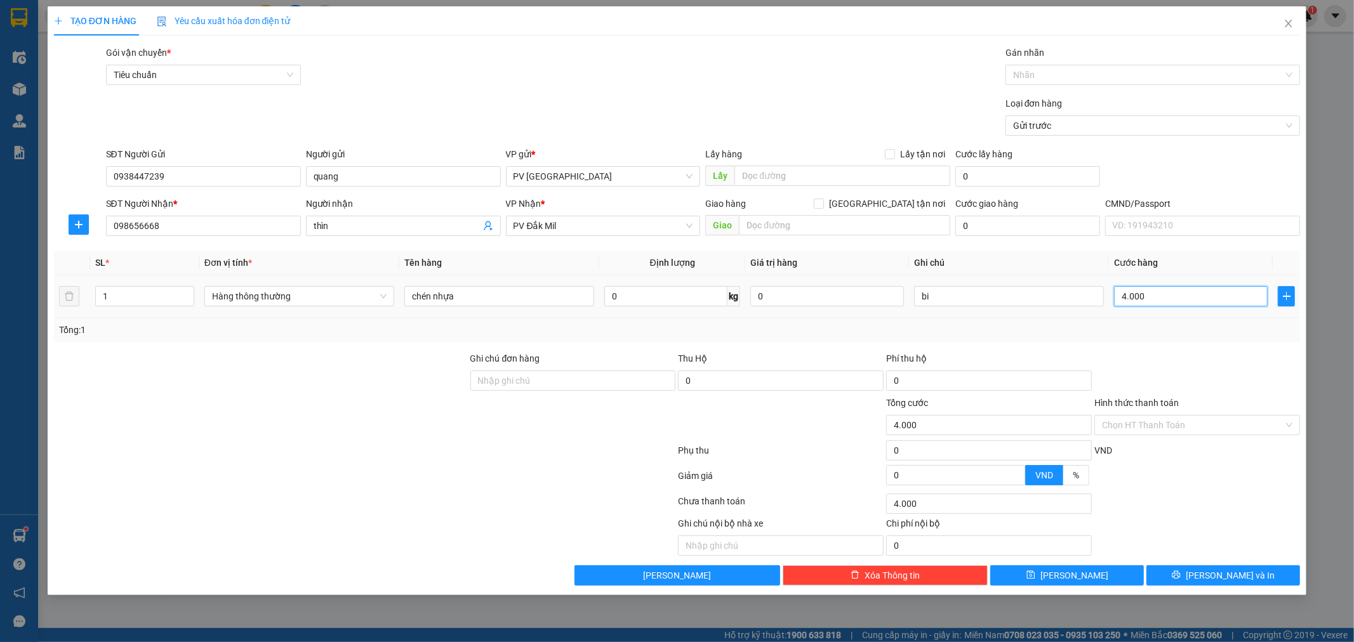
type input "40.000"
click at [585, 383] on input "Ghi chú đơn hàng" at bounding box center [573, 381] width 206 height 20
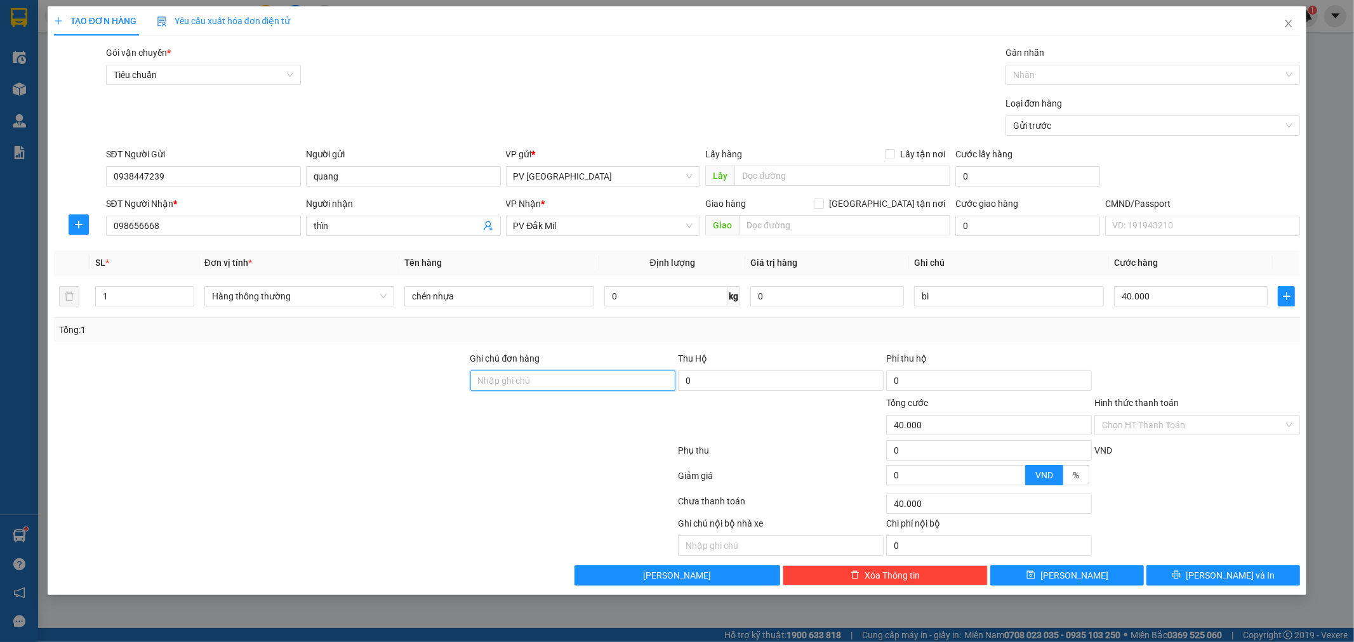
type input "thu hộ ( gửi về TB"
click at [707, 381] on input "0" at bounding box center [781, 381] width 206 height 20
type input "1.590.000"
type input "30.000"
type input "70.000"
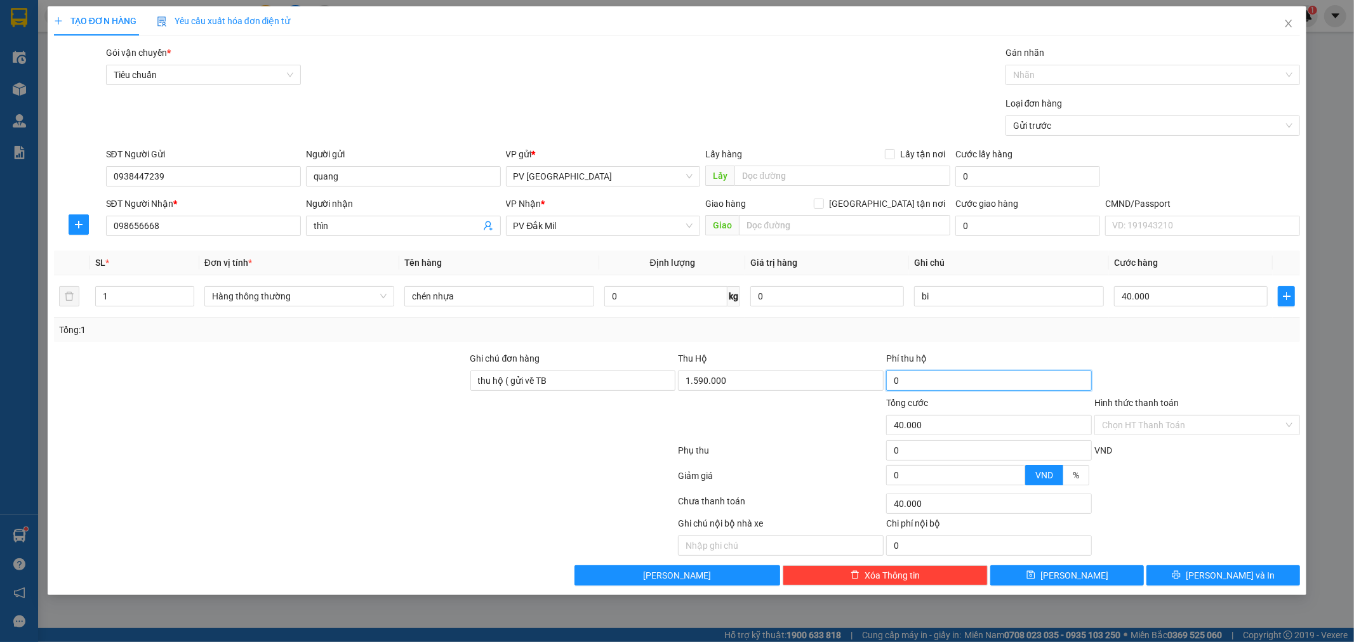
type input "70.000"
click at [942, 373] on input "30.000" at bounding box center [989, 381] width 206 height 20
click at [1189, 373] on div at bounding box center [1197, 374] width 208 height 44
click at [832, 229] on input "text" at bounding box center [844, 225] width 211 height 20
type input "p"
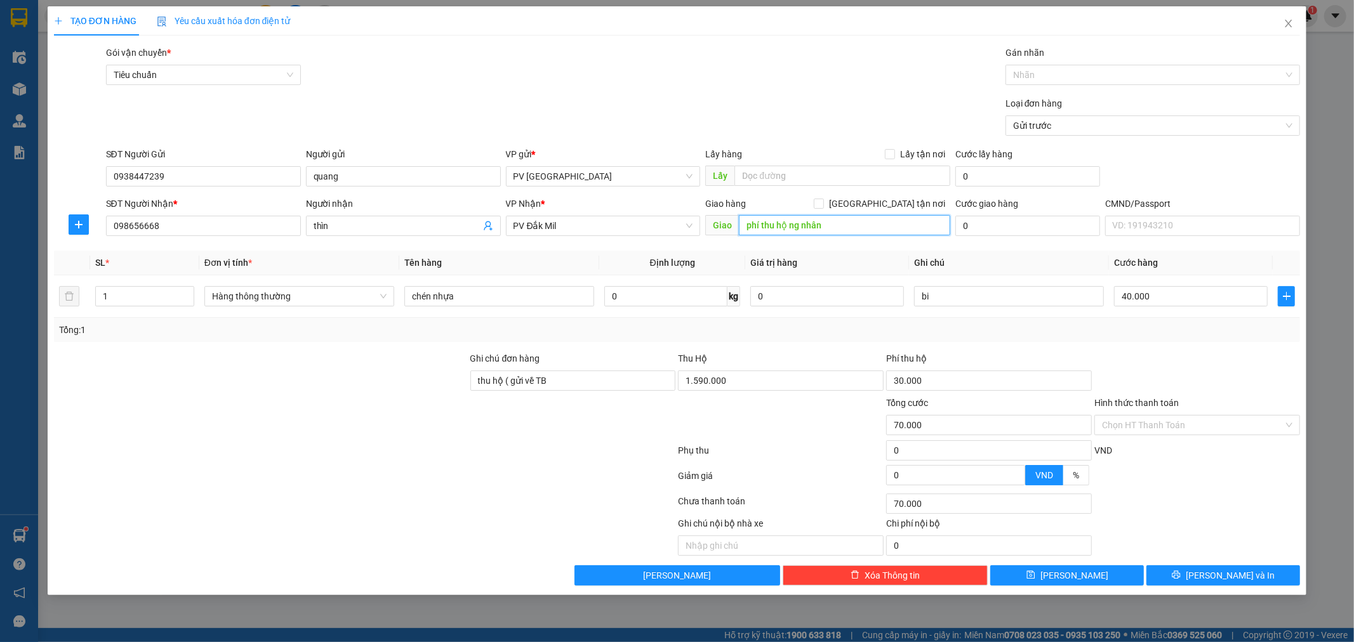
click at [741, 229] on input "phí thu hộ ng nhân" at bounding box center [844, 225] width 211 height 20
click at [861, 229] on input "đã gồm phí thu hộ ng nhân" at bounding box center [844, 225] width 211 height 20
click at [822, 231] on input "đã gồm phí thu hộ ng nhân" at bounding box center [844, 225] width 211 height 20
type input "đã gồm phí thu hộ ng nhân"
click at [1235, 580] on span "[PERSON_NAME] và In" at bounding box center [1230, 576] width 89 height 14
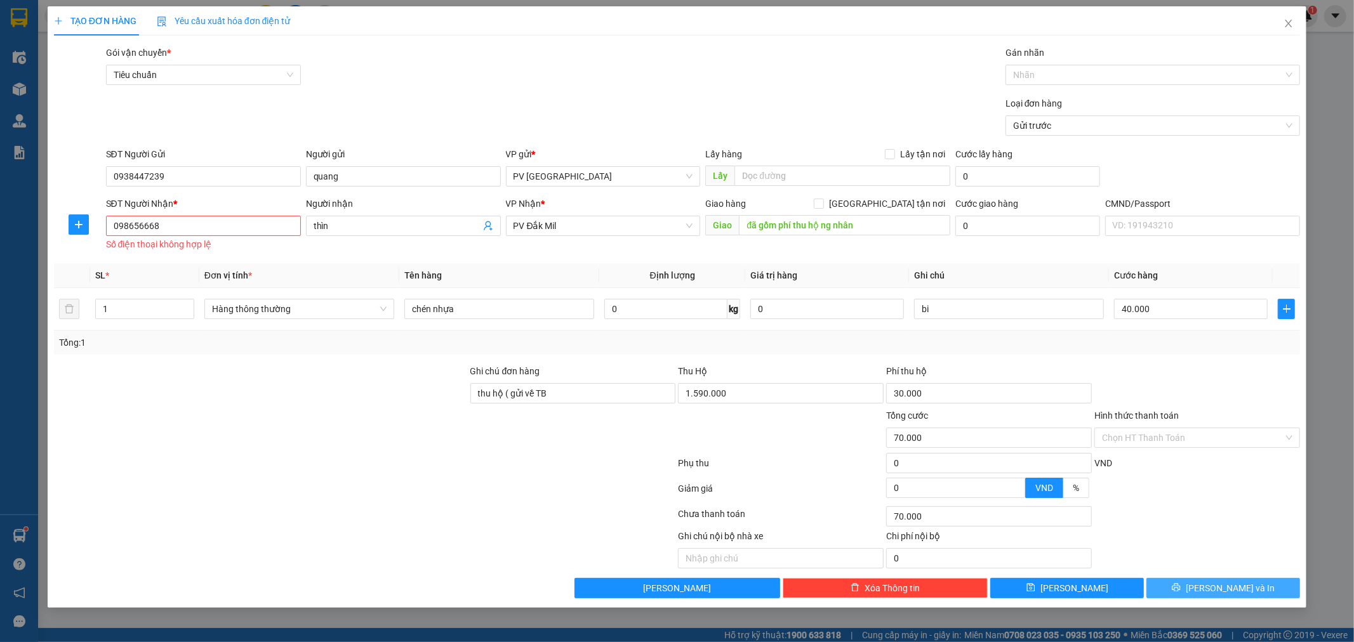
click at [1214, 583] on span "[PERSON_NAME] và In" at bounding box center [1230, 588] width 89 height 14
click at [200, 235] on input "098656668" at bounding box center [203, 226] width 195 height 20
click at [135, 229] on input "098656668" at bounding box center [203, 226] width 195 height 20
click at [146, 231] on input "098656668" at bounding box center [203, 226] width 195 height 20
click at [166, 230] on input "098656668" at bounding box center [203, 226] width 195 height 20
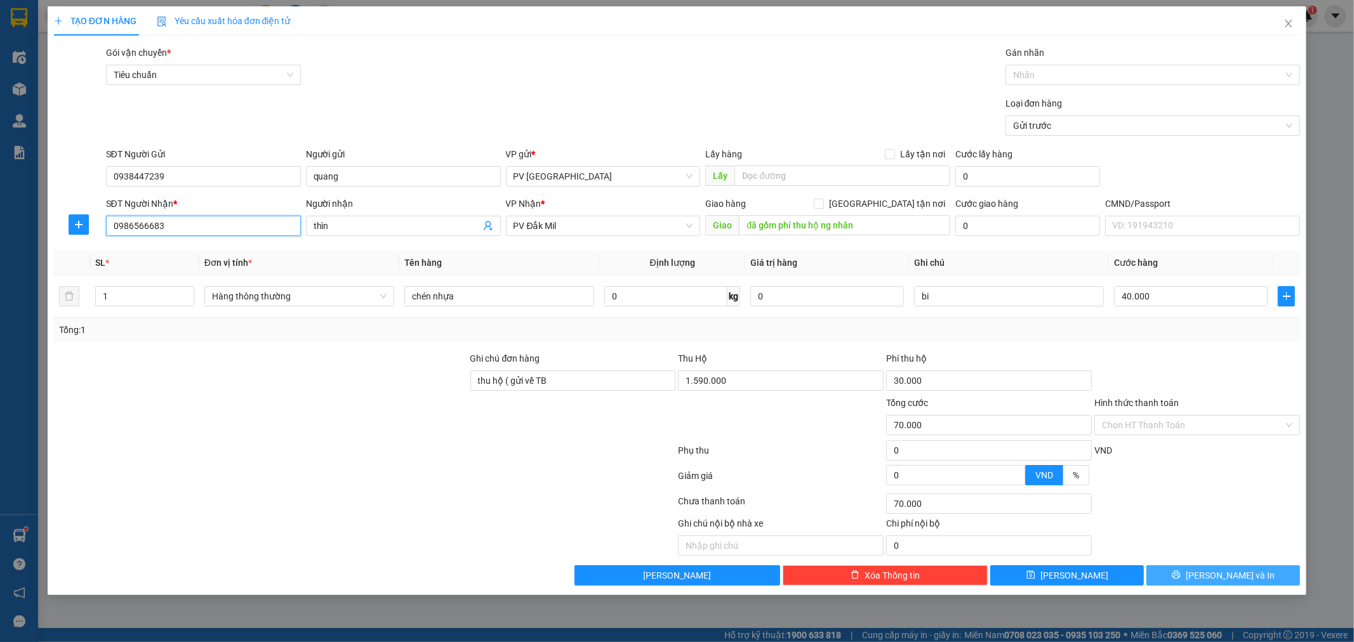
type input "0986566683"
click at [1223, 580] on span "[PERSON_NAME] và In" at bounding box center [1230, 576] width 89 height 14
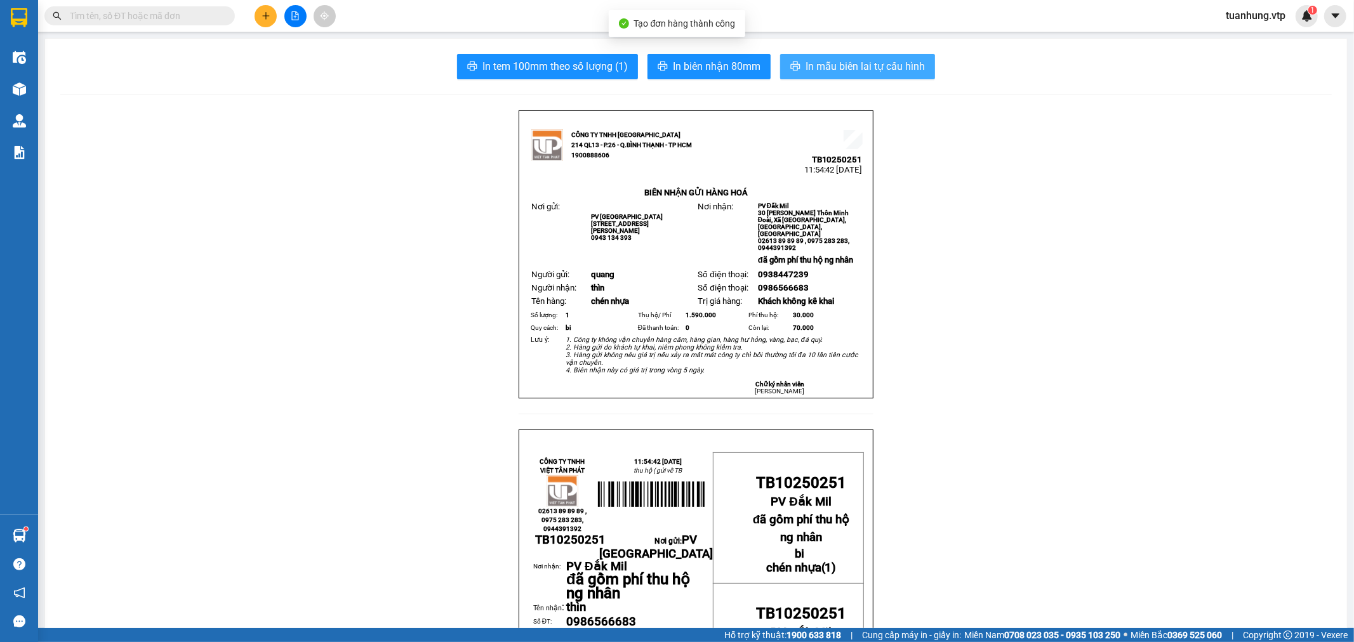
click at [842, 68] on span "In mẫu biên lai tự cấu hình" at bounding box center [865, 66] width 119 height 16
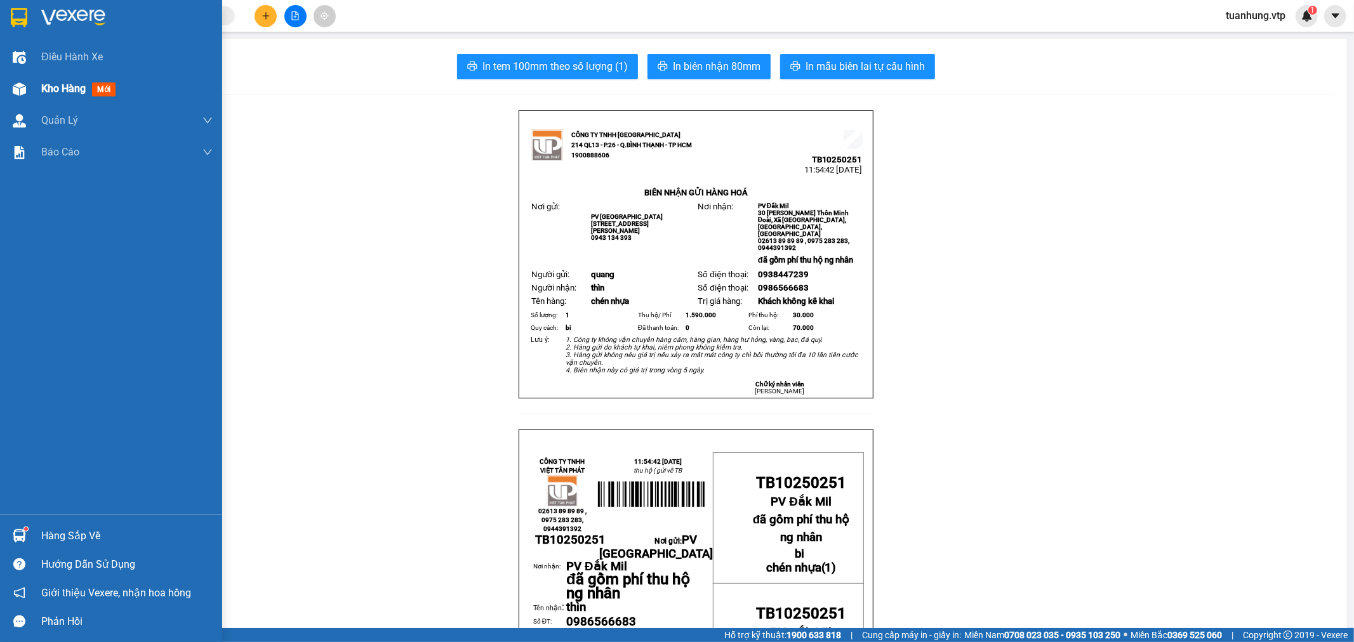
click at [16, 92] on img at bounding box center [19, 89] width 13 height 13
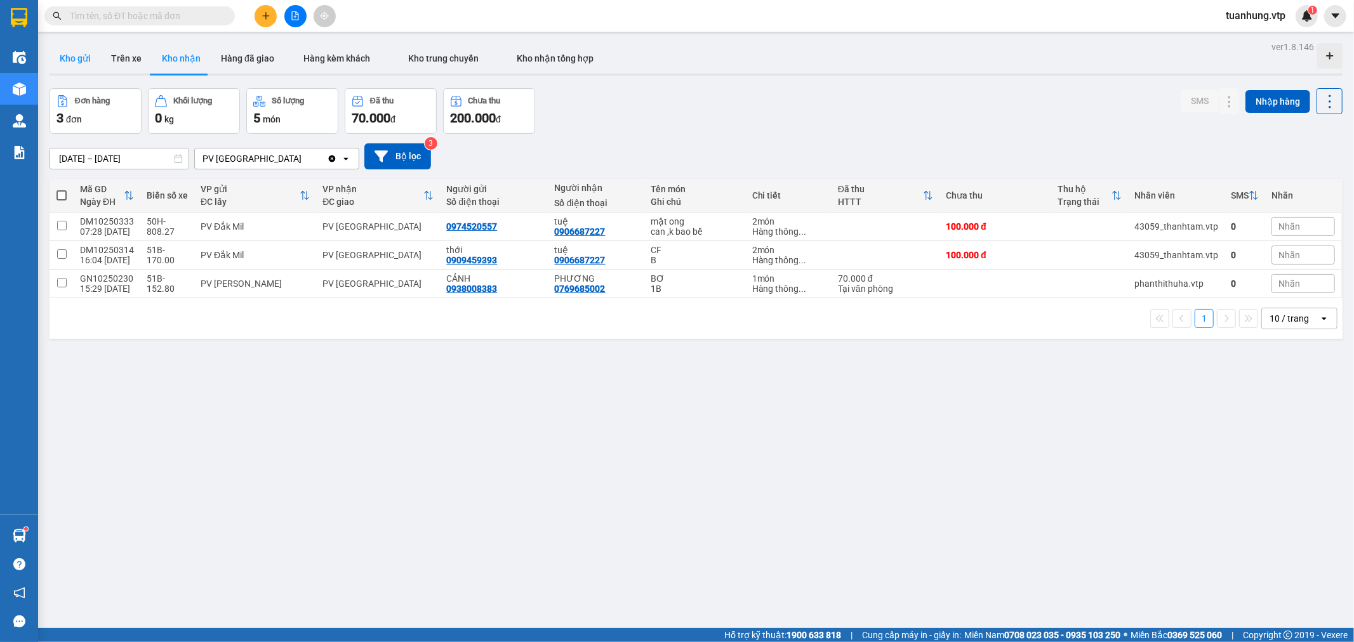
click at [63, 59] on button "Kho gửi" at bounding box center [75, 58] width 51 height 30
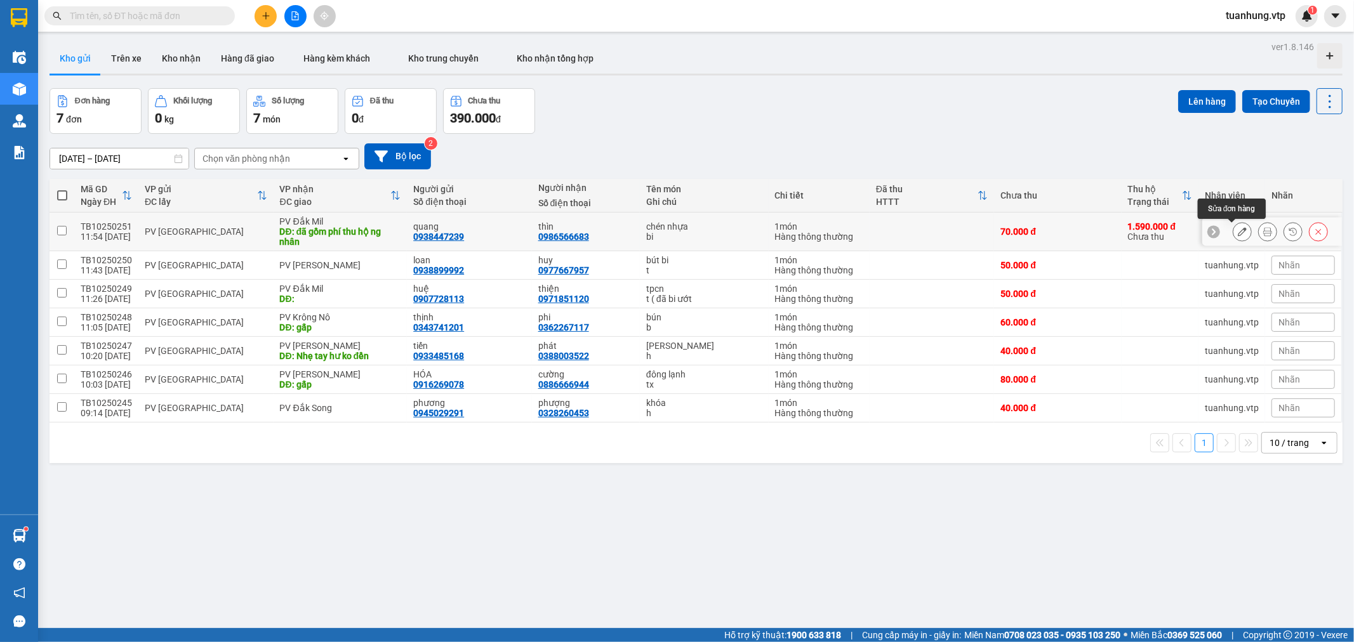
click at [1238, 231] on icon at bounding box center [1242, 231] width 9 height 9
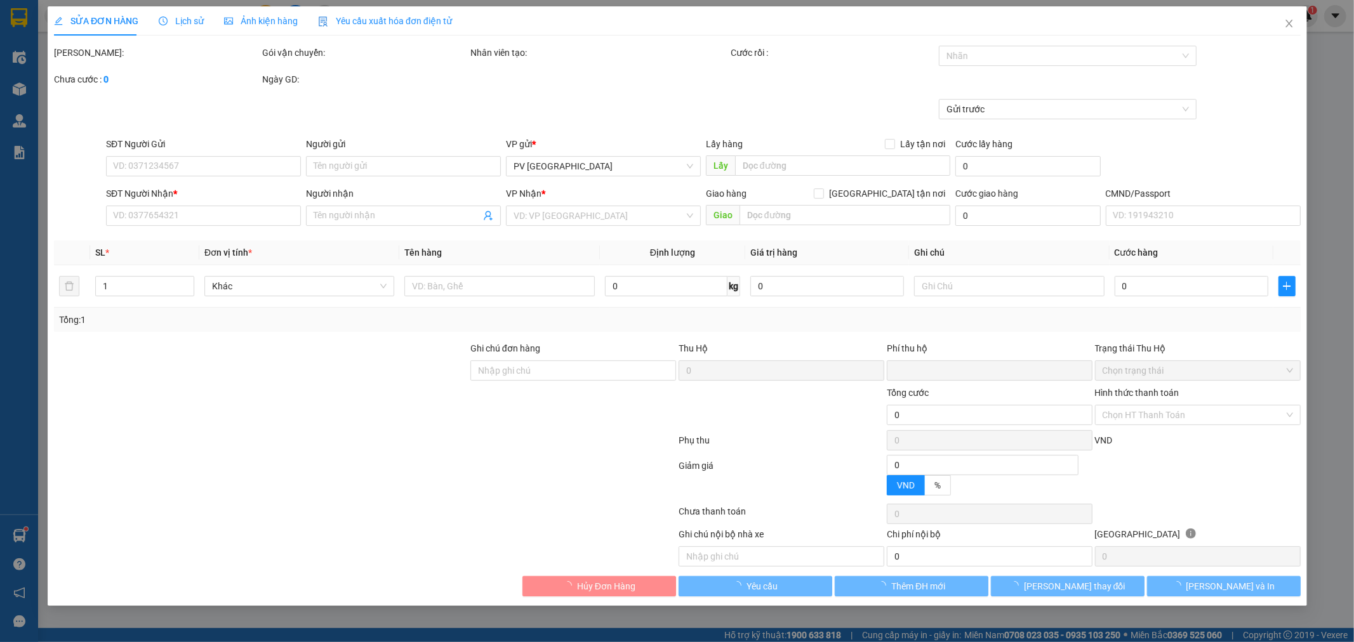
type input "0938447239"
type input "quang"
type input "0986566683"
type input "thìn"
type input "đã gồm phí thu hộ ng nhân"
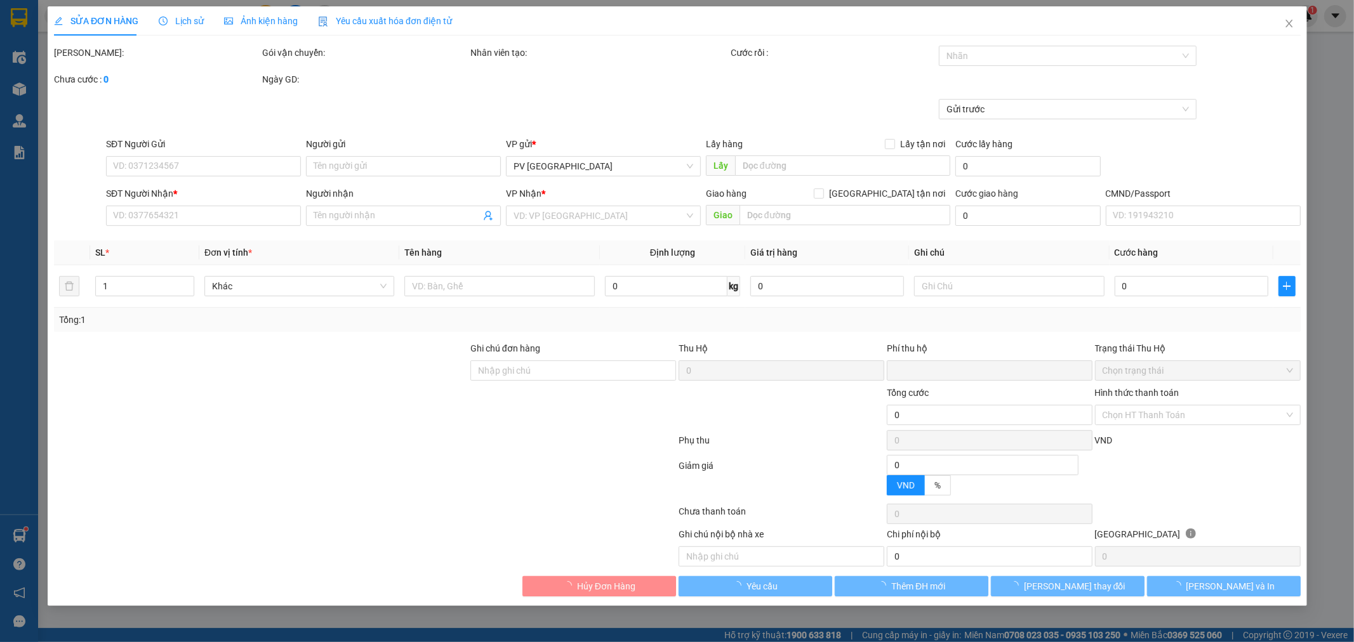
type input "thu hộ ( gửi về TB"
type input "70.000"
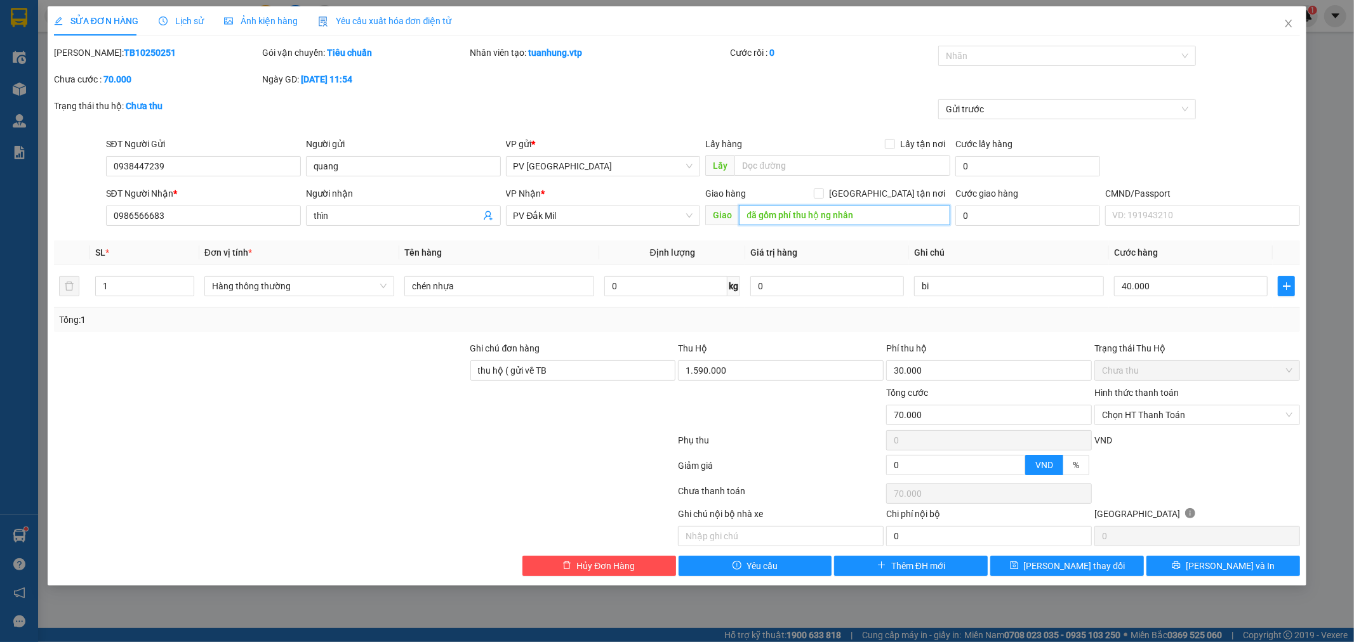
click at [860, 216] on input "đã gồm phí thu hộ ng nhân" at bounding box center [844, 215] width 211 height 20
click at [865, 216] on input "đã gồm phí thu hộ ng nhân" at bounding box center [844, 215] width 211 height 20
type input "đã gồm phí thu hộ ng nhân trả"
click at [840, 282] on input "0" at bounding box center [827, 286] width 154 height 20
click at [711, 484] on div "Chưa thanh toán" at bounding box center [781, 495] width 208 height 22
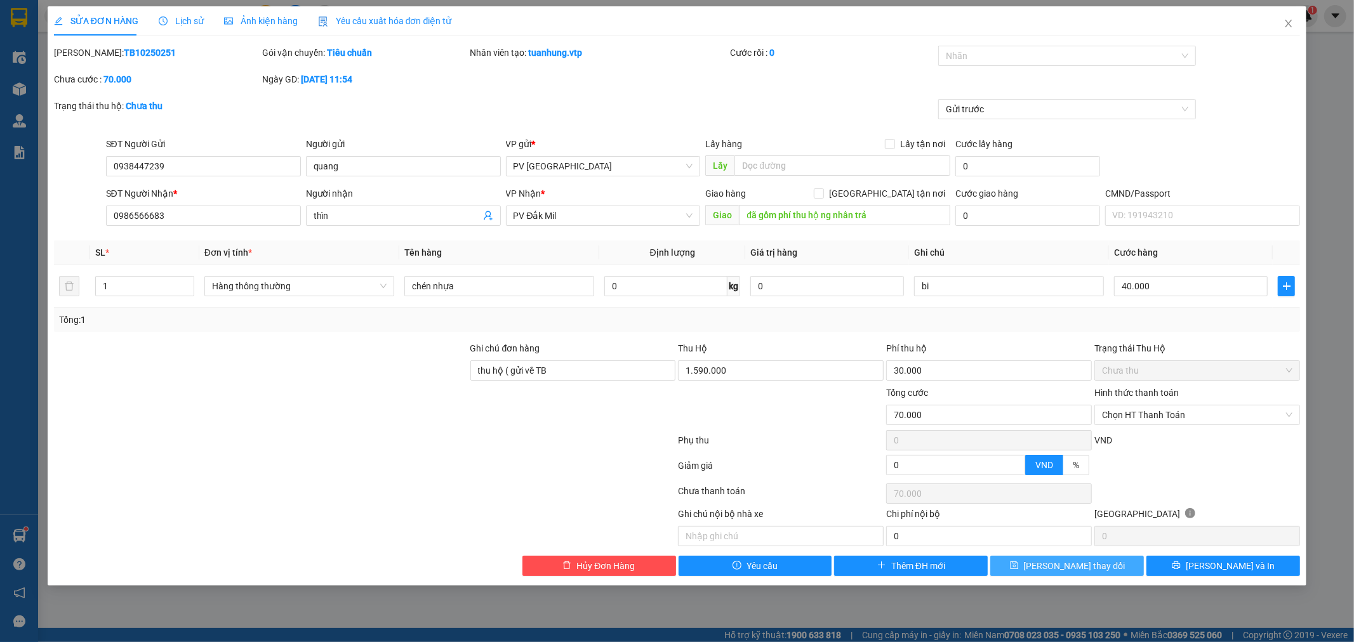
click at [1084, 570] on span "[PERSON_NAME] thay đổi" at bounding box center [1075, 566] width 102 height 14
